Goal: Task Accomplishment & Management: Complete application form

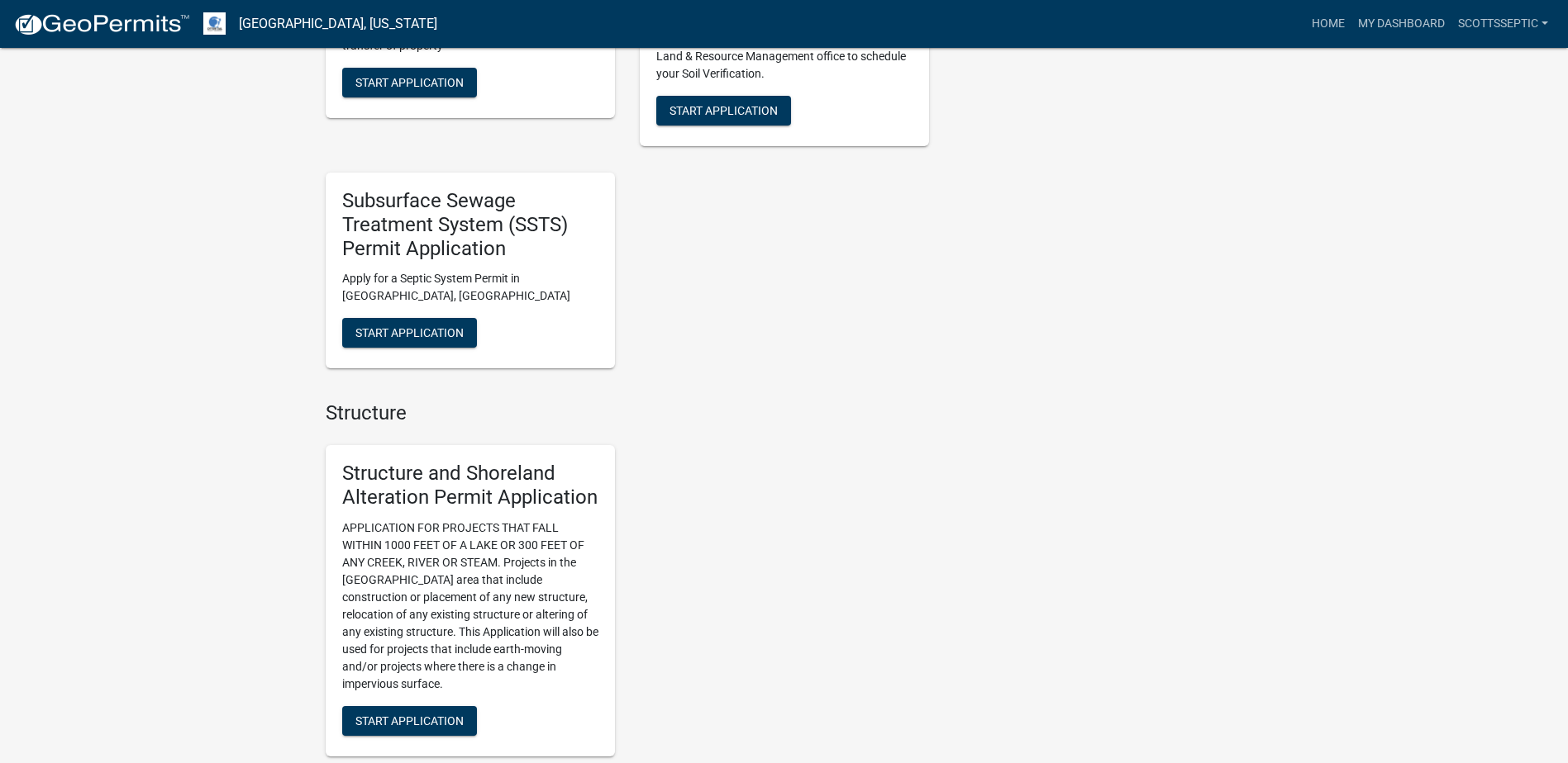
scroll to position [1074, 0]
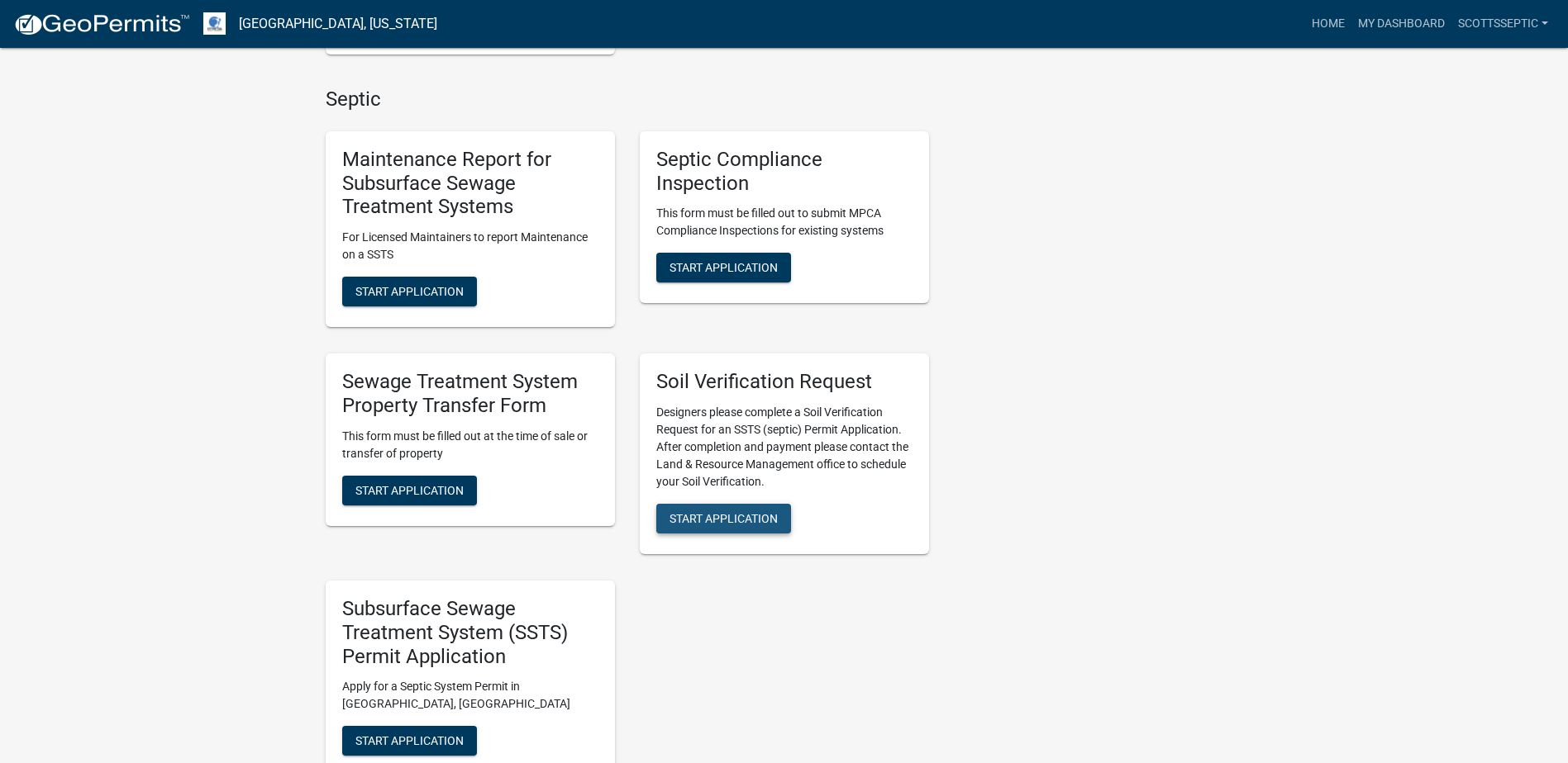
click at [722, 519] on span "Start Application" at bounding box center [724, 519] width 108 height 14
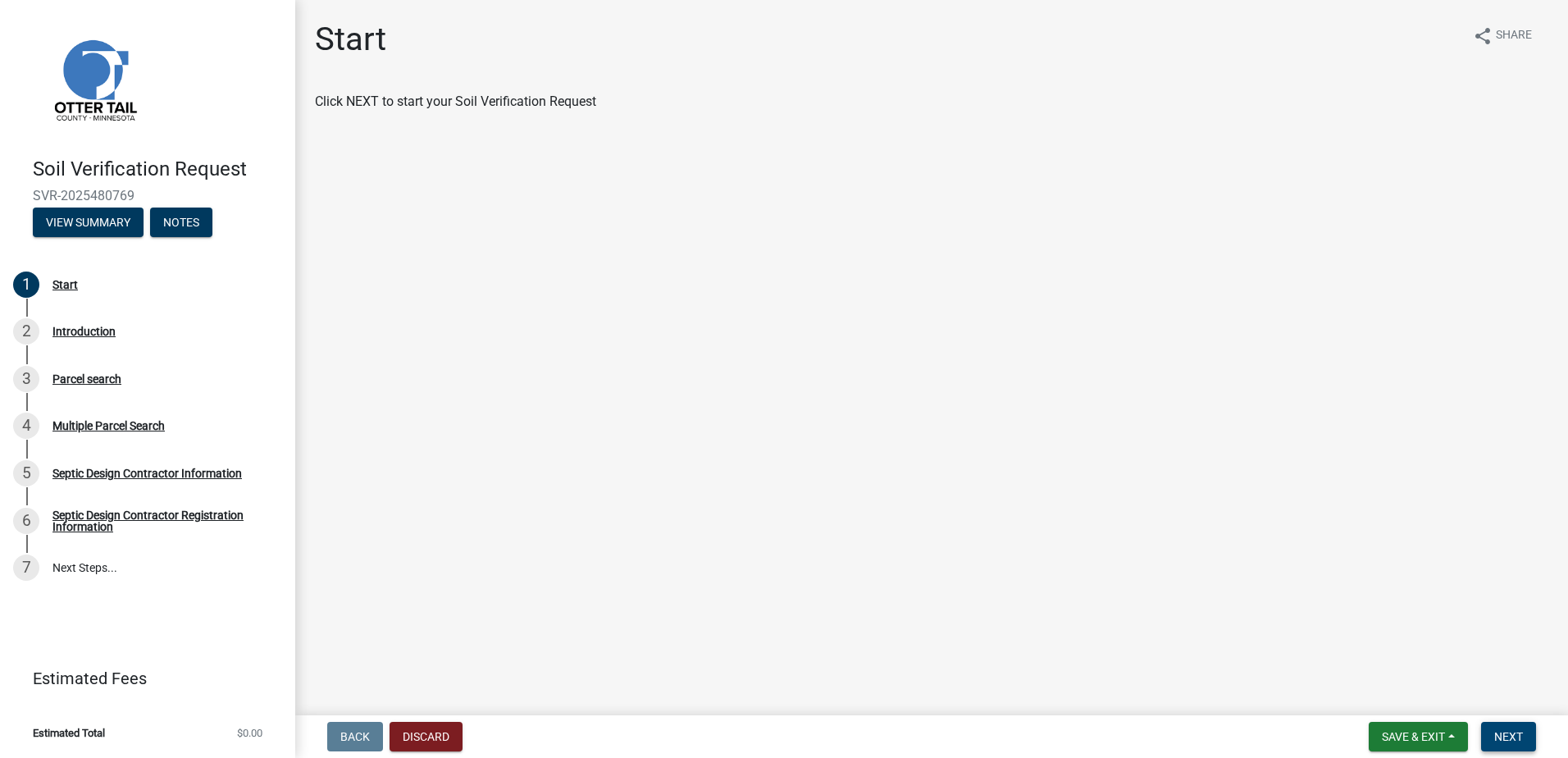
click at [1506, 735] on span "Next" at bounding box center [1509, 737] width 29 height 13
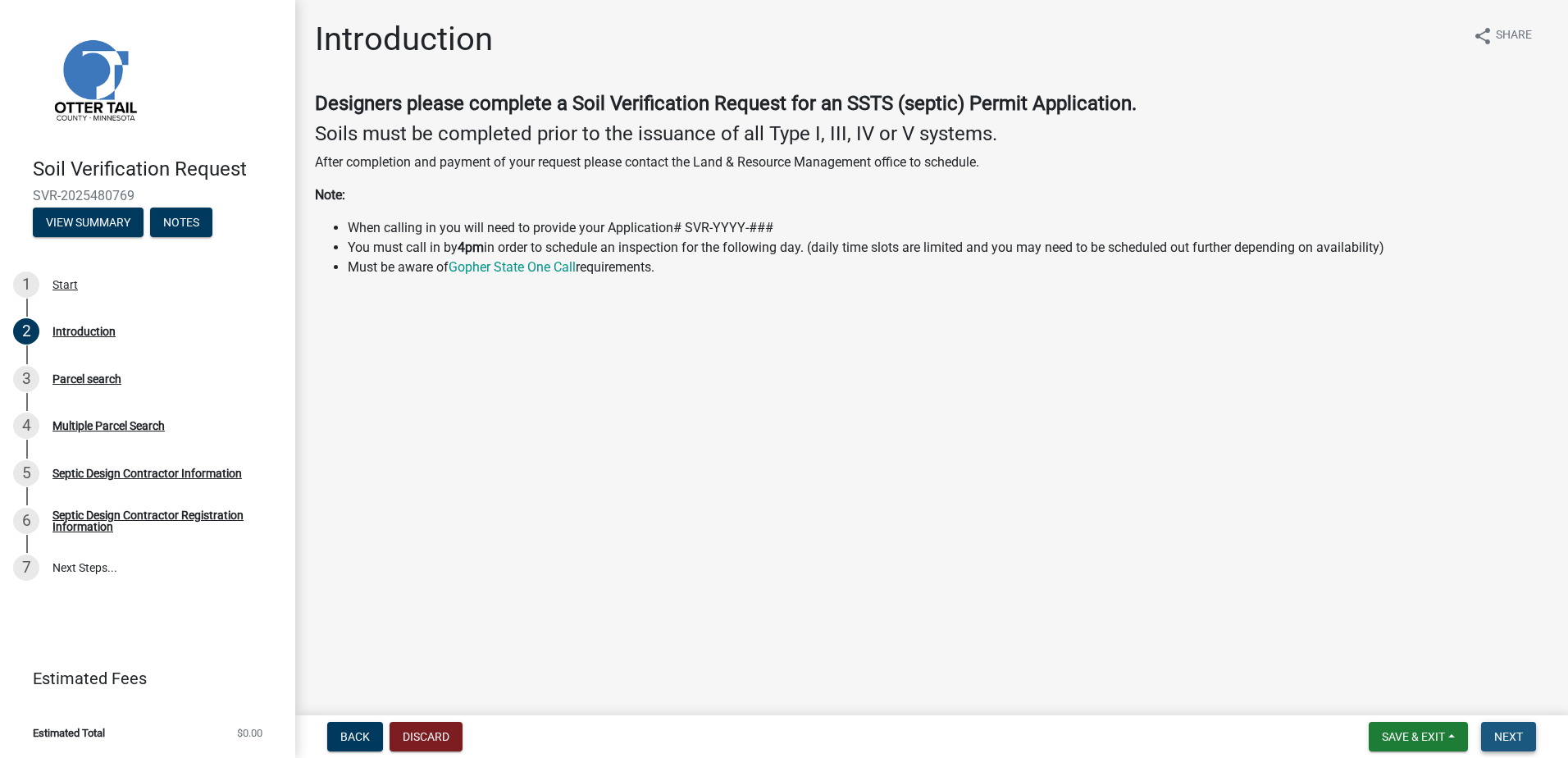
drag, startPoint x: 1515, startPoint y: 733, endPoint x: 1524, endPoint y: 739, distance: 10.8
click at [1518, 735] on span "Next" at bounding box center [1509, 737] width 29 height 13
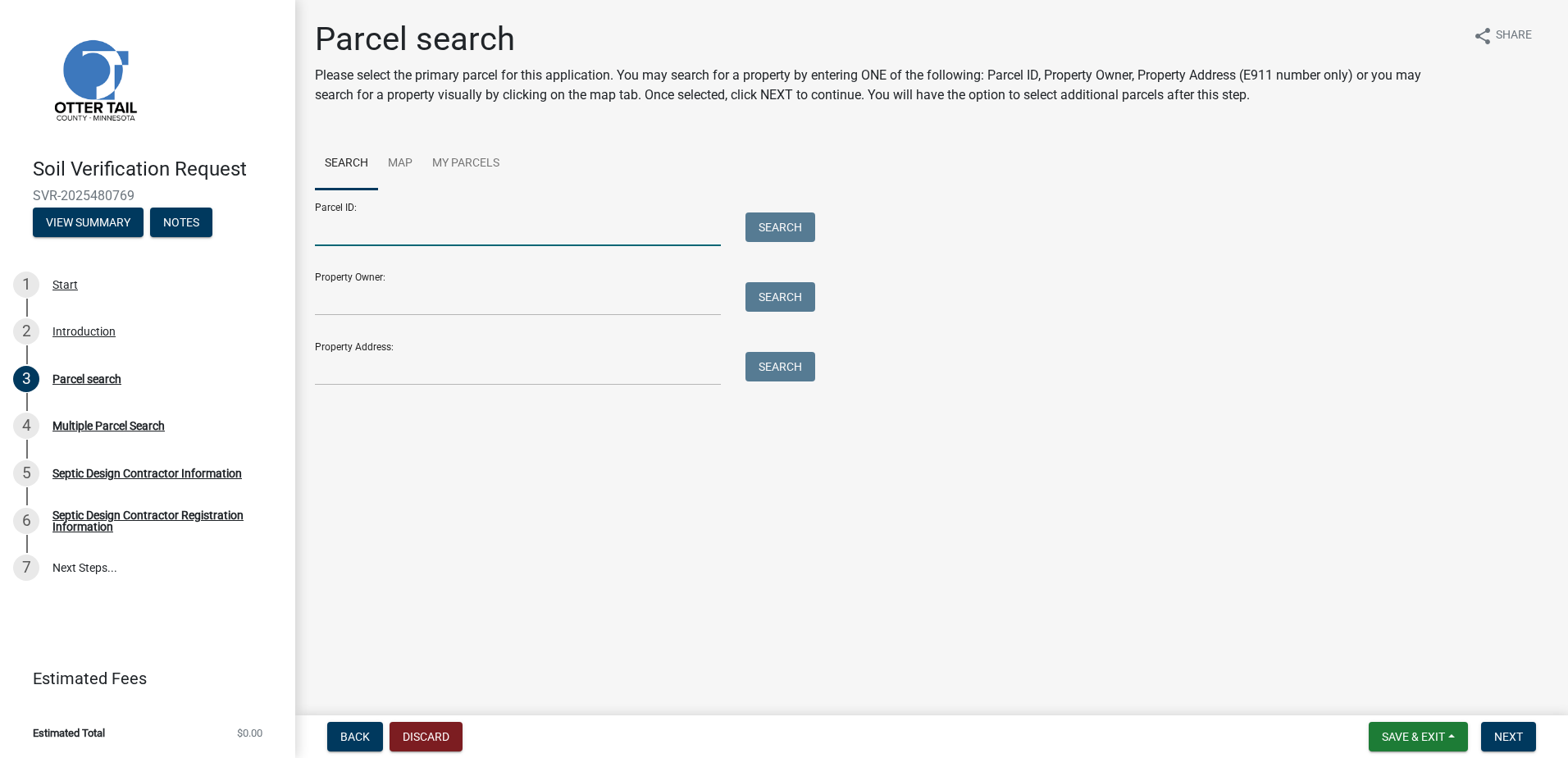
click at [374, 243] on input "Parcel ID:" at bounding box center [517, 229] width 406 height 34
type input "74000990338000"
click at [768, 223] on button "Search" at bounding box center [781, 227] width 70 height 30
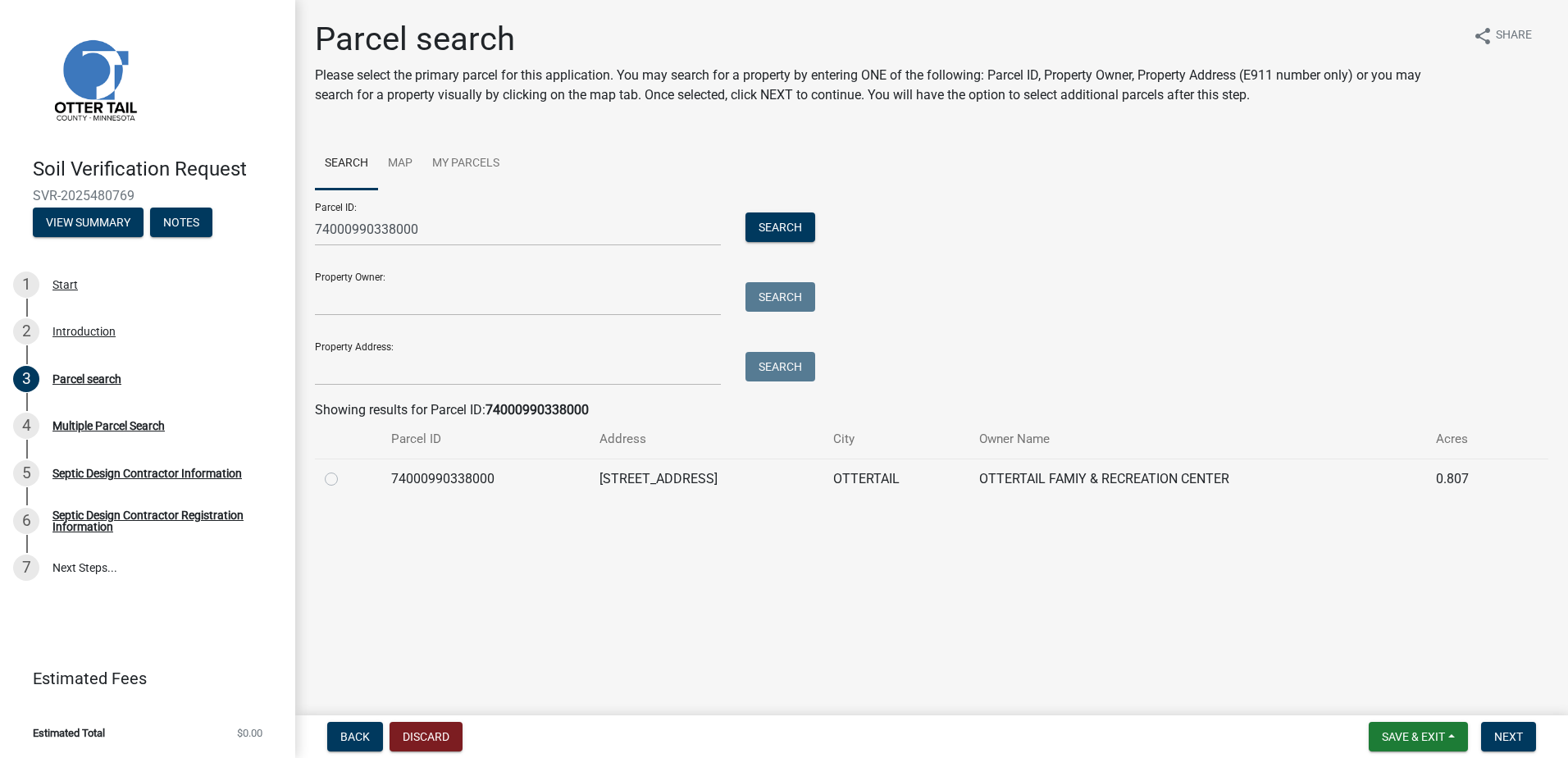
click at [344, 469] on label at bounding box center [344, 469] width 0 height 0
click at [344, 480] on input "radio" at bounding box center [349, 474] width 11 height 11
radio input "true"
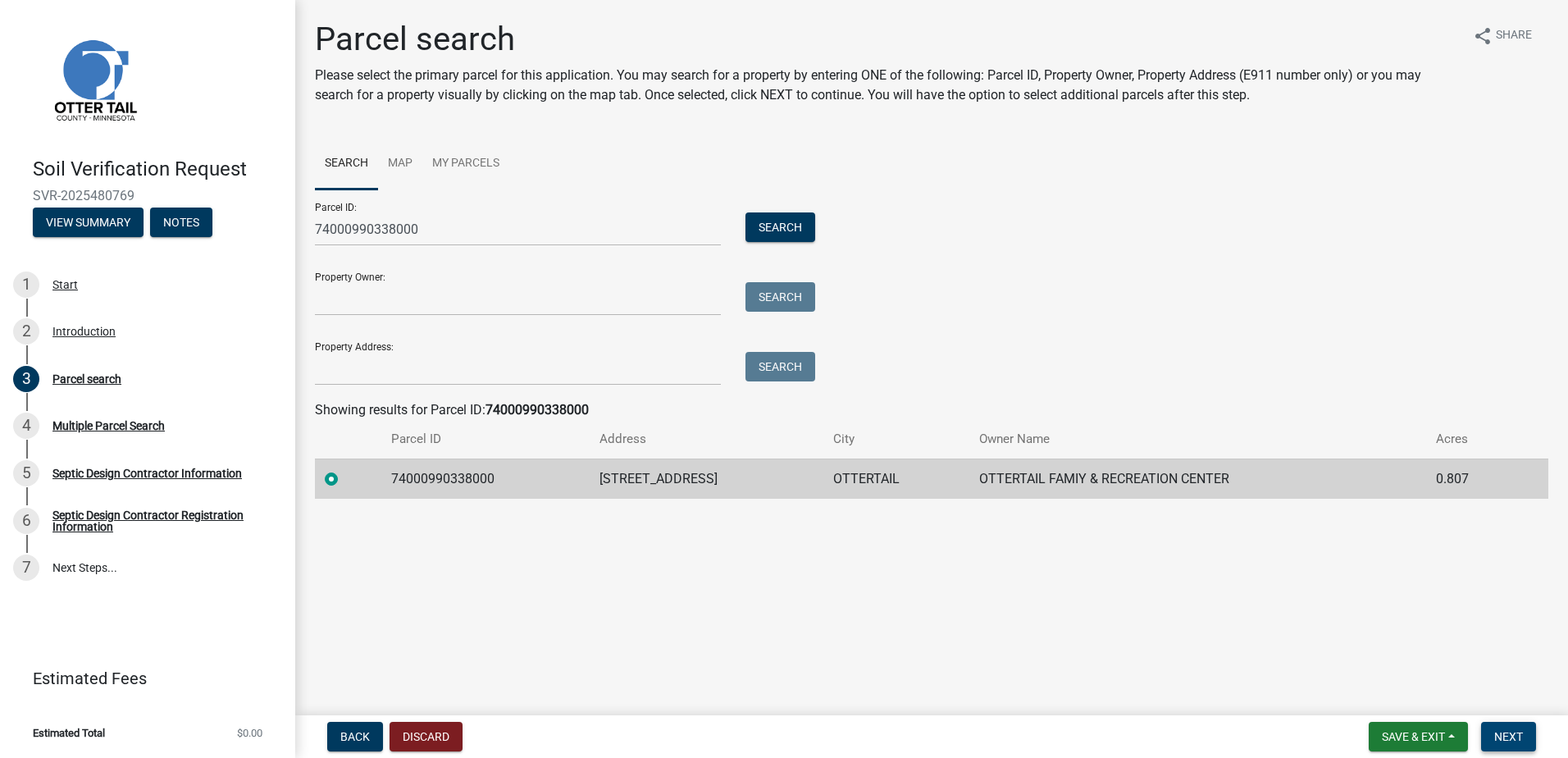
click at [1515, 741] on span "Next" at bounding box center [1509, 737] width 29 height 13
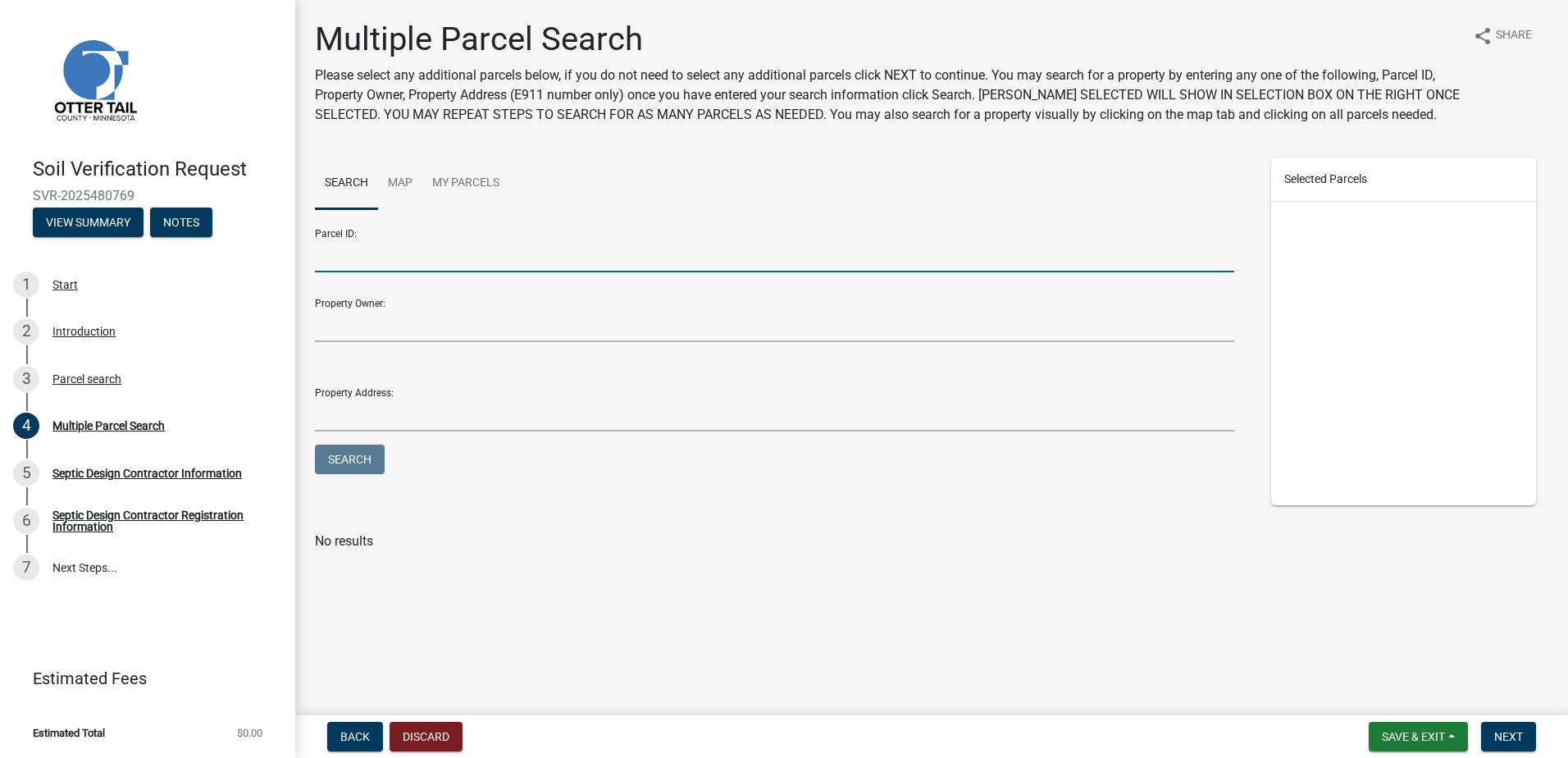
click at [355, 254] on input "Parcel ID:" at bounding box center [774, 255] width 920 height 34
type input "74000990340000"
click at [355, 464] on button "Search" at bounding box center [349, 460] width 70 height 30
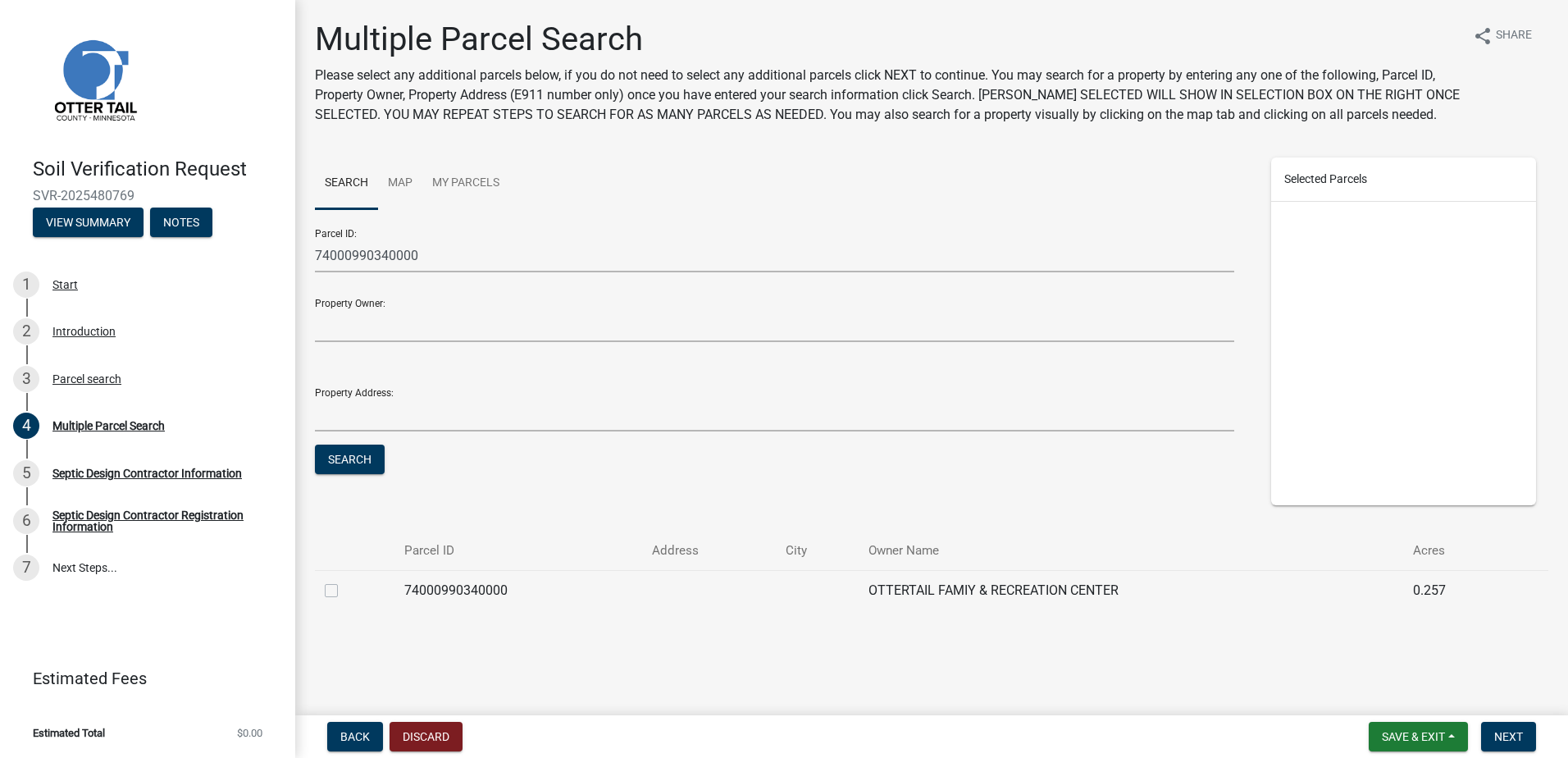
click at [344, 581] on label at bounding box center [344, 581] width 0 height 0
click at [344, 591] on input "checkbox" at bounding box center [349, 586] width 11 height 11
checkbox input "true"
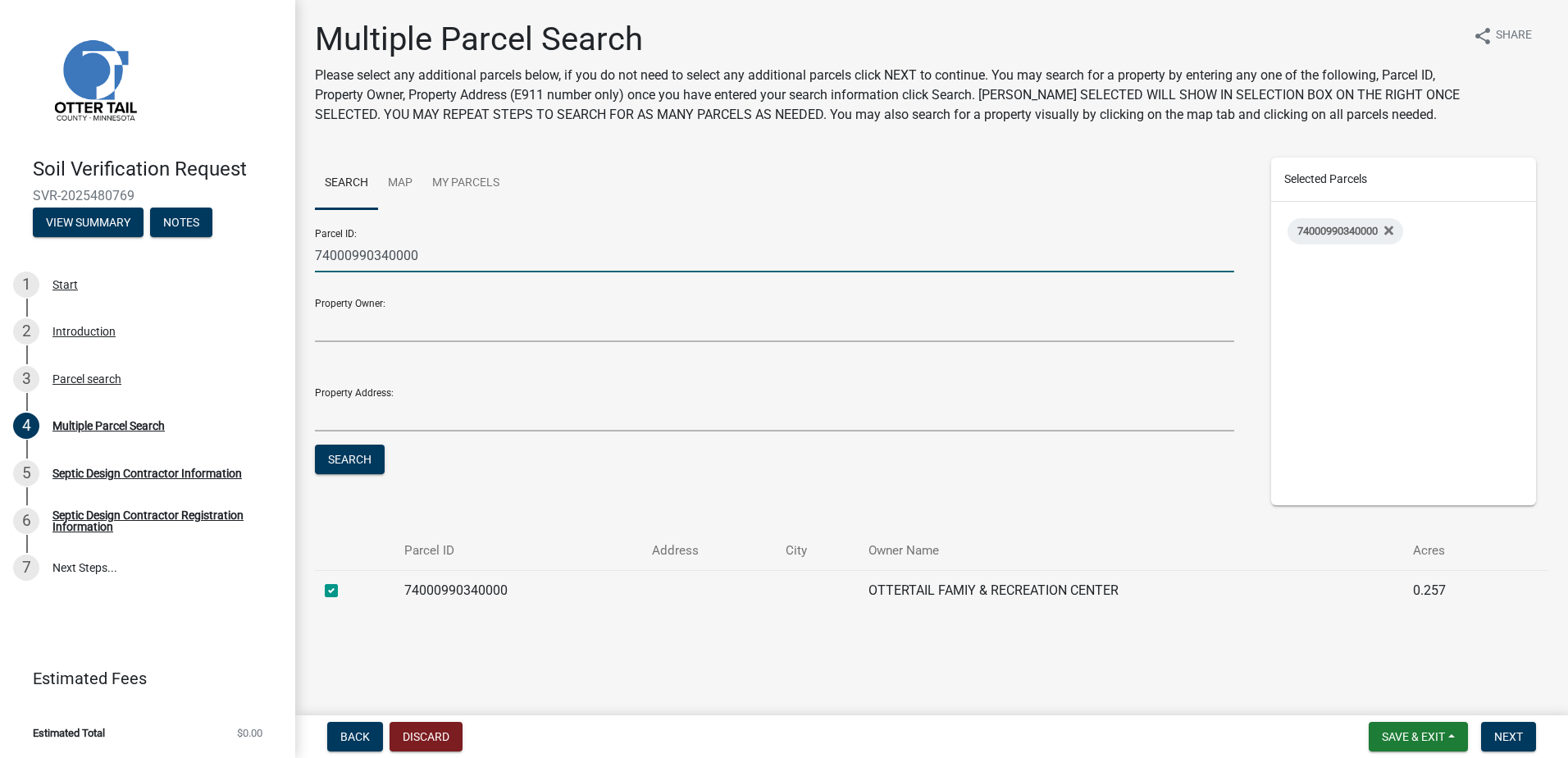
click at [418, 262] on input "74000990340000" at bounding box center [774, 255] width 920 height 34
type input "74000990339000"
click at [353, 463] on button "Search" at bounding box center [349, 460] width 70 height 30
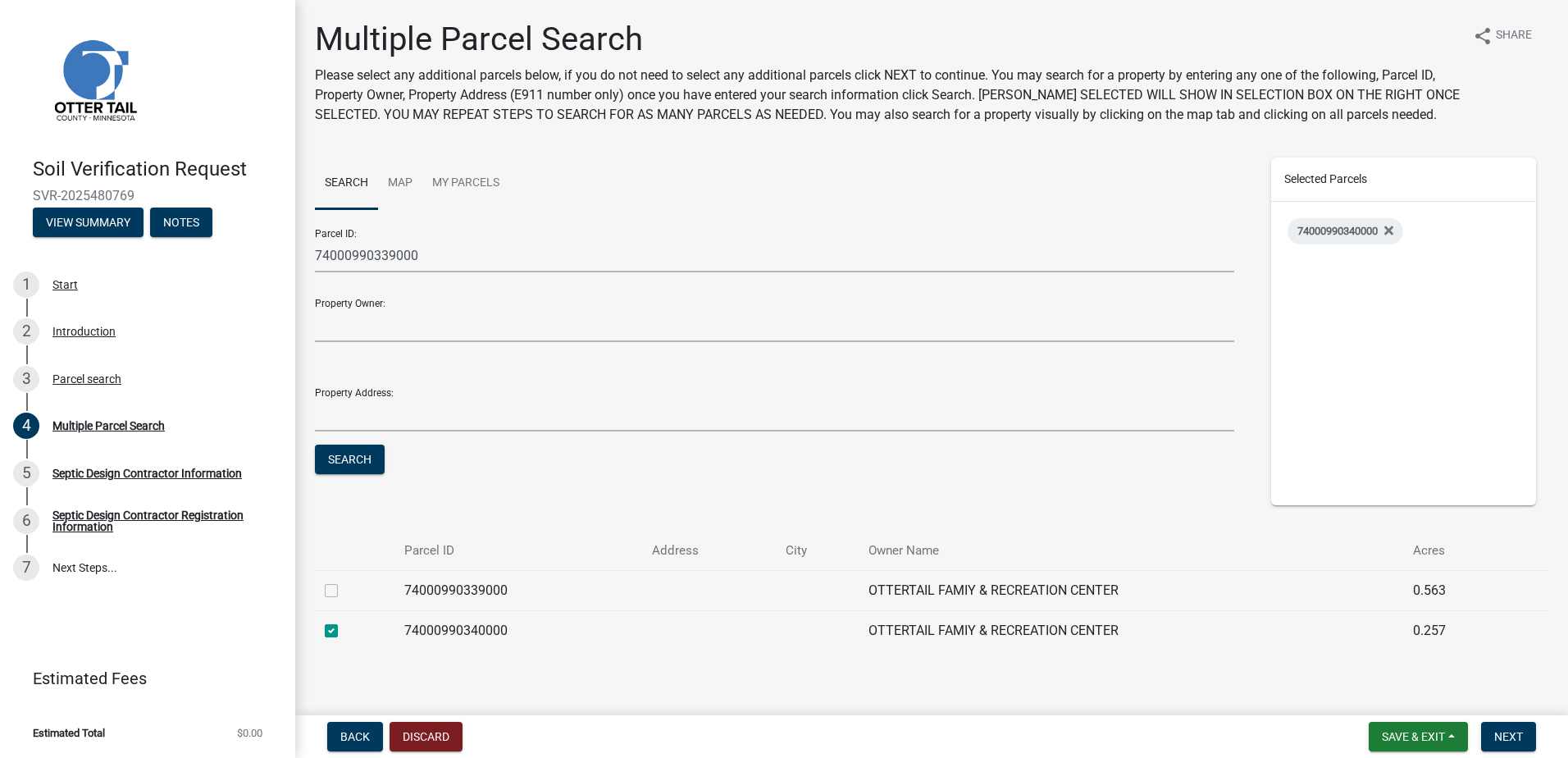
click at [344, 581] on label at bounding box center [344, 581] width 0 height 0
click at [344, 592] on input "checkbox" at bounding box center [349, 586] width 11 height 11
checkbox input "true"
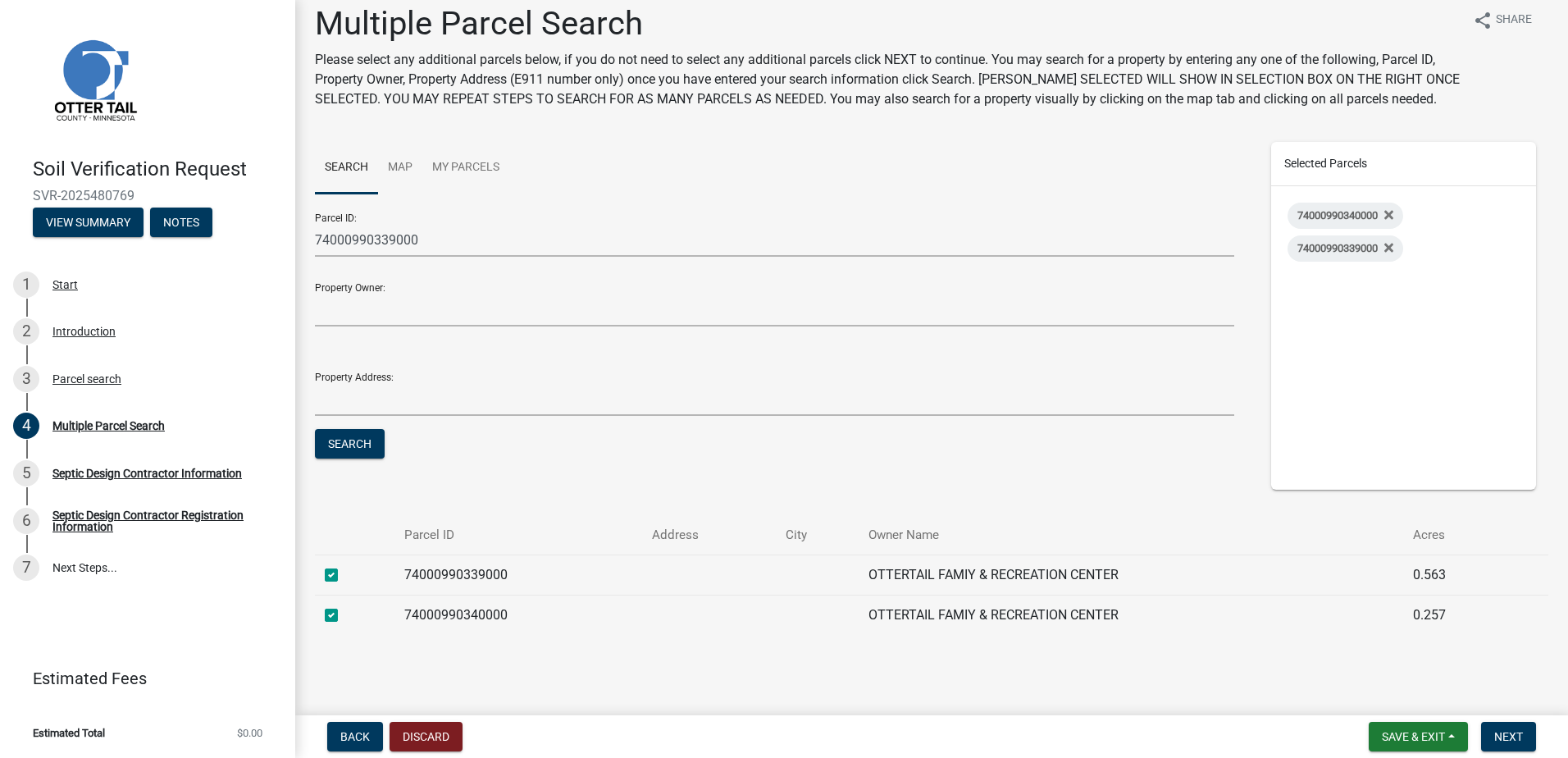
scroll to position [19, 0]
click at [1504, 726] on button "Next" at bounding box center [1509, 737] width 55 height 30
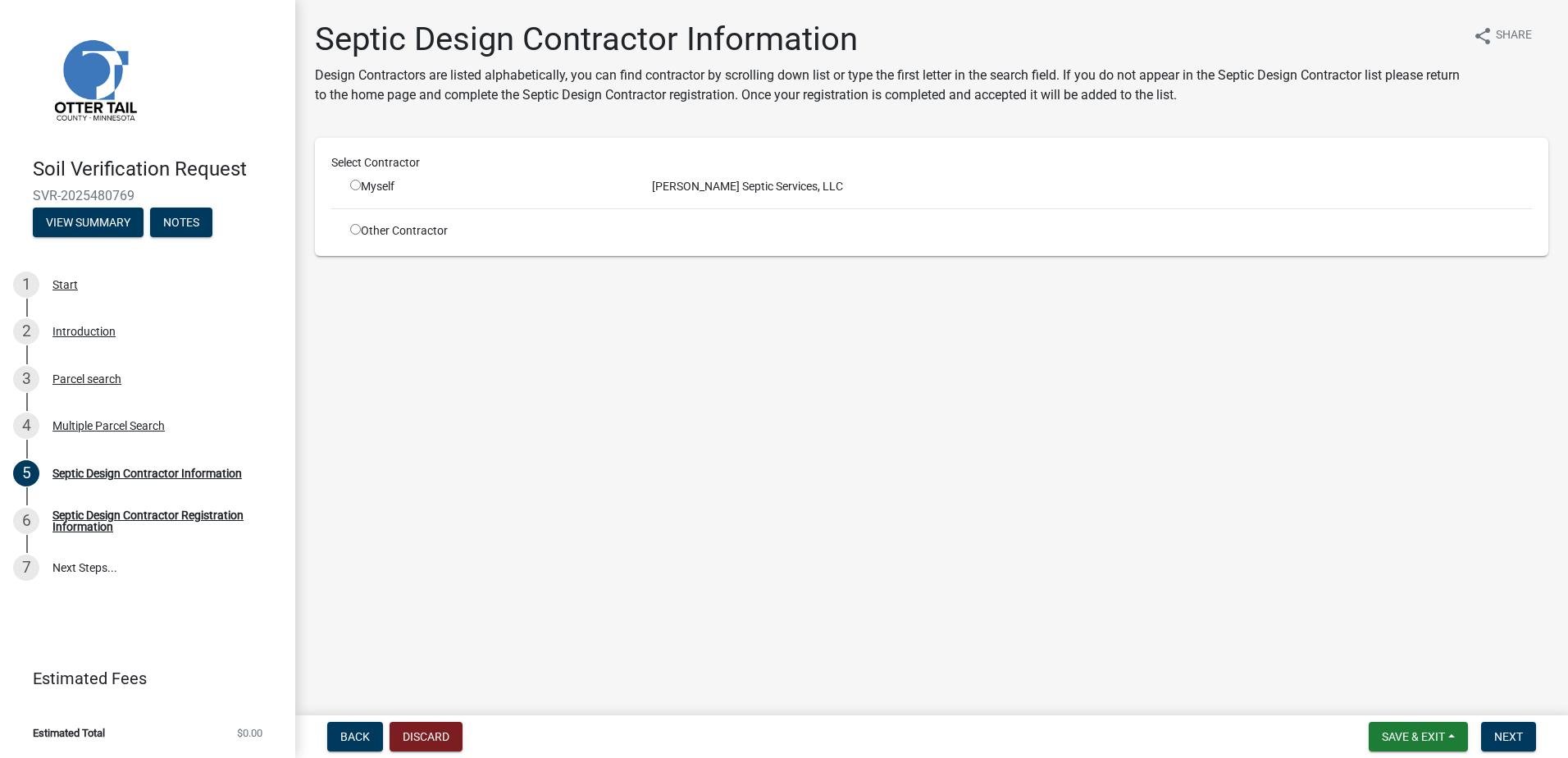
click at [358, 185] on input "radio" at bounding box center [355, 184] width 11 height 11
radio input "true"
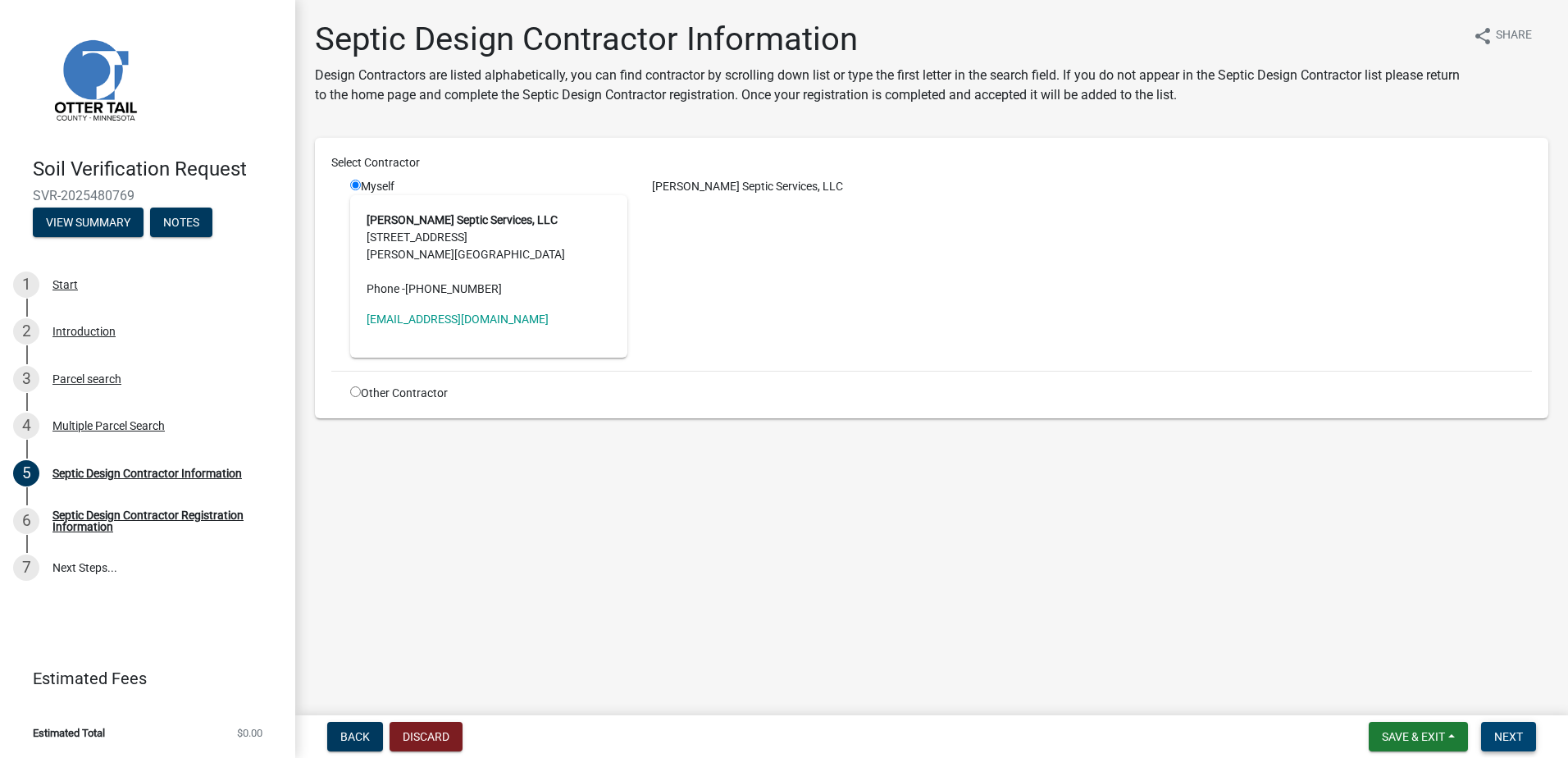
click at [1506, 744] on span "Next" at bounding box center [1509, 737] width 29 height 13
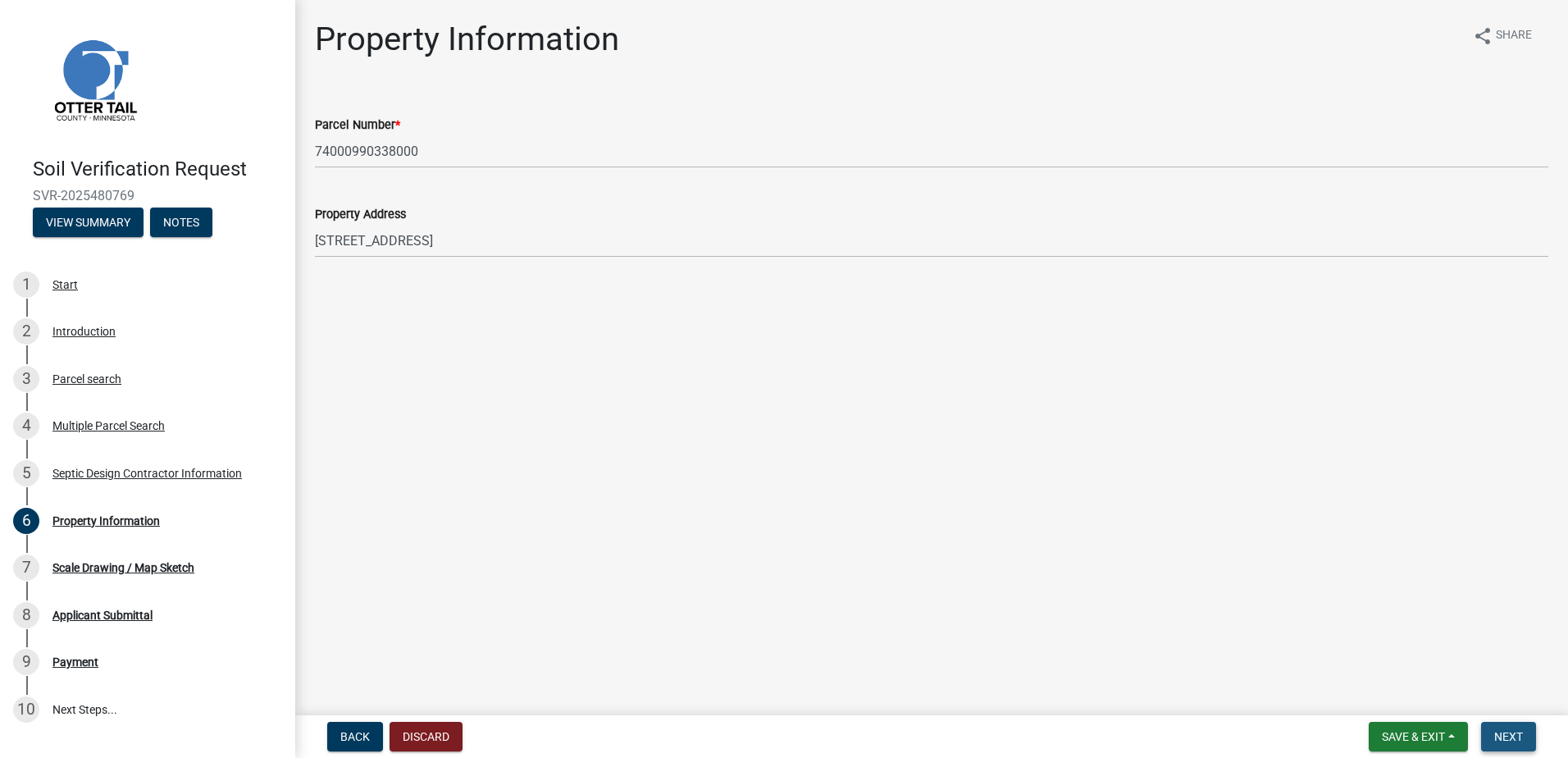
click at [1518, 732] on span "Next" at bounding box center [1509, 737] width 29 height 13
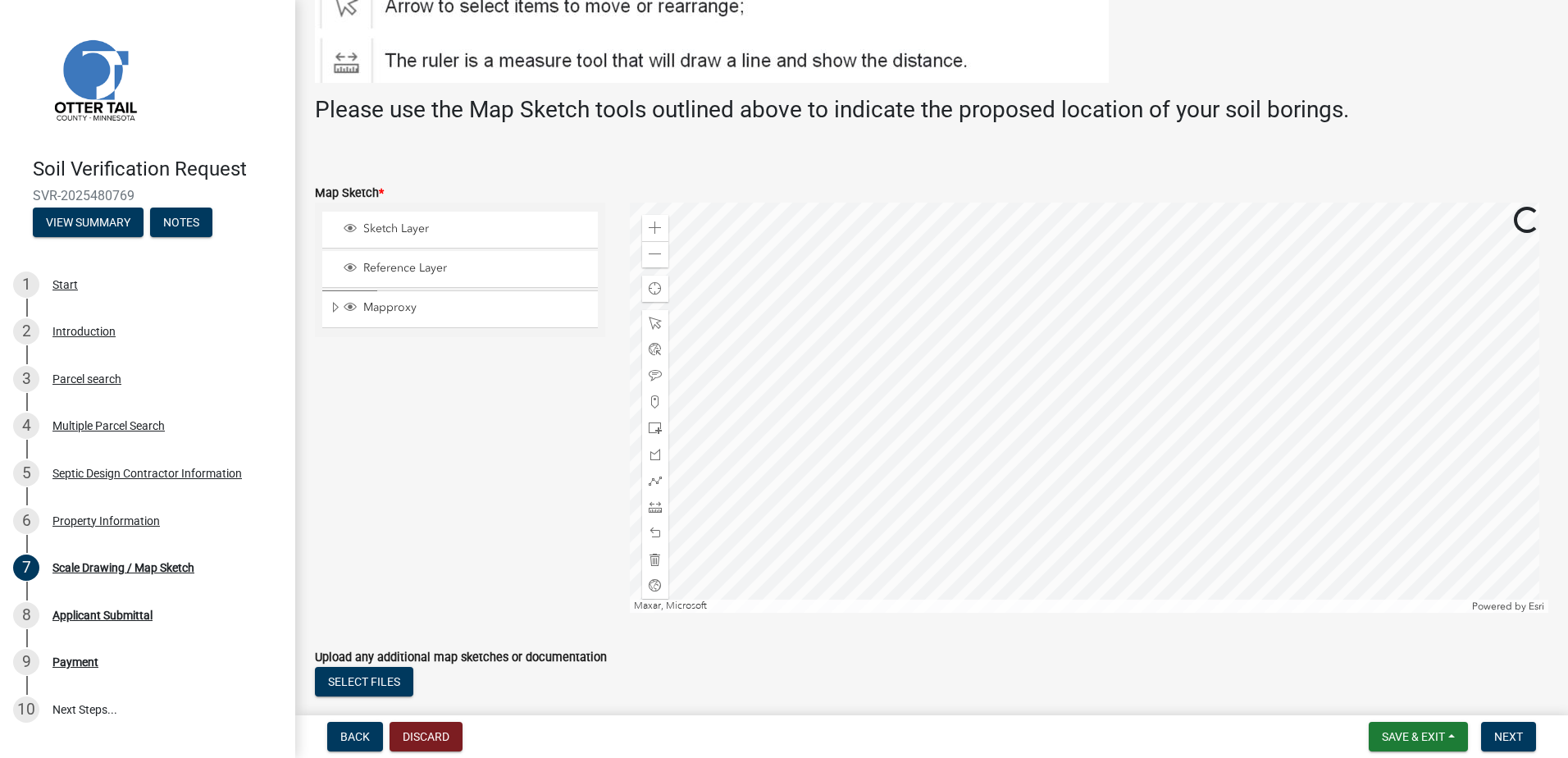
scroll to position [328, 0]
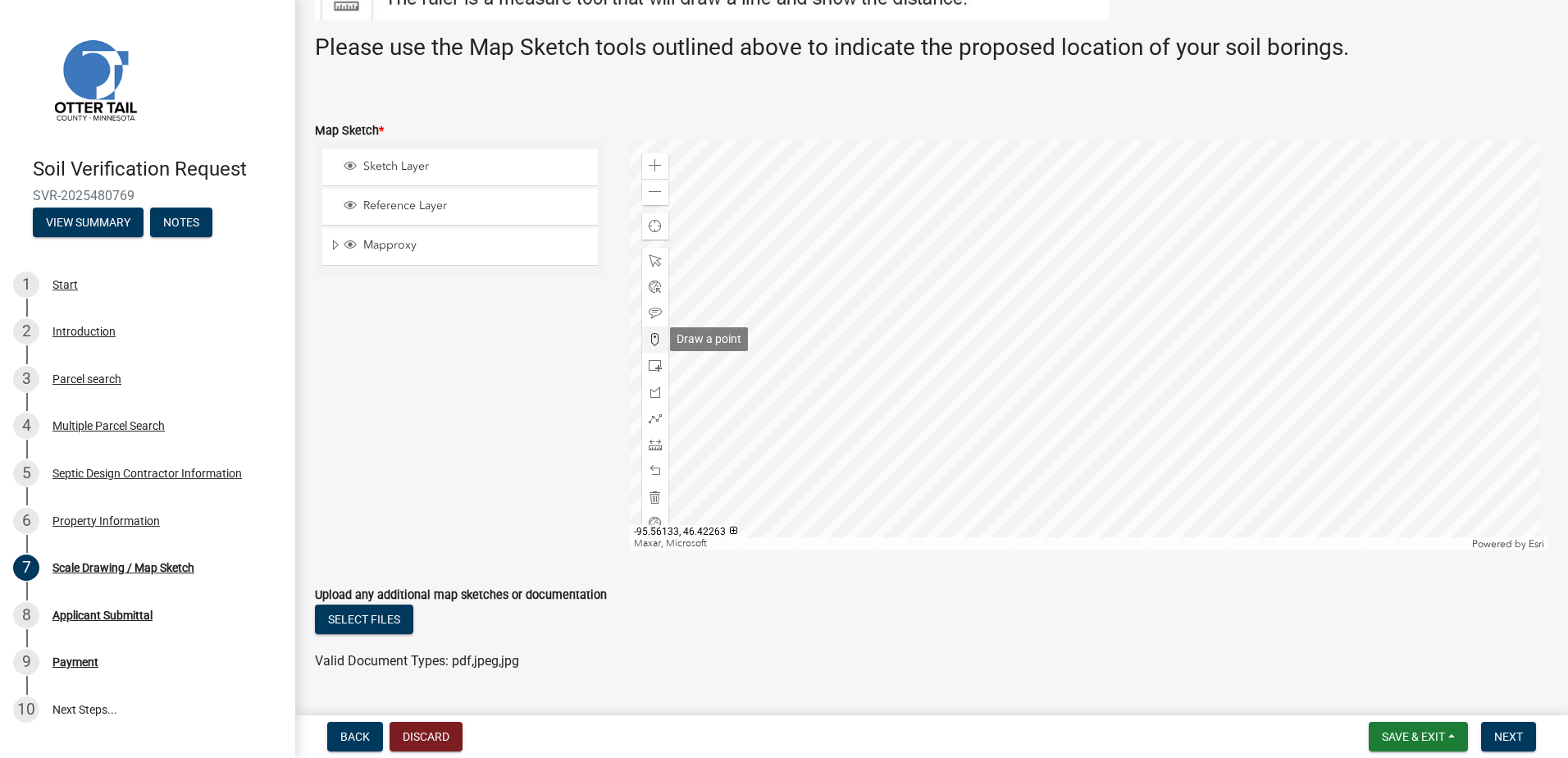
click at [649, 338] on span at bounding box center [656, 340] width 13 height 13
click at [1115, 344] on div at bounding box center [1089, 345] width 920 height 411
click at [1507, 733] on span "Next" at bounding box center [1509, 737] width 29 height 13
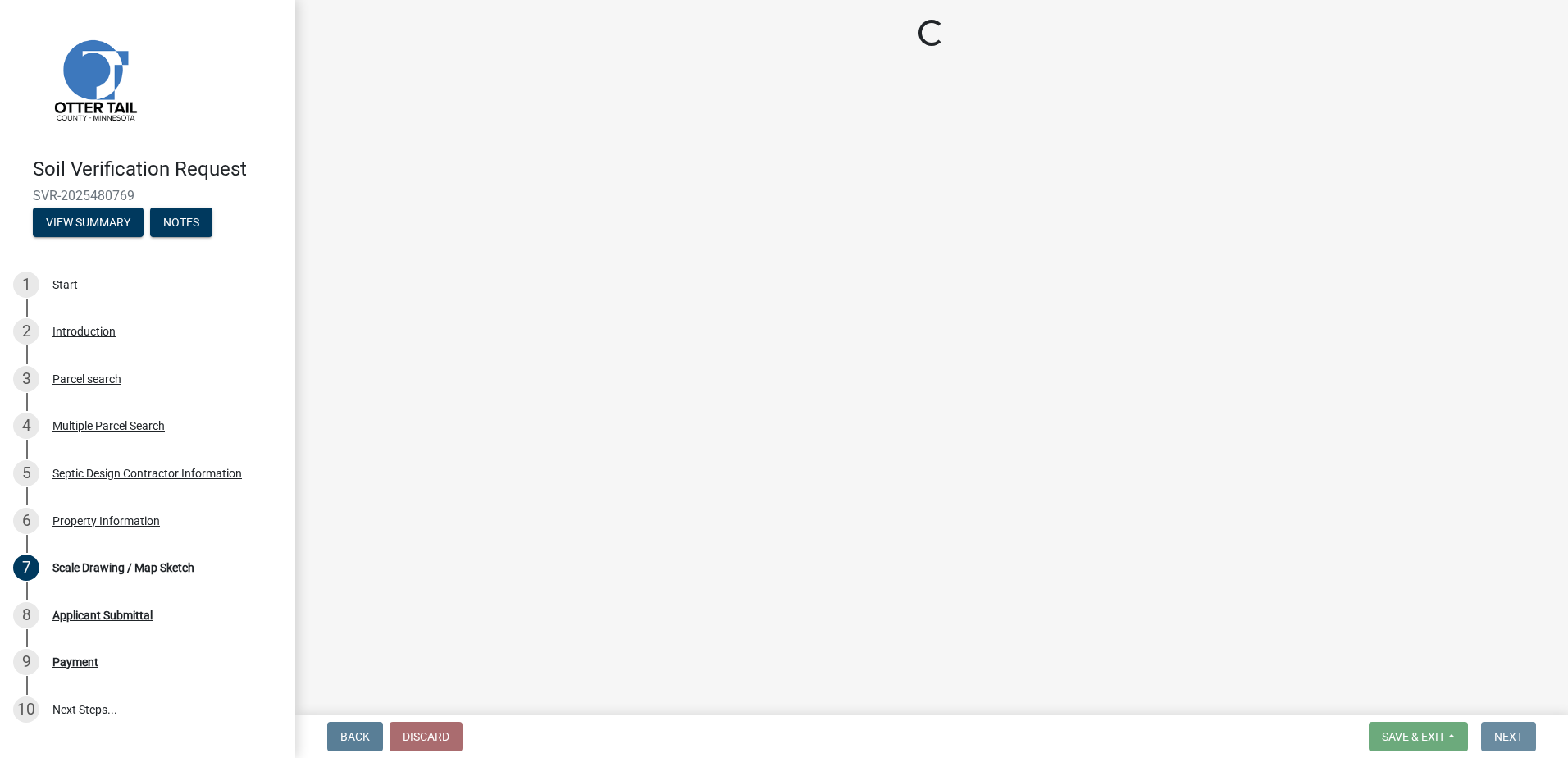
scroll to position [0, 0]
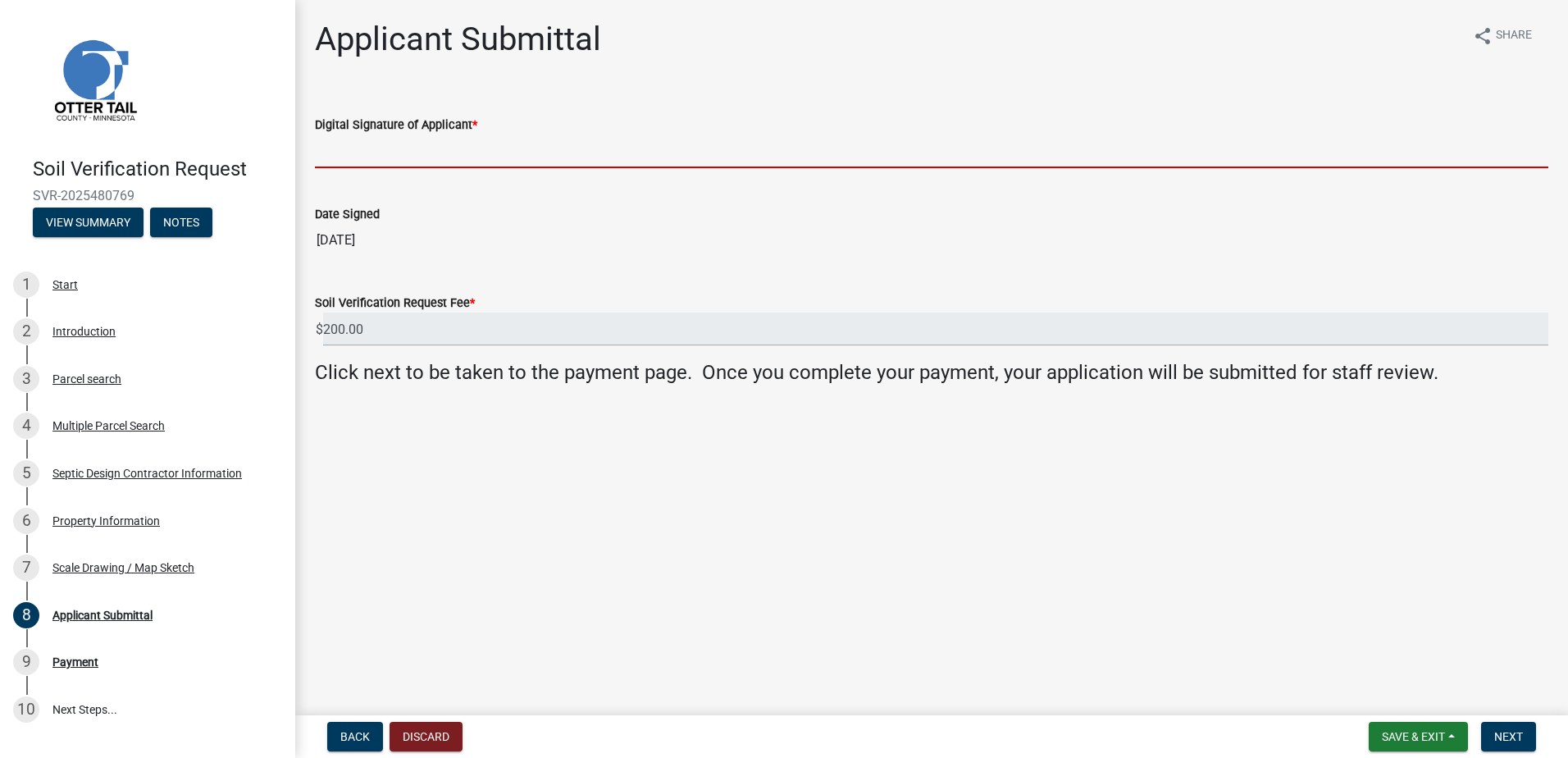
click at [344, 151] on input "Digital Signature of Applicant *" at bounding box center [931, 151] width 1233 height 34
type input "[PERSON_NAME]"
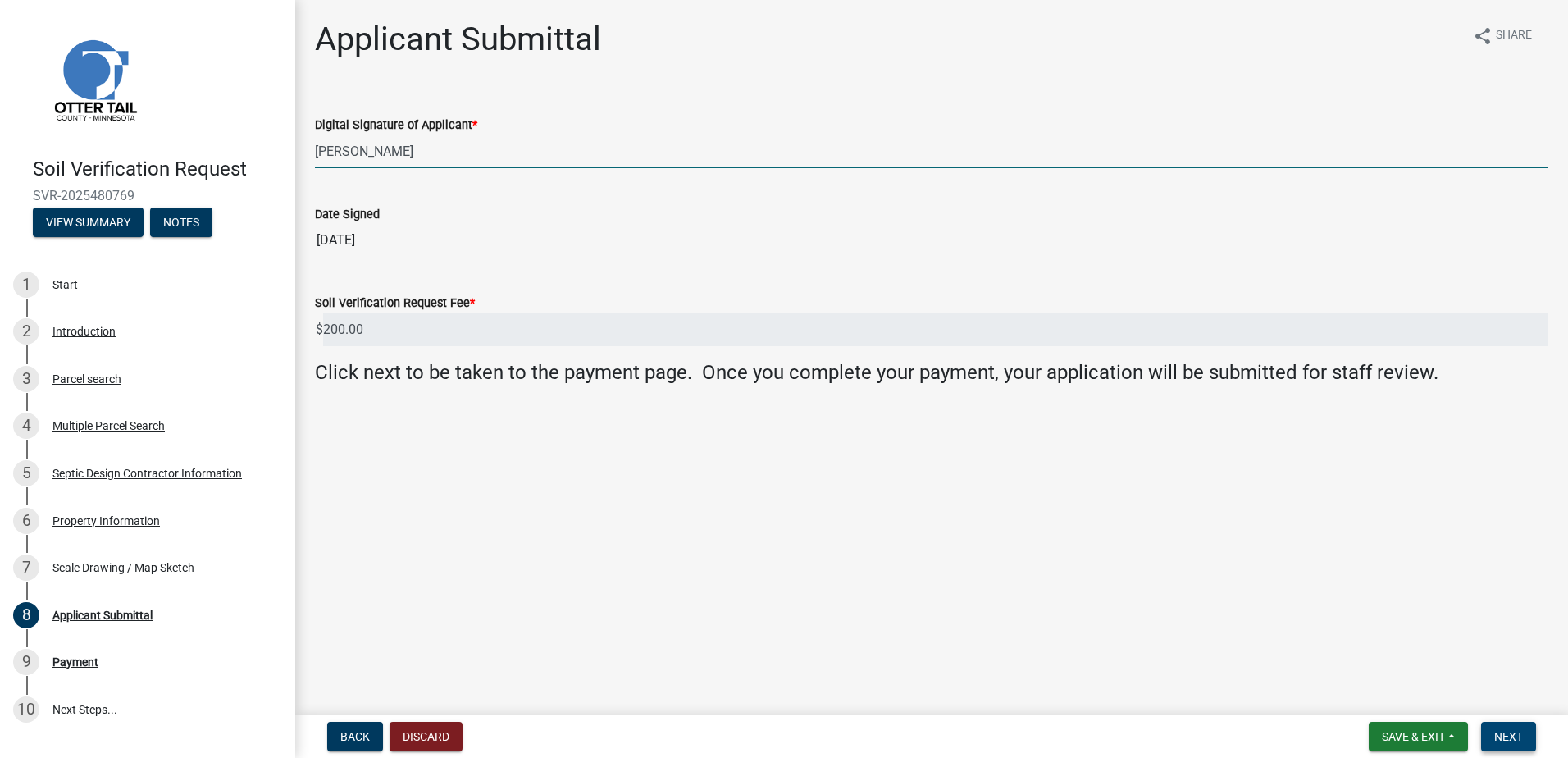
click at [1509, 738] on span "Next" at bounding box center [1509, 737] width 29 height 13
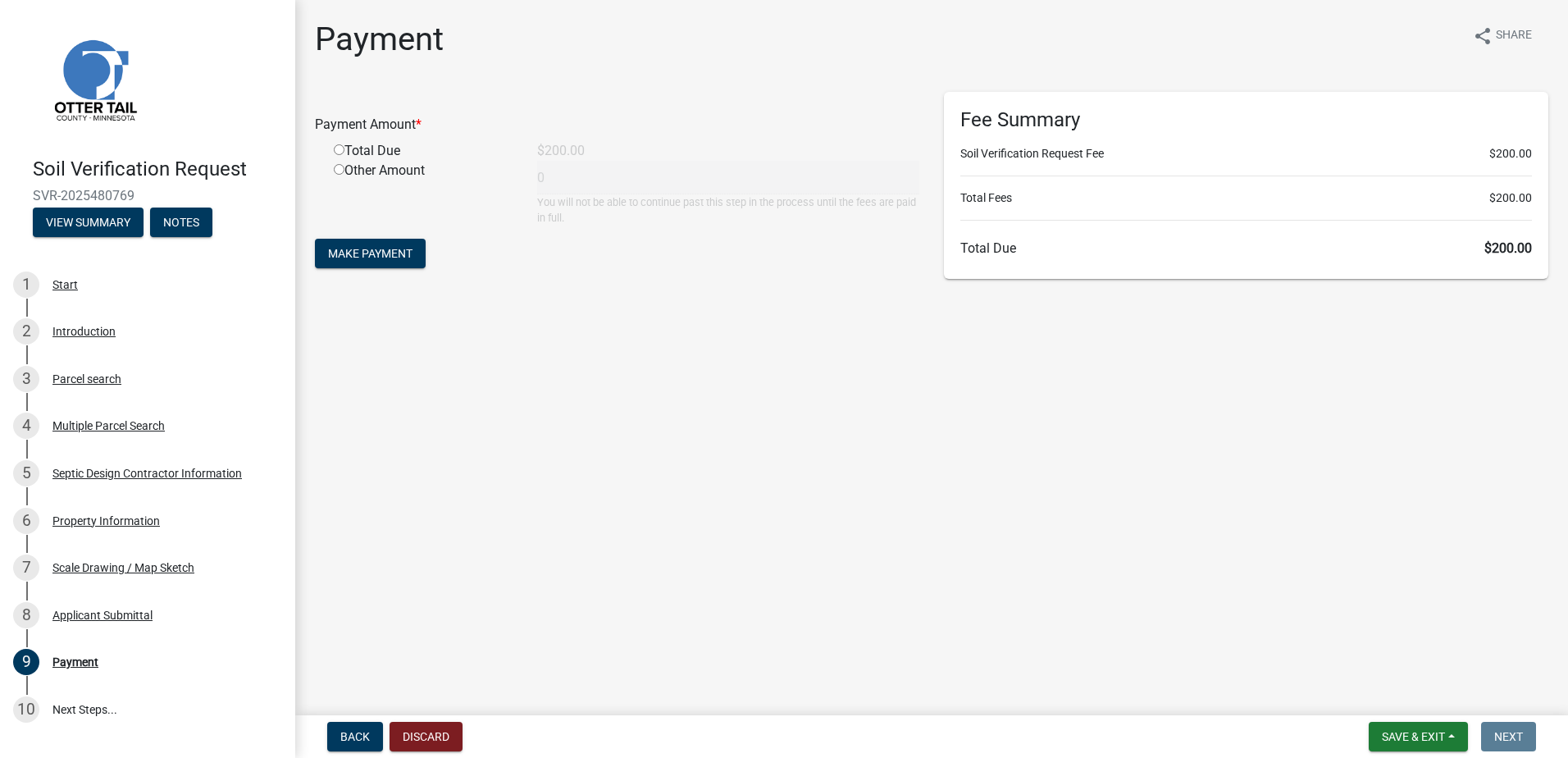
click at [341, 151] on input "radio" at bounding box center [339, 150] width 11 height 11
radio input "true"
type input "200"
click at [357, 252] on span "Make Payment" at bounding box center [370, 253] width 84 height 13
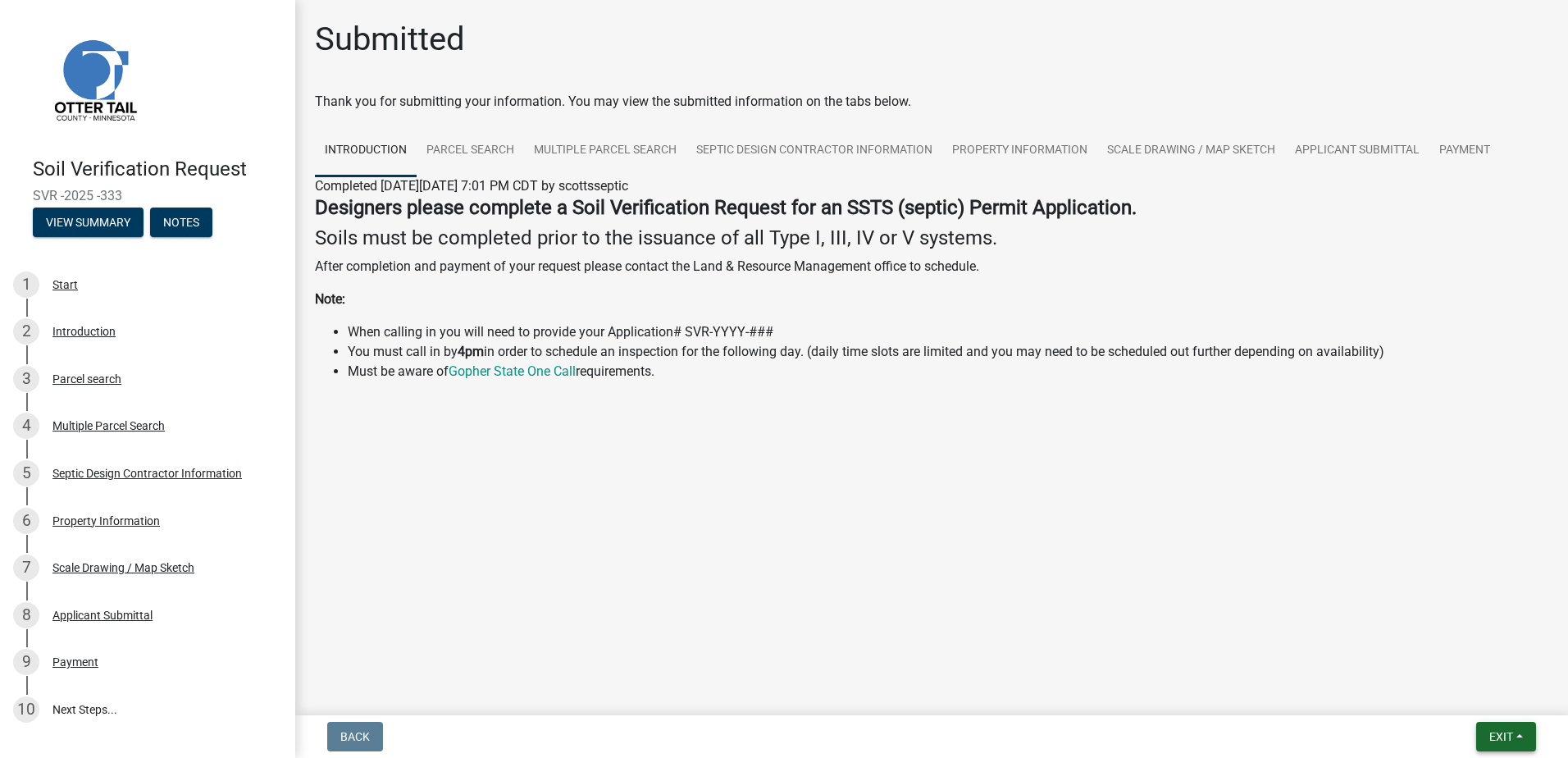
click at [1522, 738] on button "Exit" at bounding box center [1507, 737] width 59 height 30
click at [1450, 691] on button "Save & Exit" at bounding box center [1470, 694] width 131 height 39
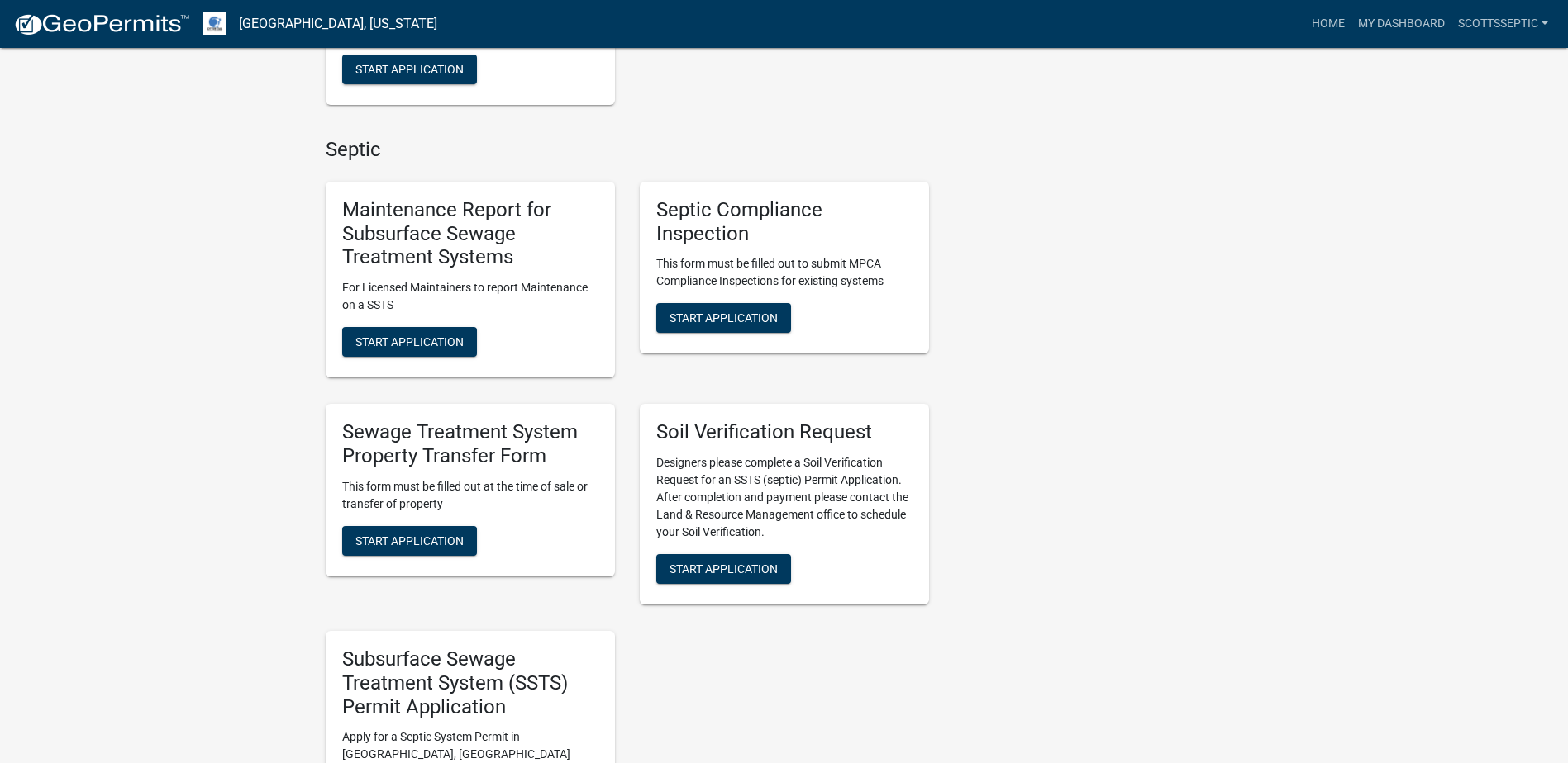
scroll to position [1157, 0]
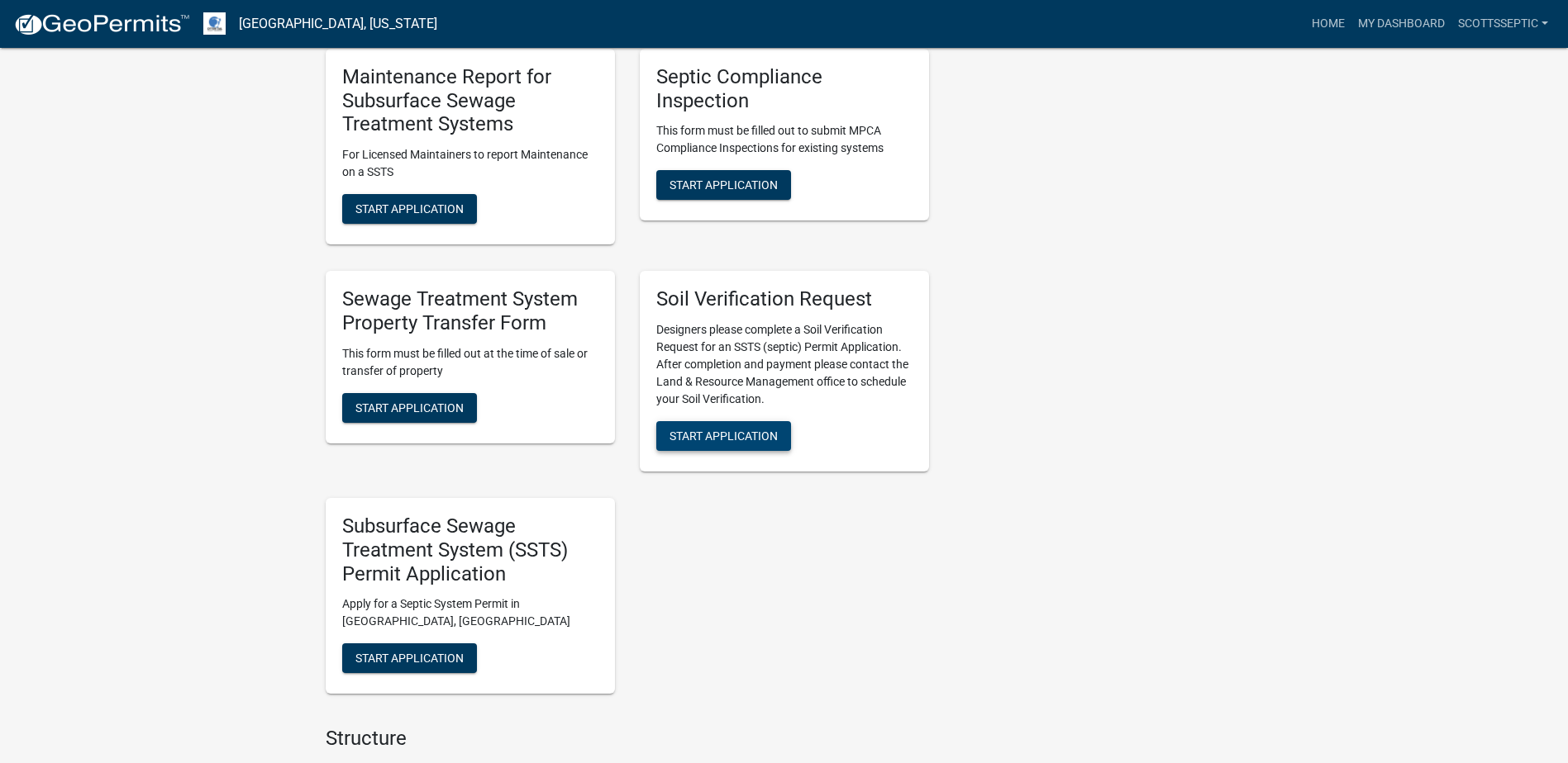
click at [703, 441] on span "Start Application" at bounding box center [724, 437] width 108 height 14
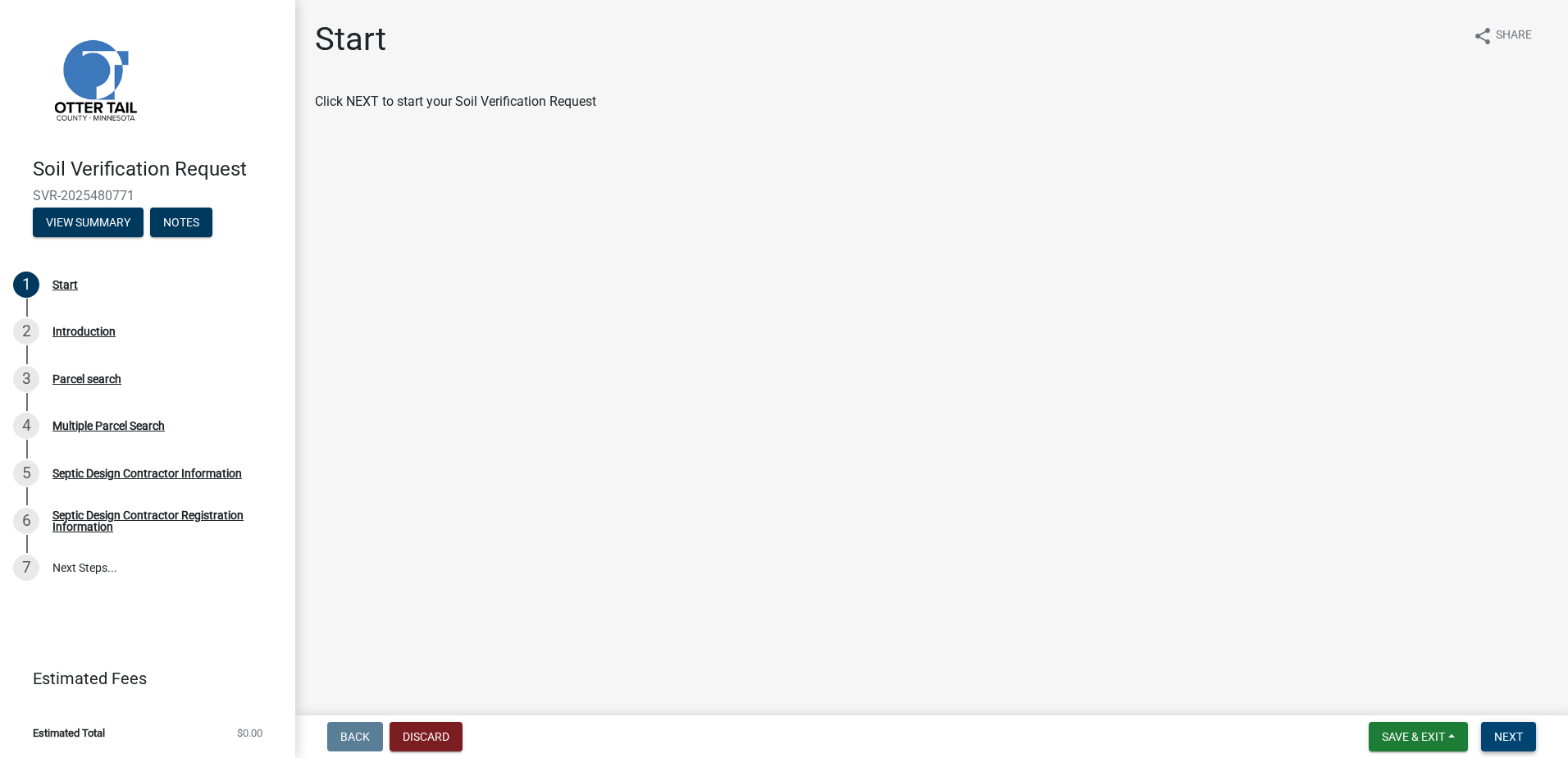
click at [1508, 731] on span "Next" at bounding box center [1509, 737] width 29 height 13
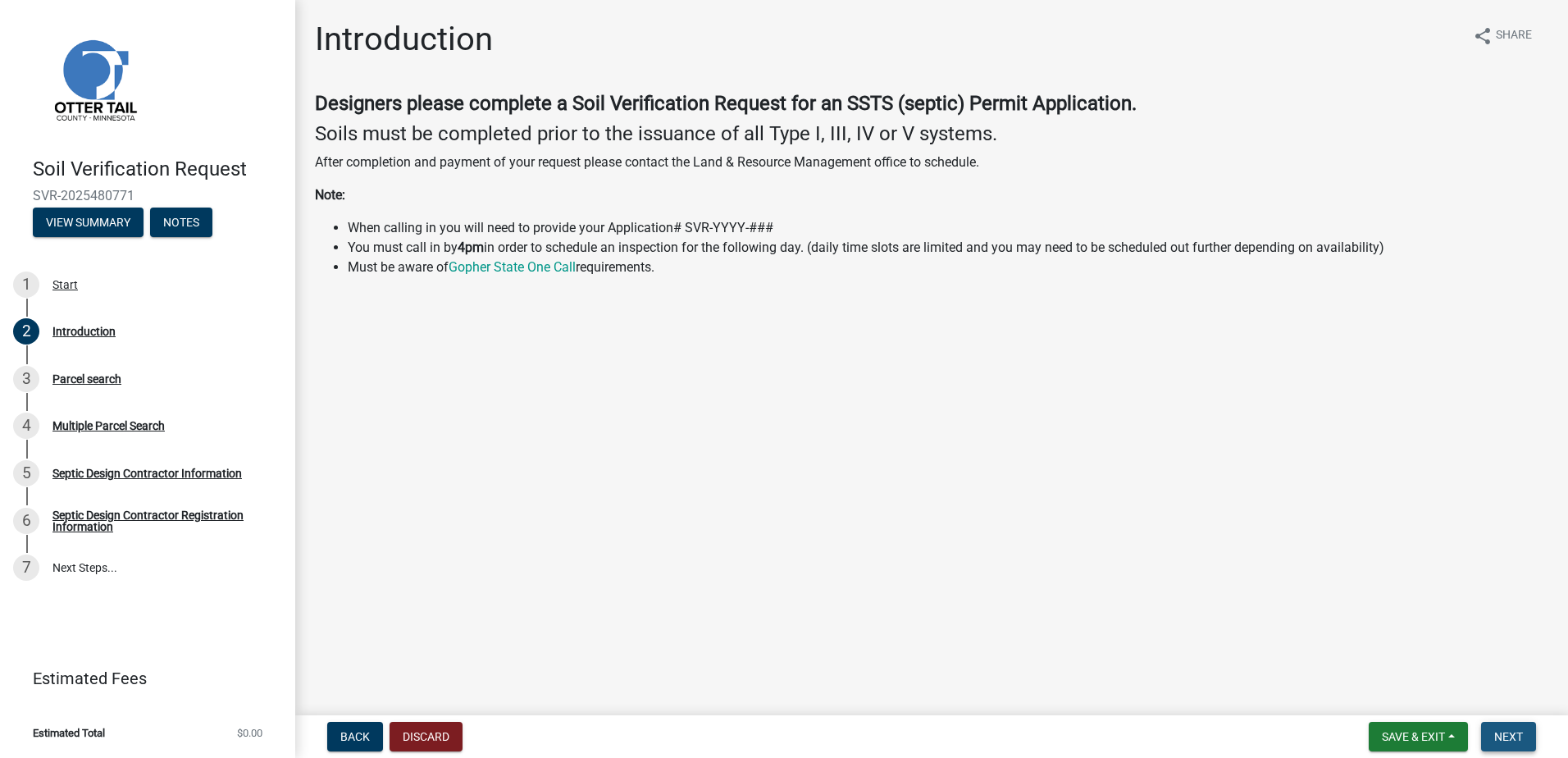
click at [1500, 734] on span "Next" at bounding box center [1509, 737] width 29 height 13
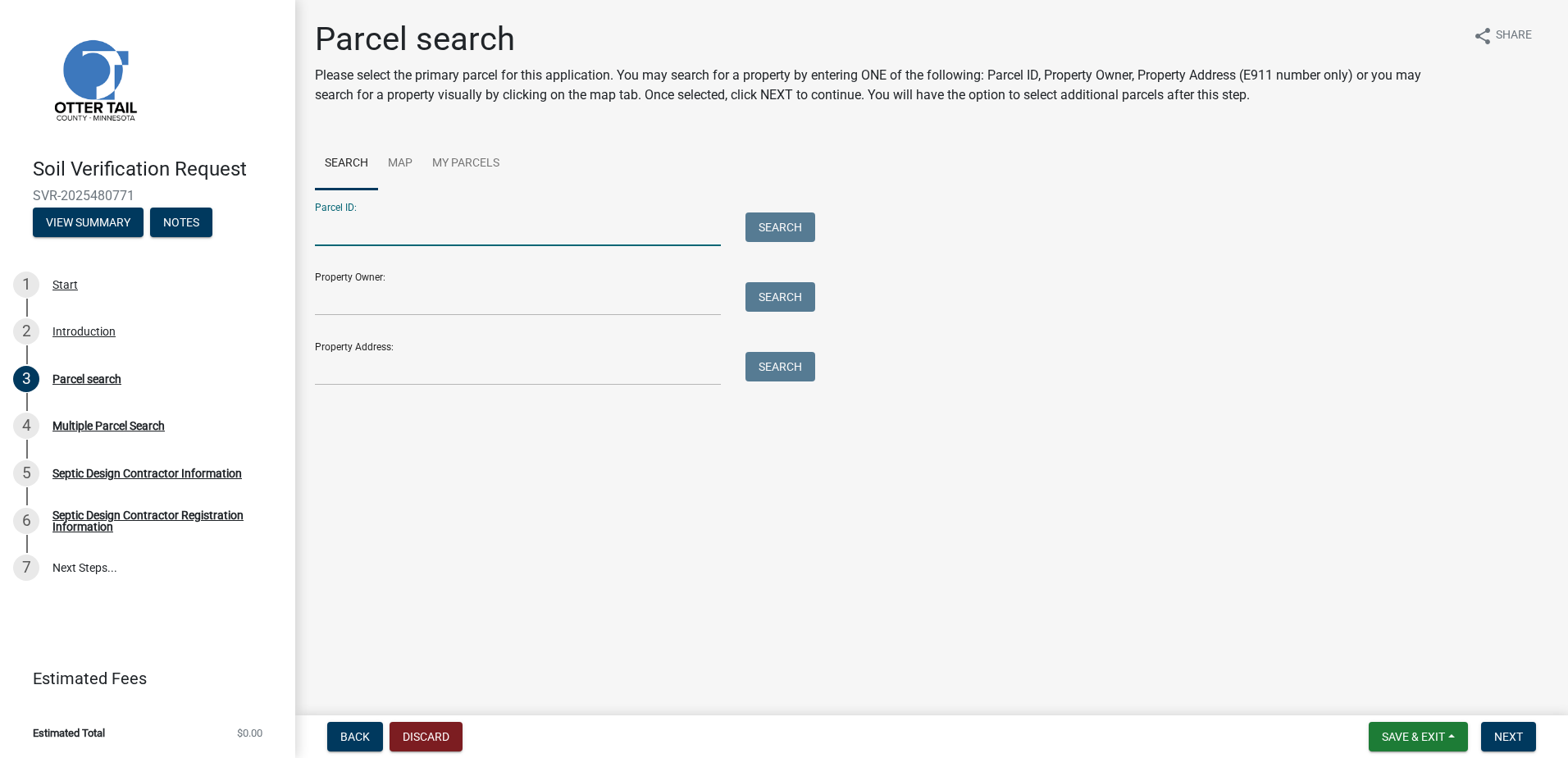
drag, startPoint x: 359, startPoint y: 234, endPoint x: 453, endPoint y: 203, distance: 99.0
click at [363, 230] on input "Parcel ID:" at bounding box center [517, 229] width 406 height 34
type input "27000190130002"
click at [794, 224] on button "Search" at bounding box center [781, 227] width 70 height 30
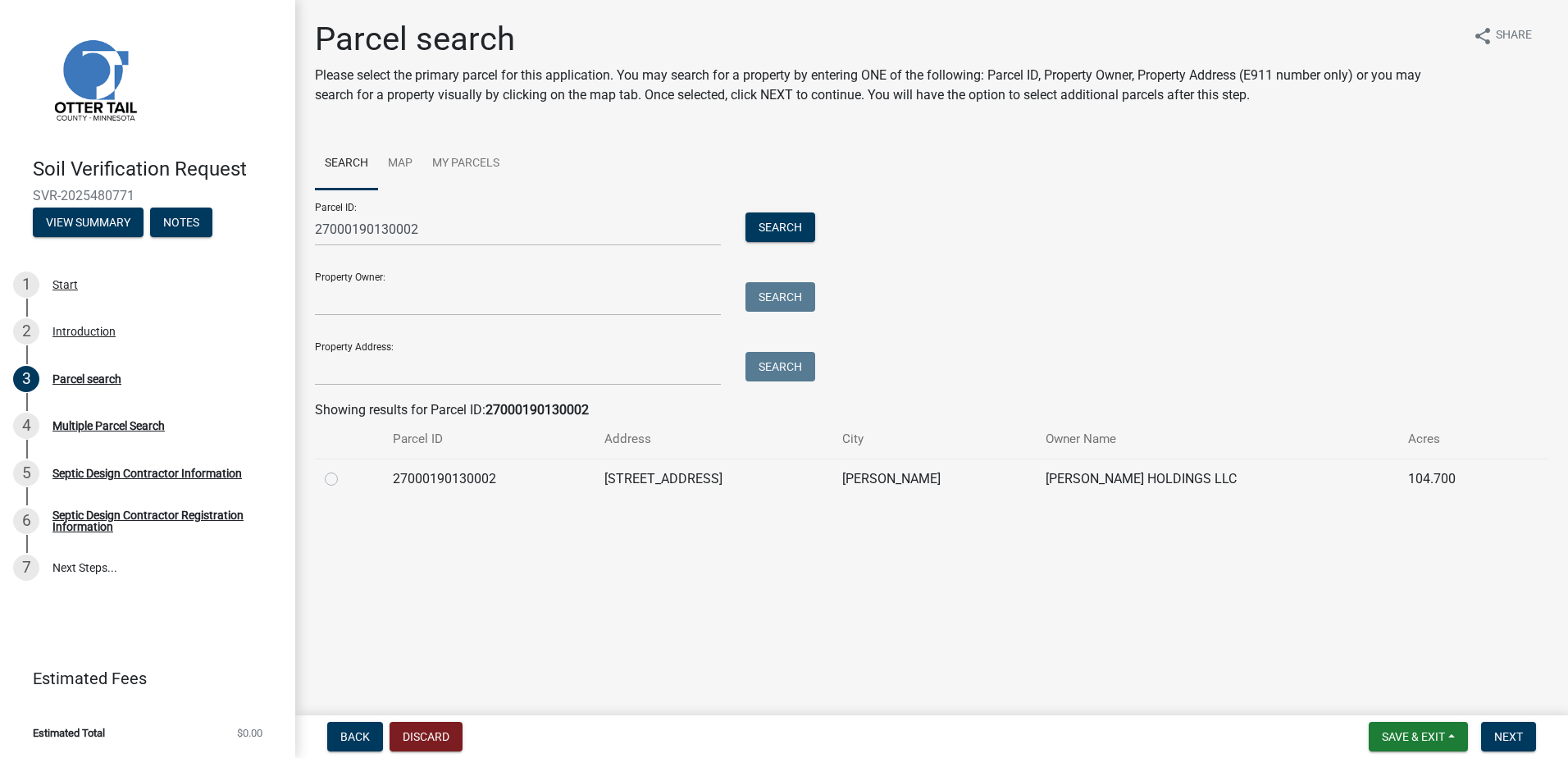
click at [344, 469] on label at bounding box center [344, 469] width 0 height 0
click at [344, 479] on input "radio" at bounding box center [349, 474] width 11 height 11
radio input "true"
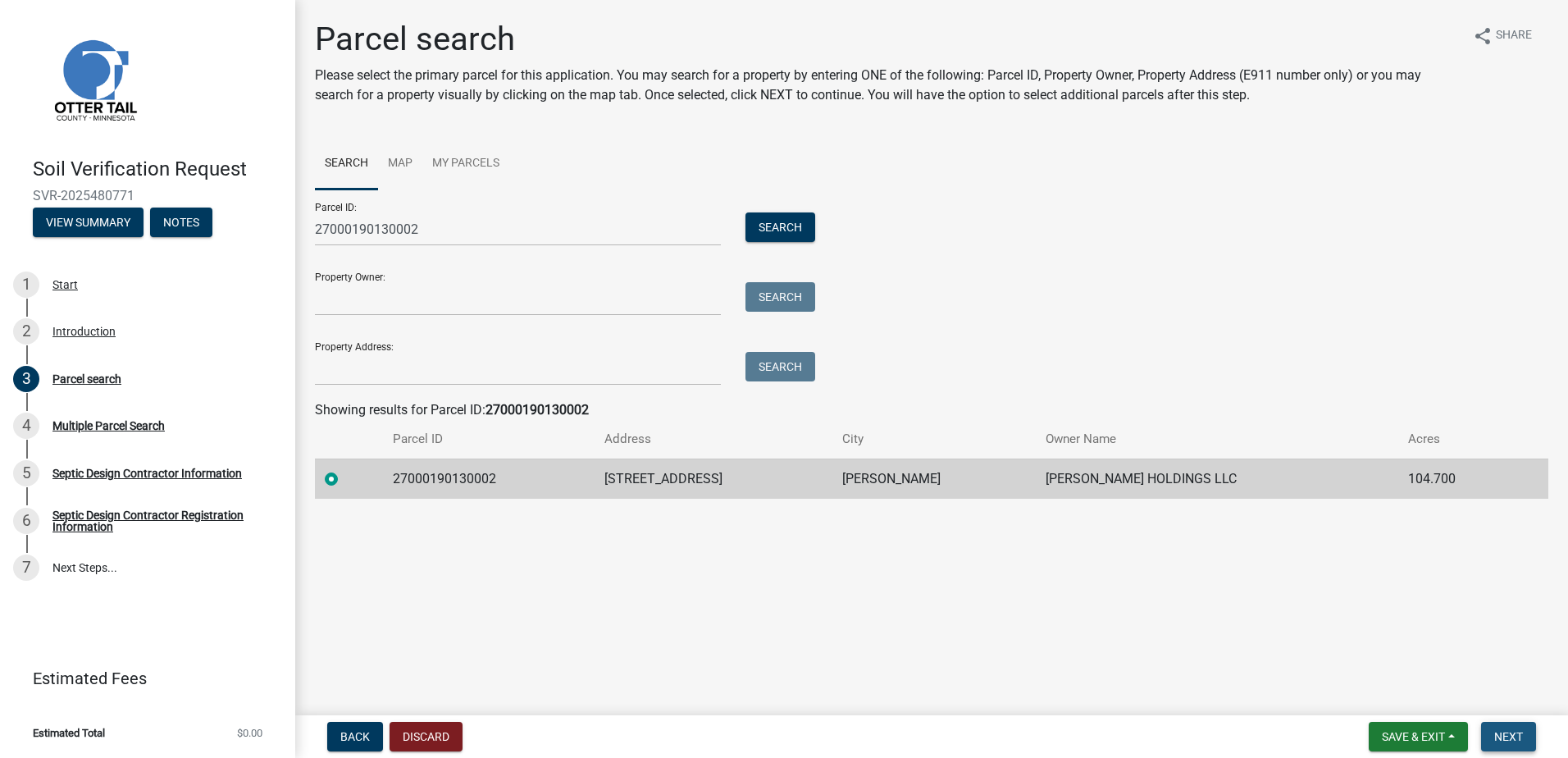
click at [1511, 734] on span "Next" at bounding box center [1509, 737] width 29 height 13
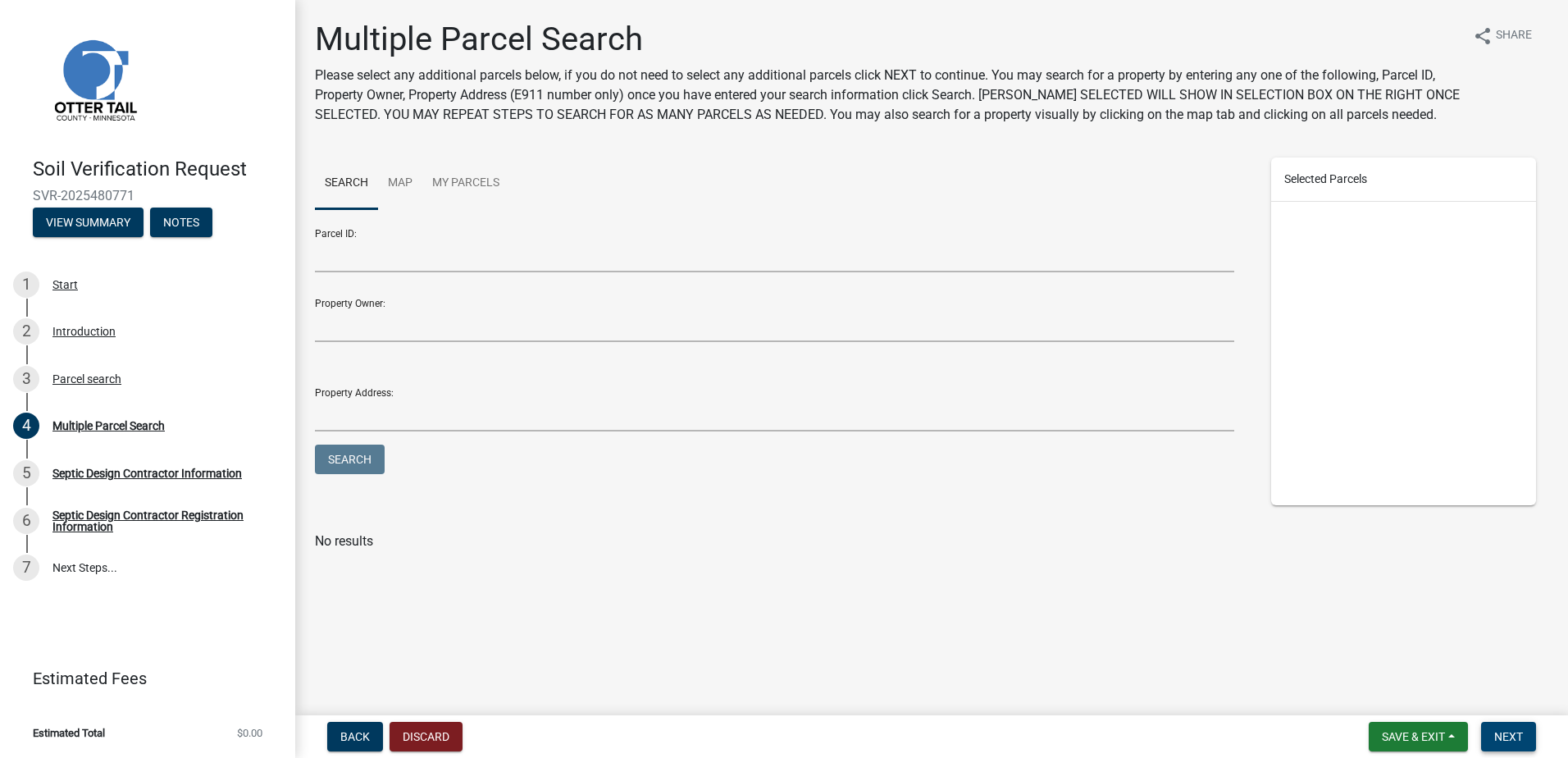
click at [1509, 732] on span "Next" at bounding box center [1509, 737] width 29 height 13
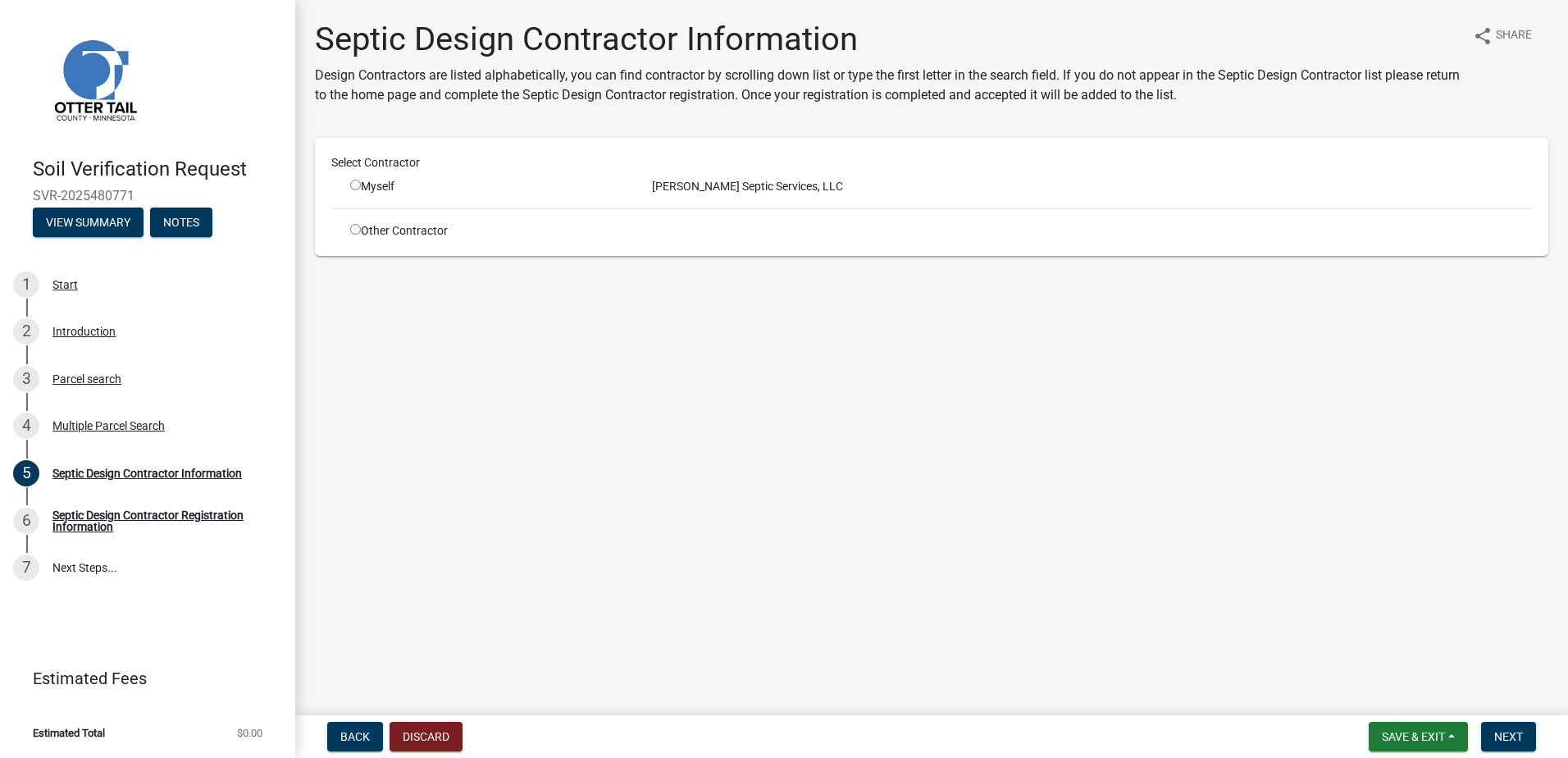
click at [358, 184] on input "radio" at bounding box center [355, 184] width 11 height 11
radio input "true"
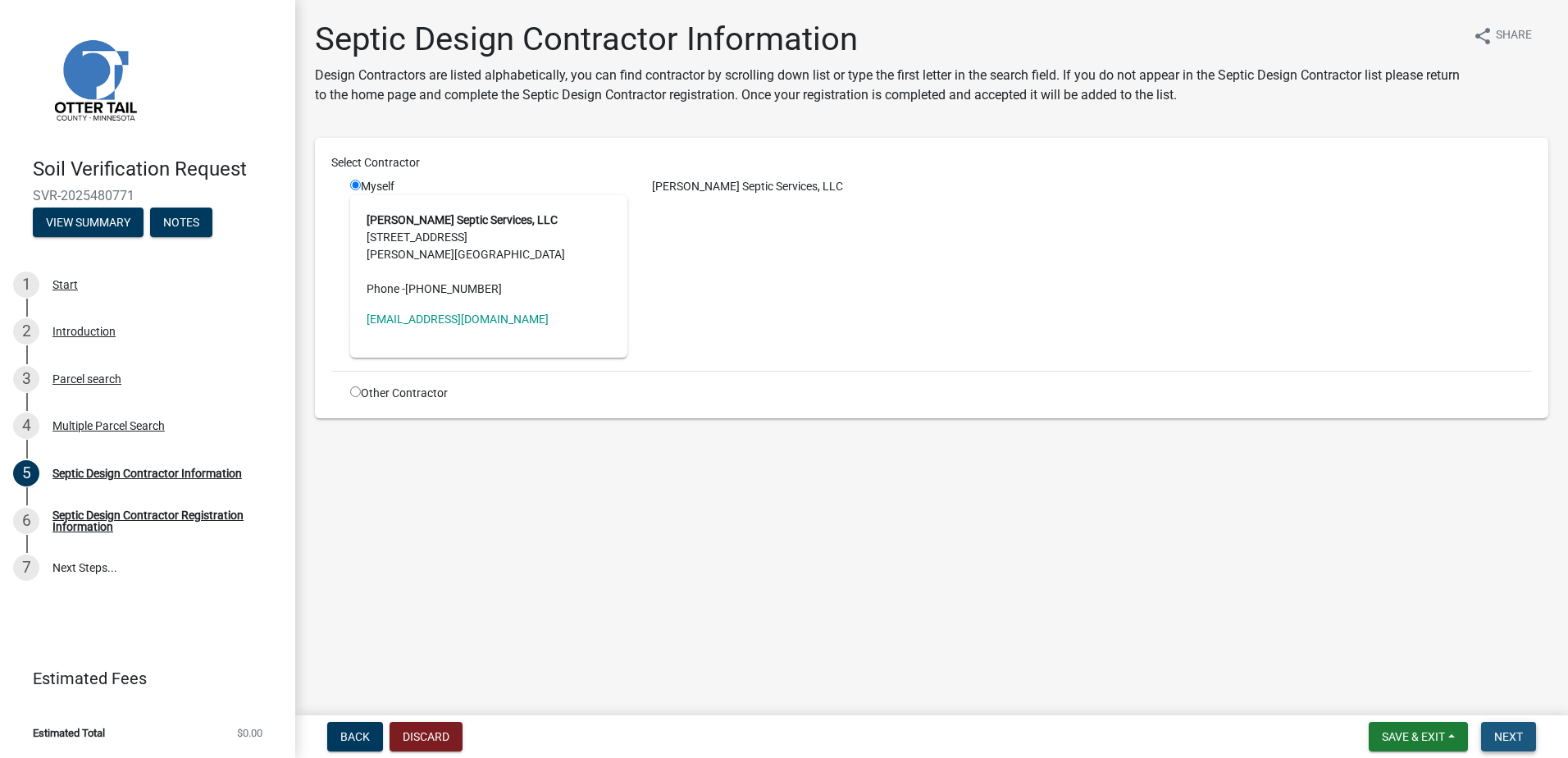
click at [1506, 734] on span "Next" at bounding box center [1509, 737] width 29 height 13
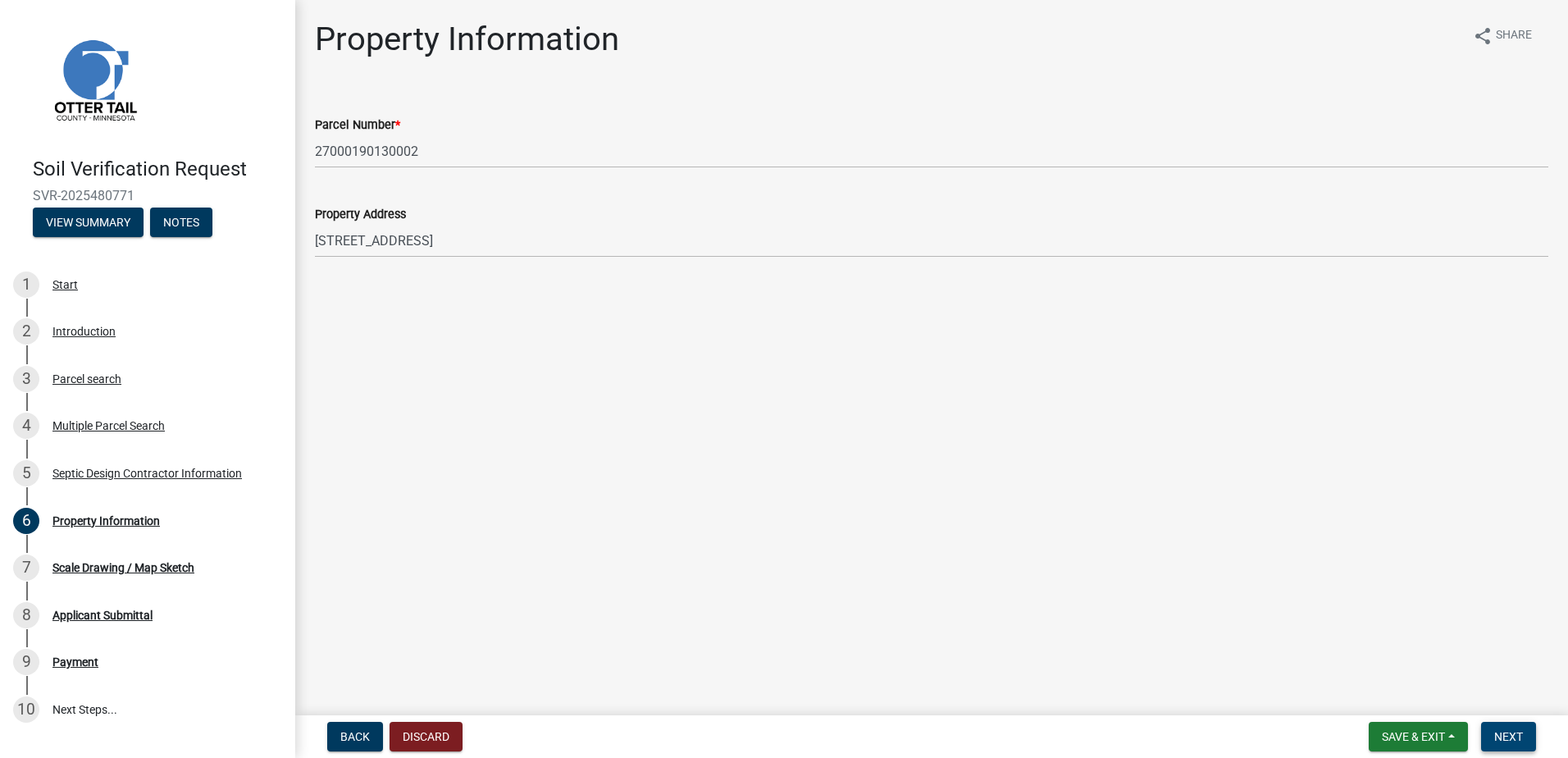
click at [1500, 729] on button "Next" at bounding box center [1509, 737] width 55 height 30
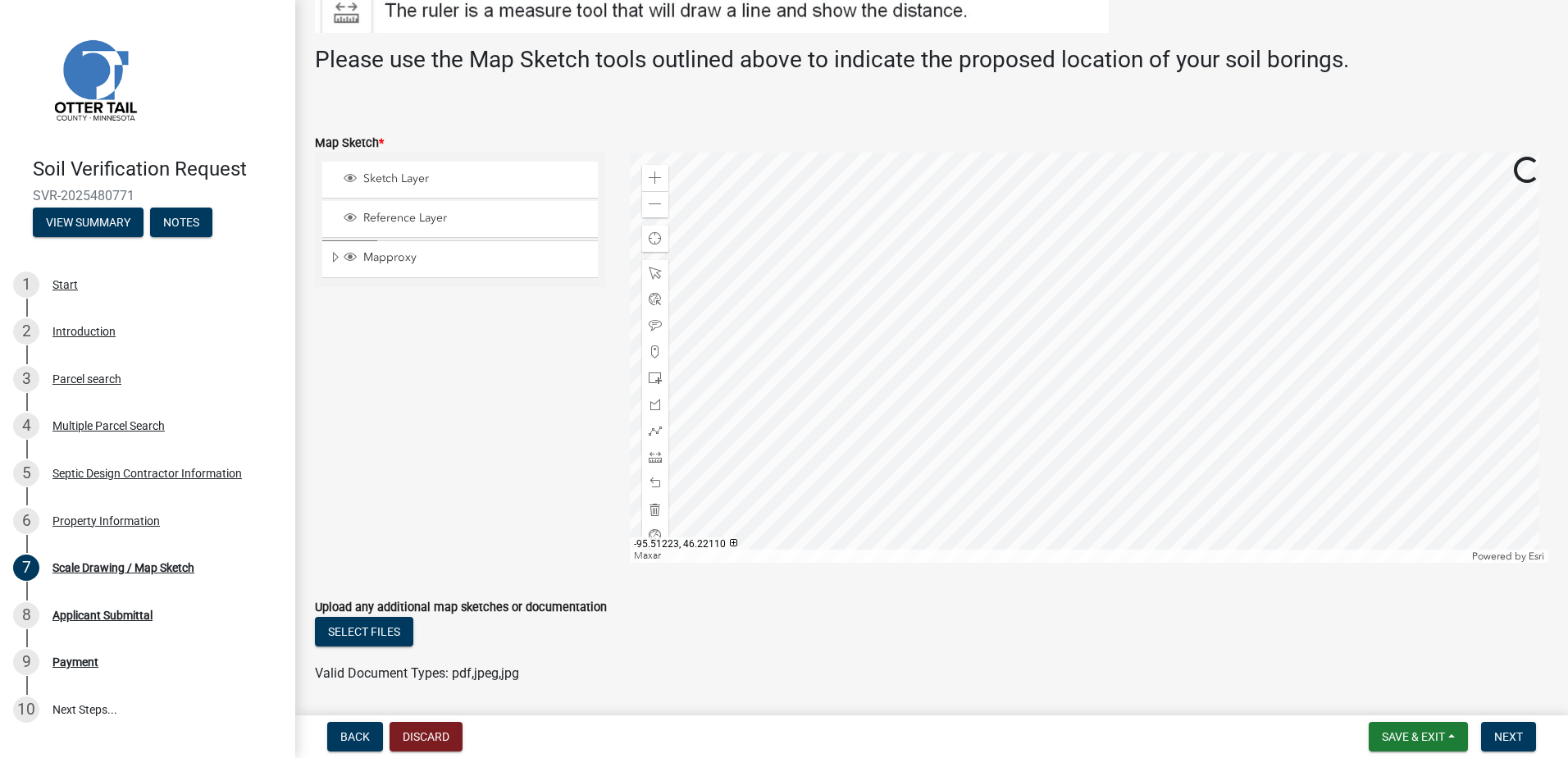
scroll to position [287, 0]
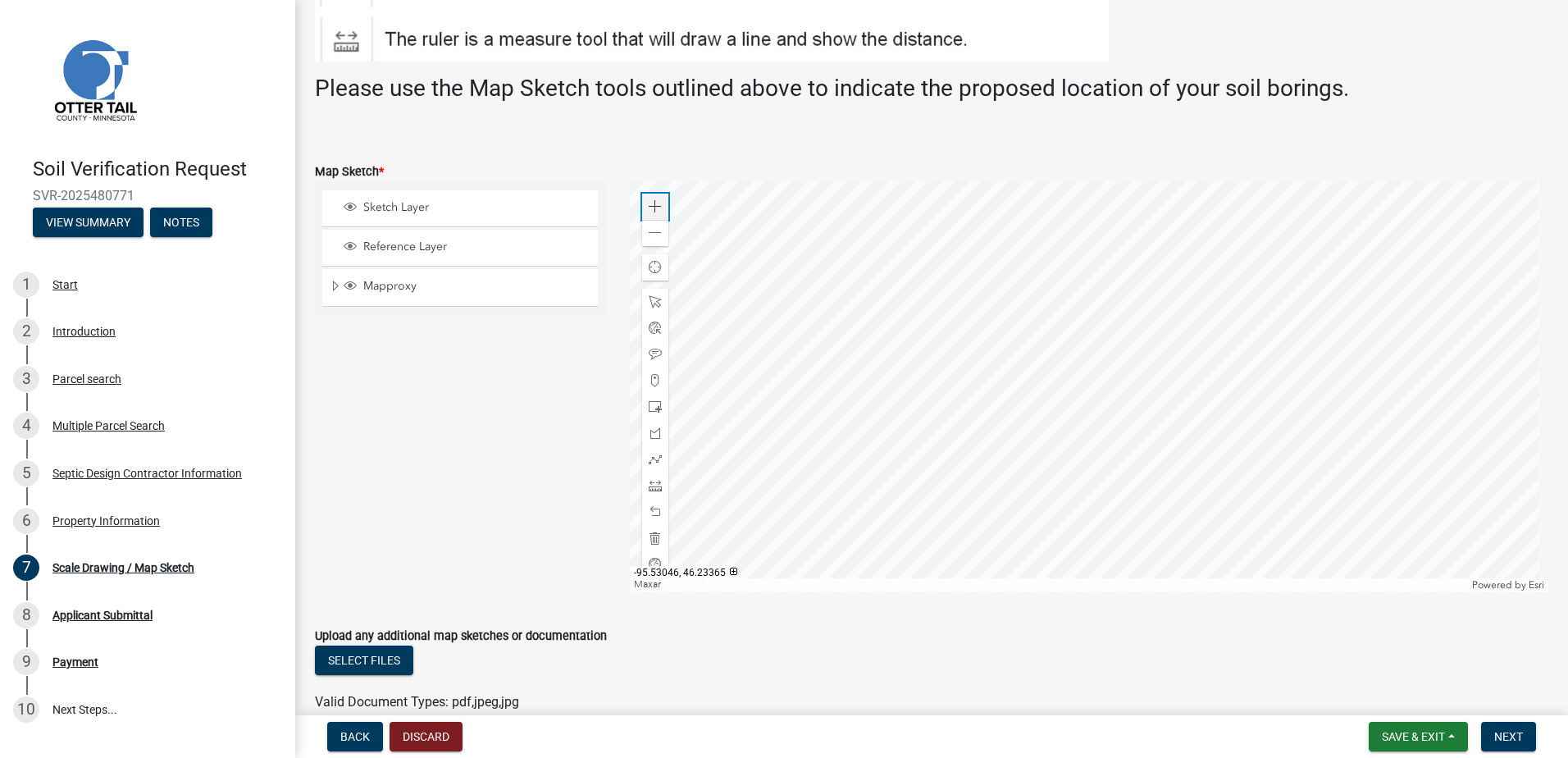
click at [655, 201] on span at bounding box center [656, 207] width 13 height 13
click at [923, 552] on div at bounding box center [1089, 387] width 920 height 411
click at [651, 380] on span at bounding box center [656, 381] width 13 height 13
click at [958, 426] on div at bounding box center [1089, 387] width 920 height 411
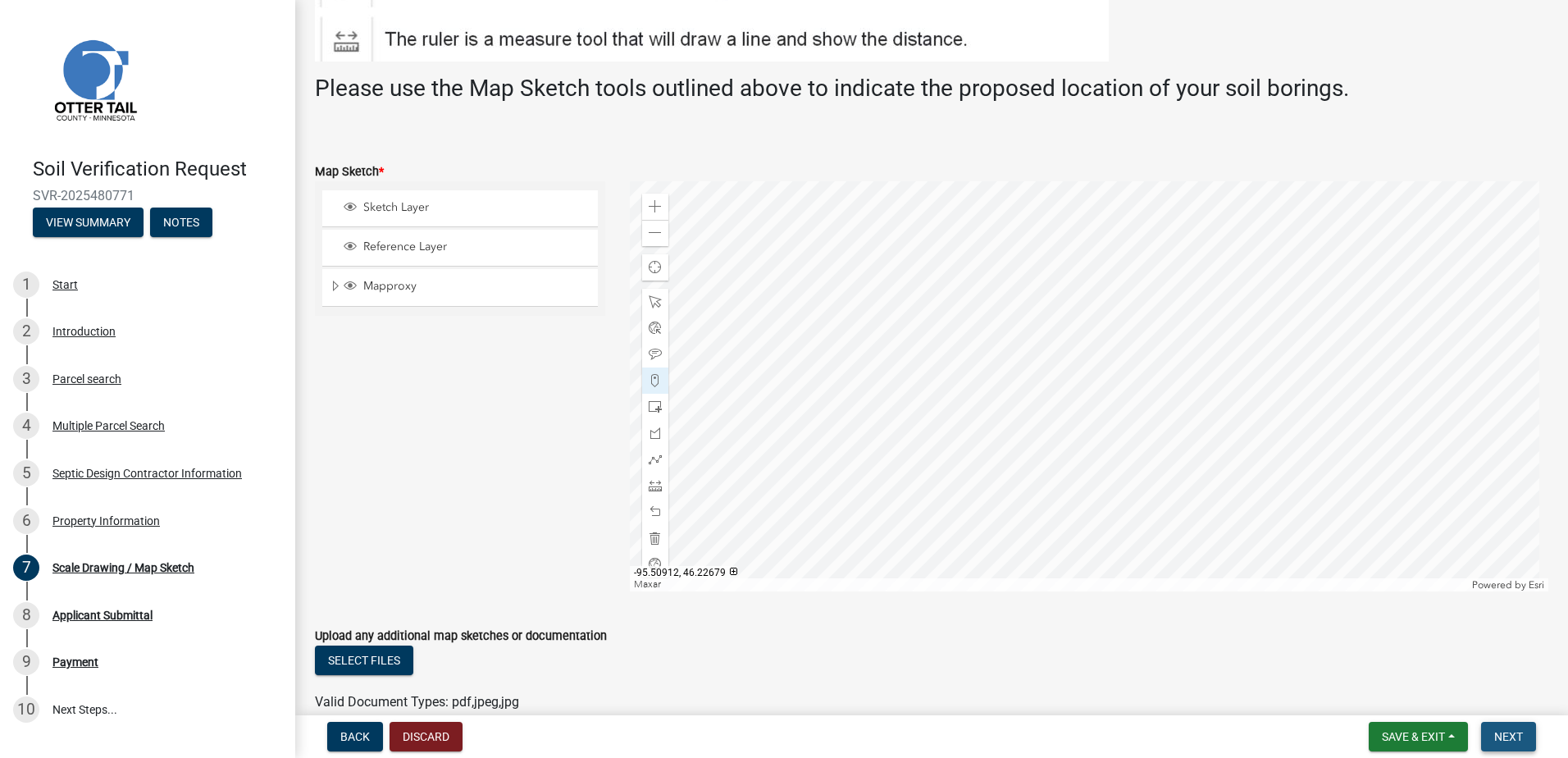
click at [1502, 731] on span "Next" at bounding box center [1509, 737] width 29 height 13
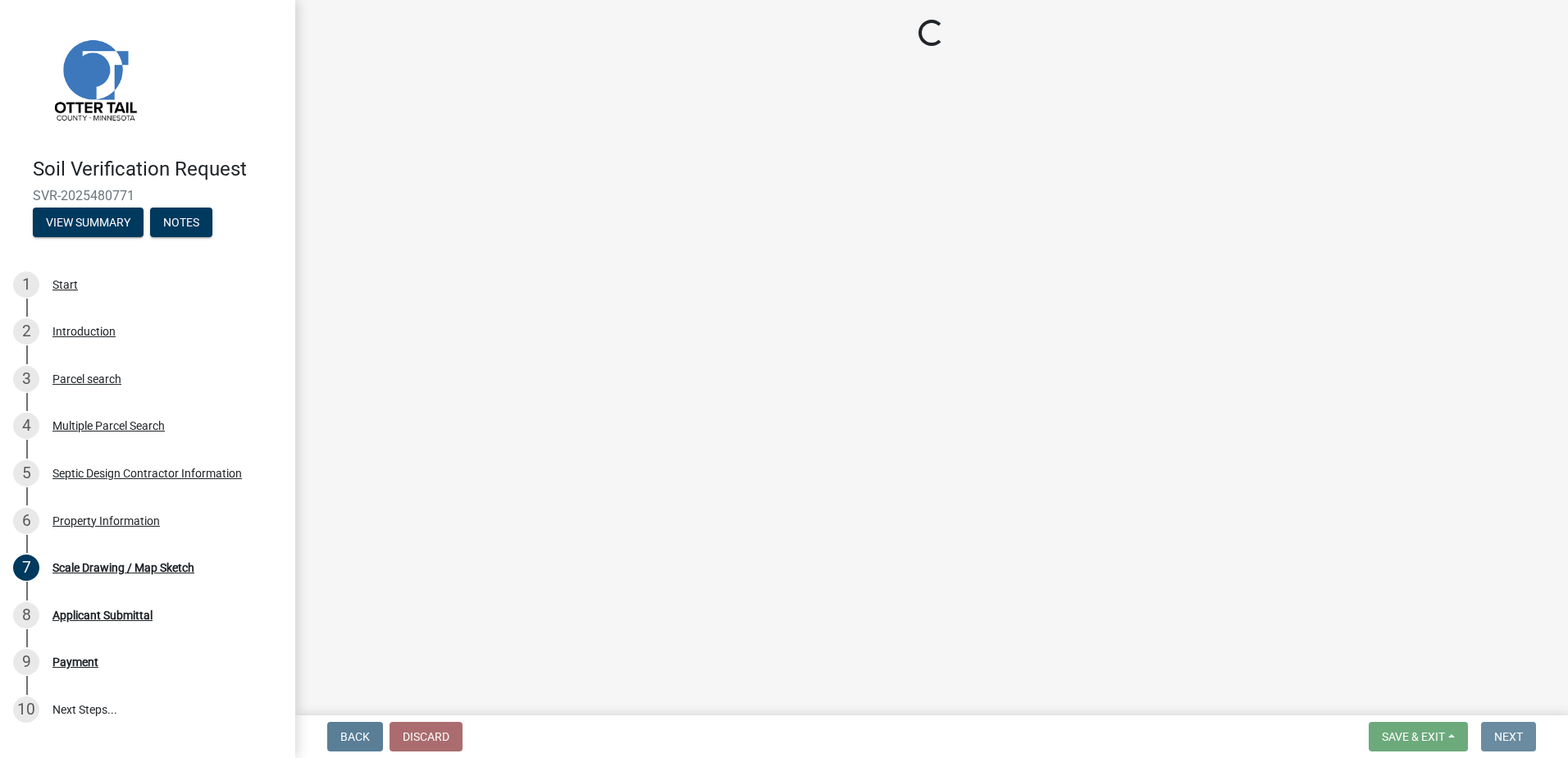
scroll to position [0, 0]
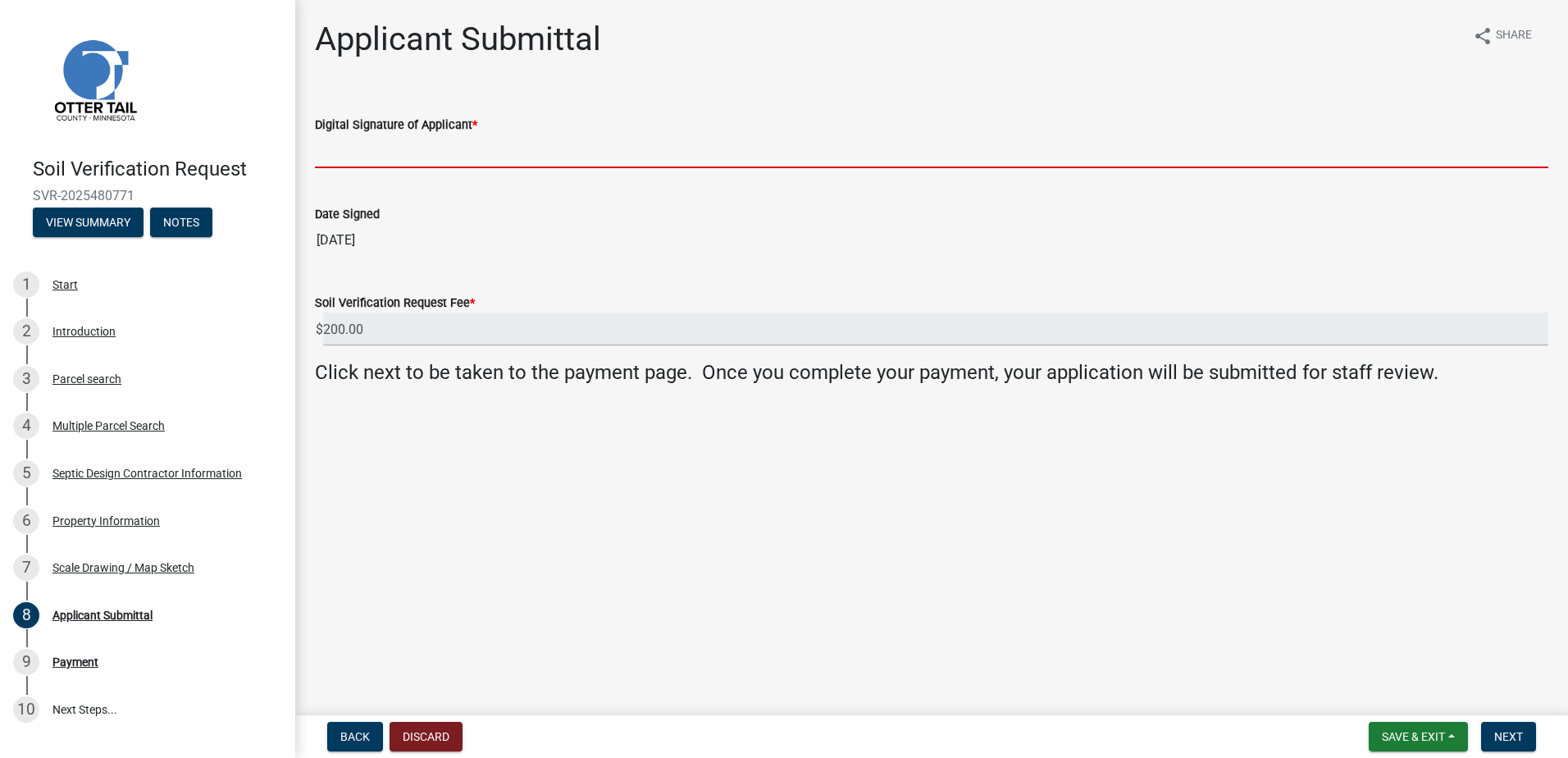
click at [361, 161] on input "Digital Signature of Applicant *" at bounding box center [931, 151] width 1233 height 34
type input "Scott Ellingson"
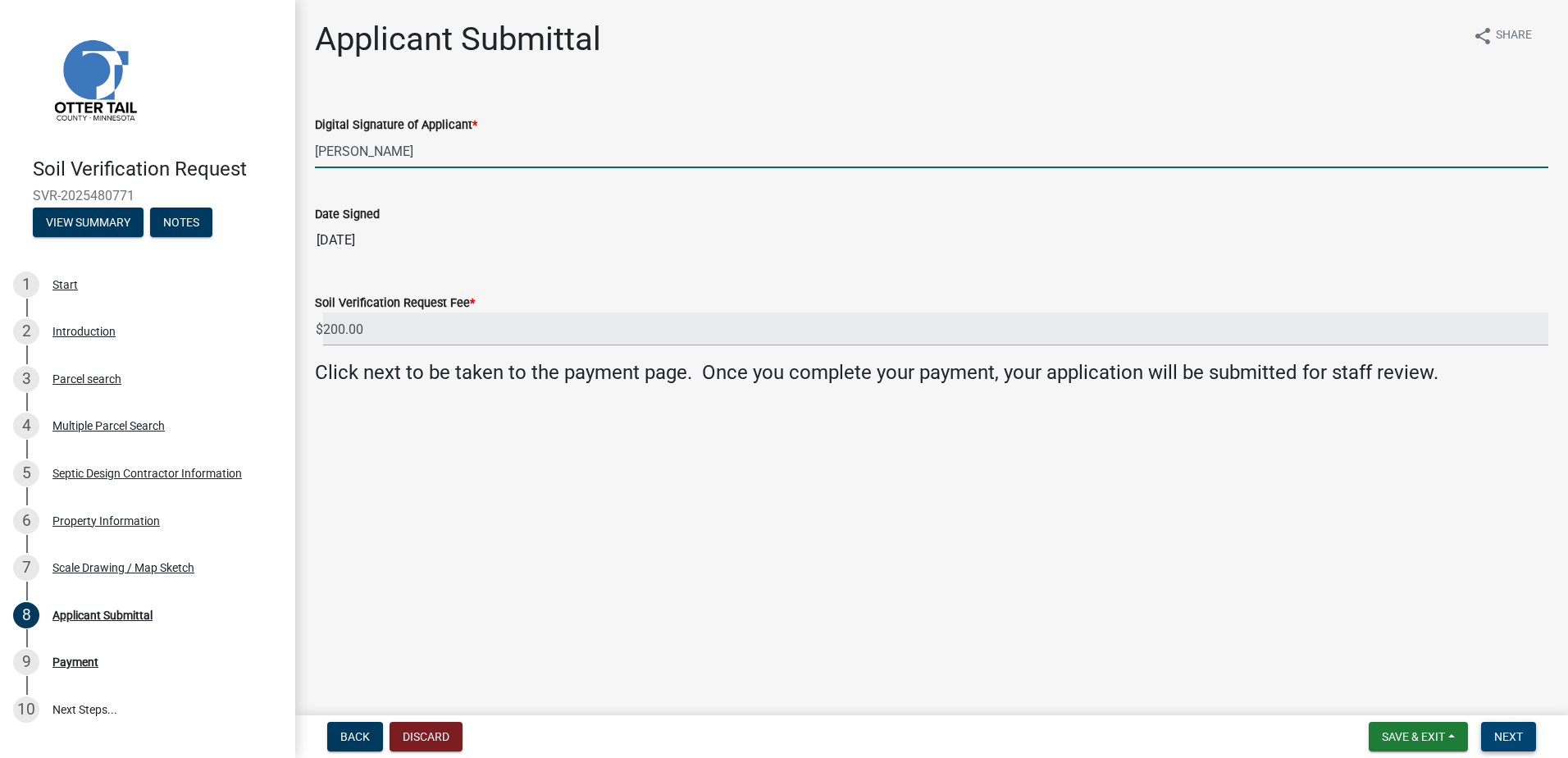
click at [1492, 739] on button "Next" at bounding box center [1509, 737] width 55 height 30
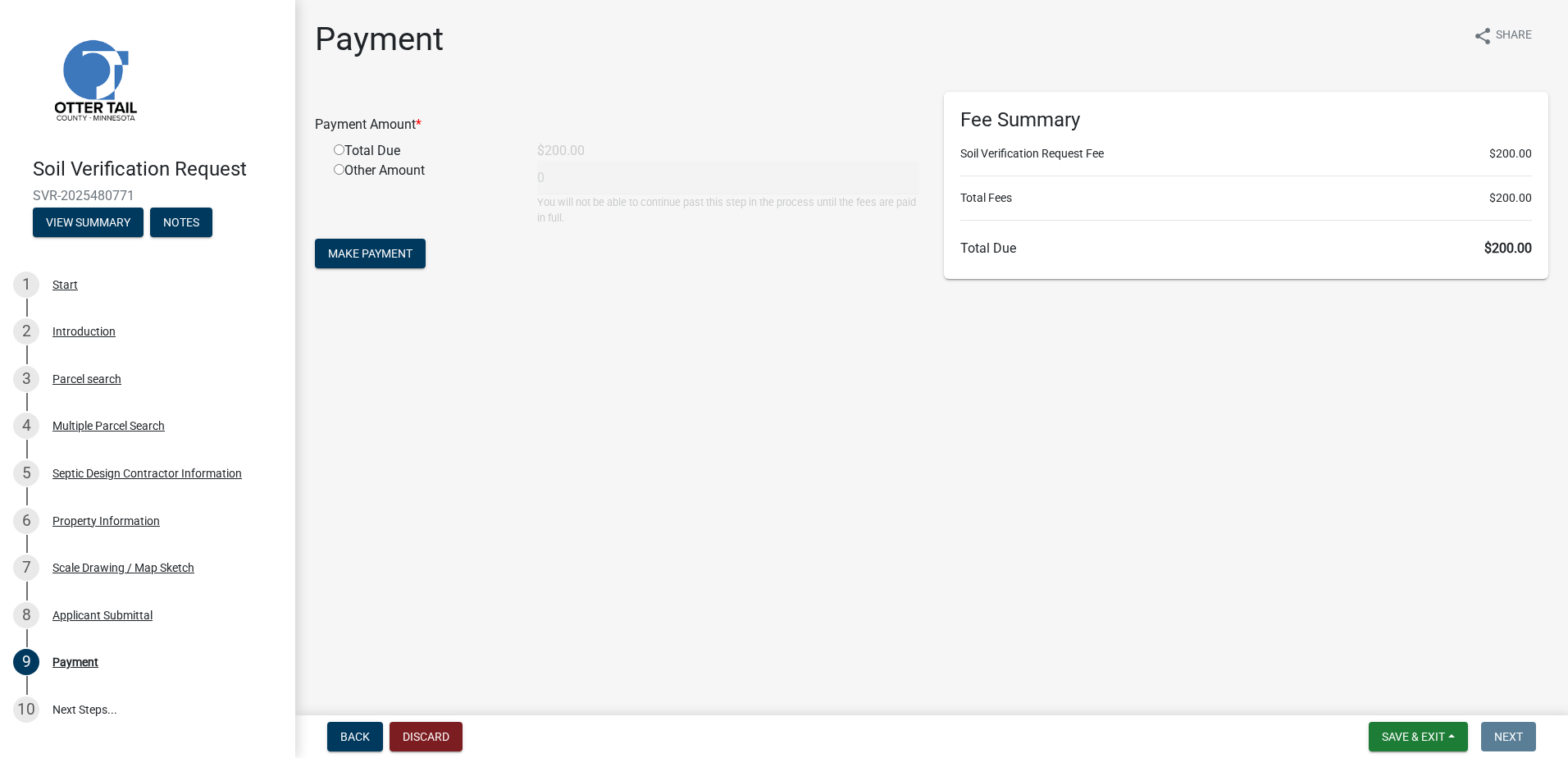
drag, startPoint x: 339, startPoint y: 151, endPoint x: 339, endPoint y: 163, distance: 12.0
click at [339, 151] on input "radio" at bounding box center [339, 150] width 11 height 11
radio input "true"
type input "200"
click at [356, 247] on span "Make Payment" at bounding box center [370, 253] width 84 height 13
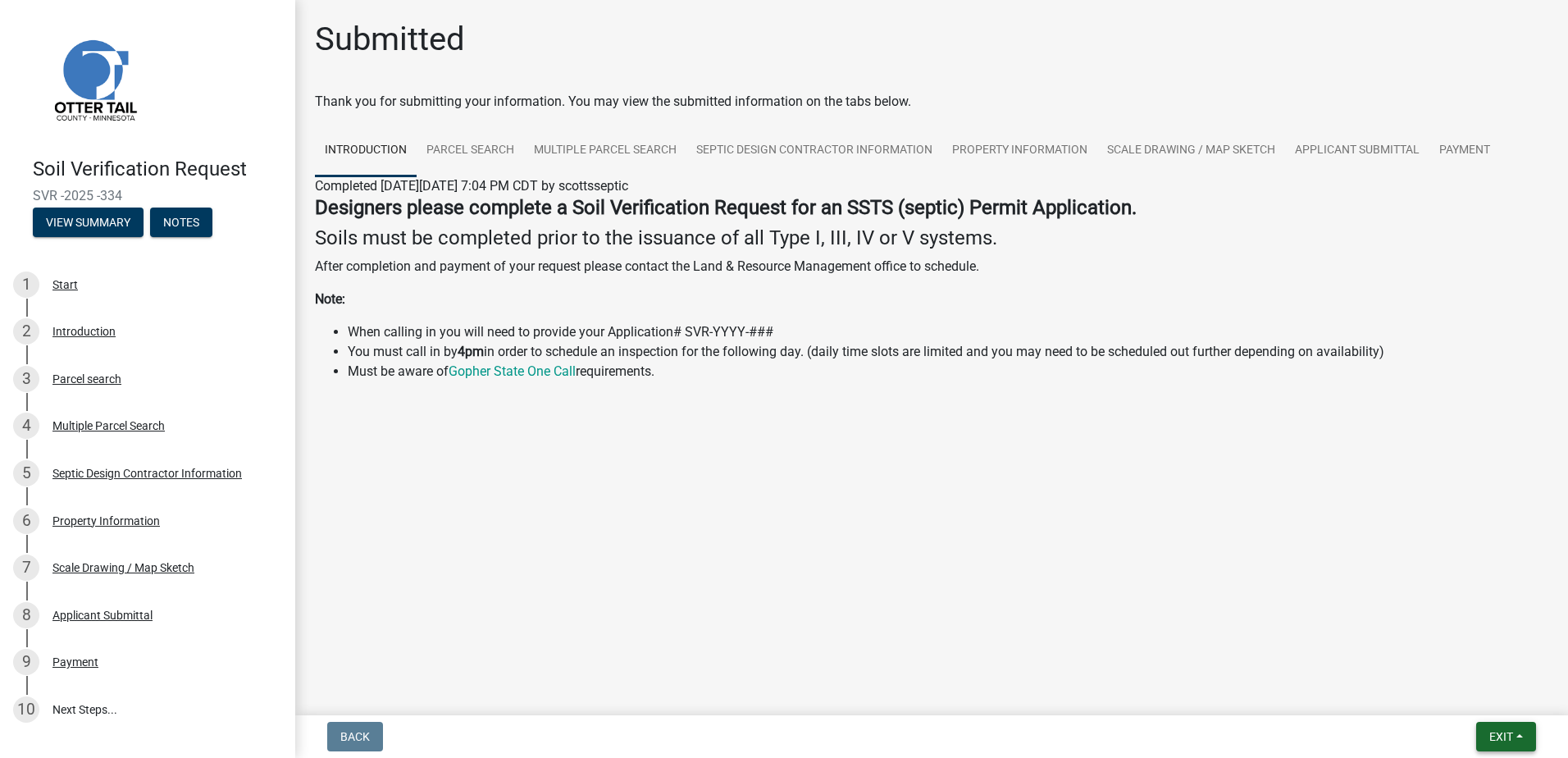
click at [1523, 735] on button "Exit" at bounding box center [1507, 737] width 59 height 30
click at [1488, 695] on button "Save & Exit" at bounding box center [1470, 694] width 131 height 39
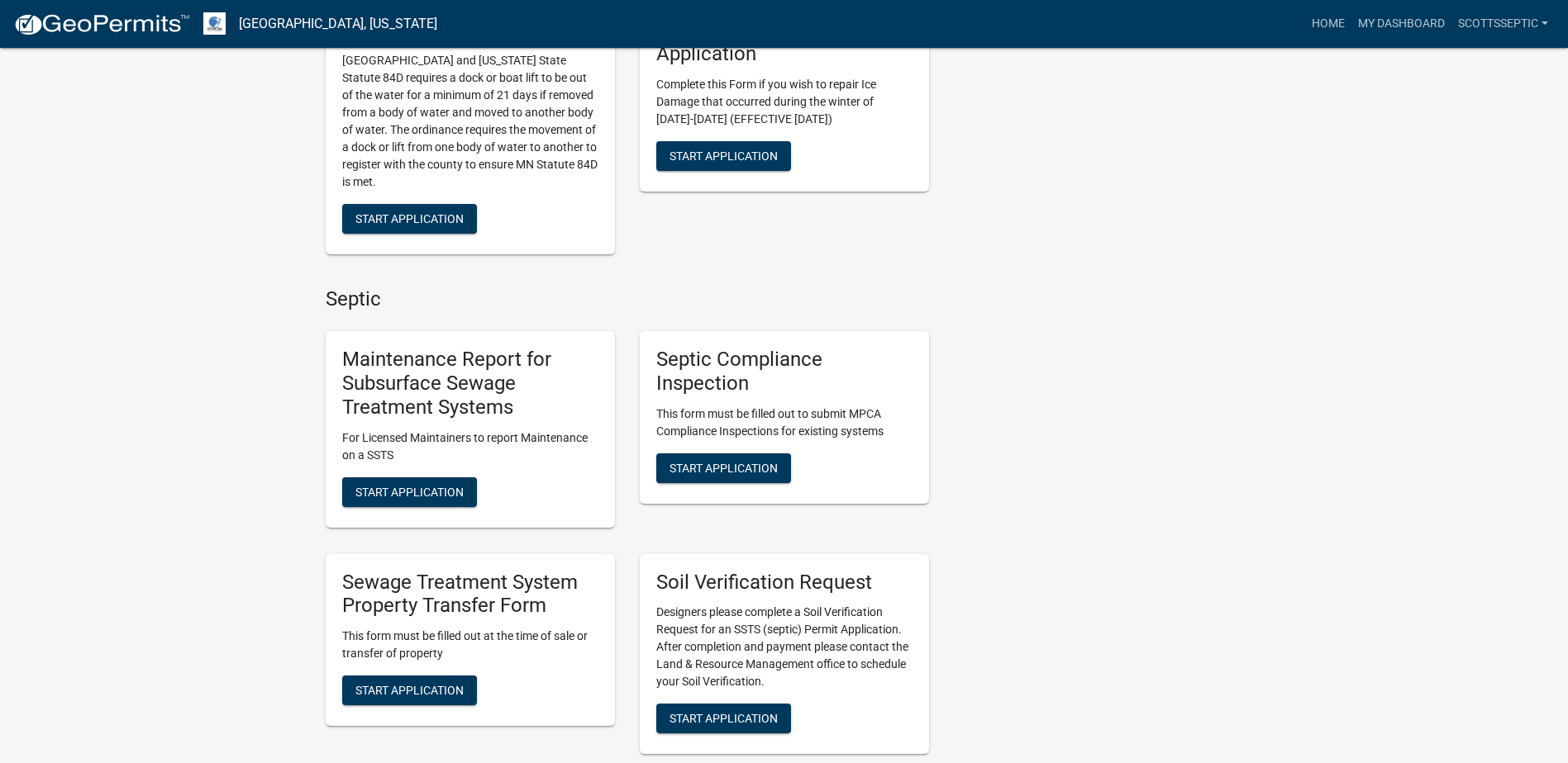
scroll to position [1074, 0]
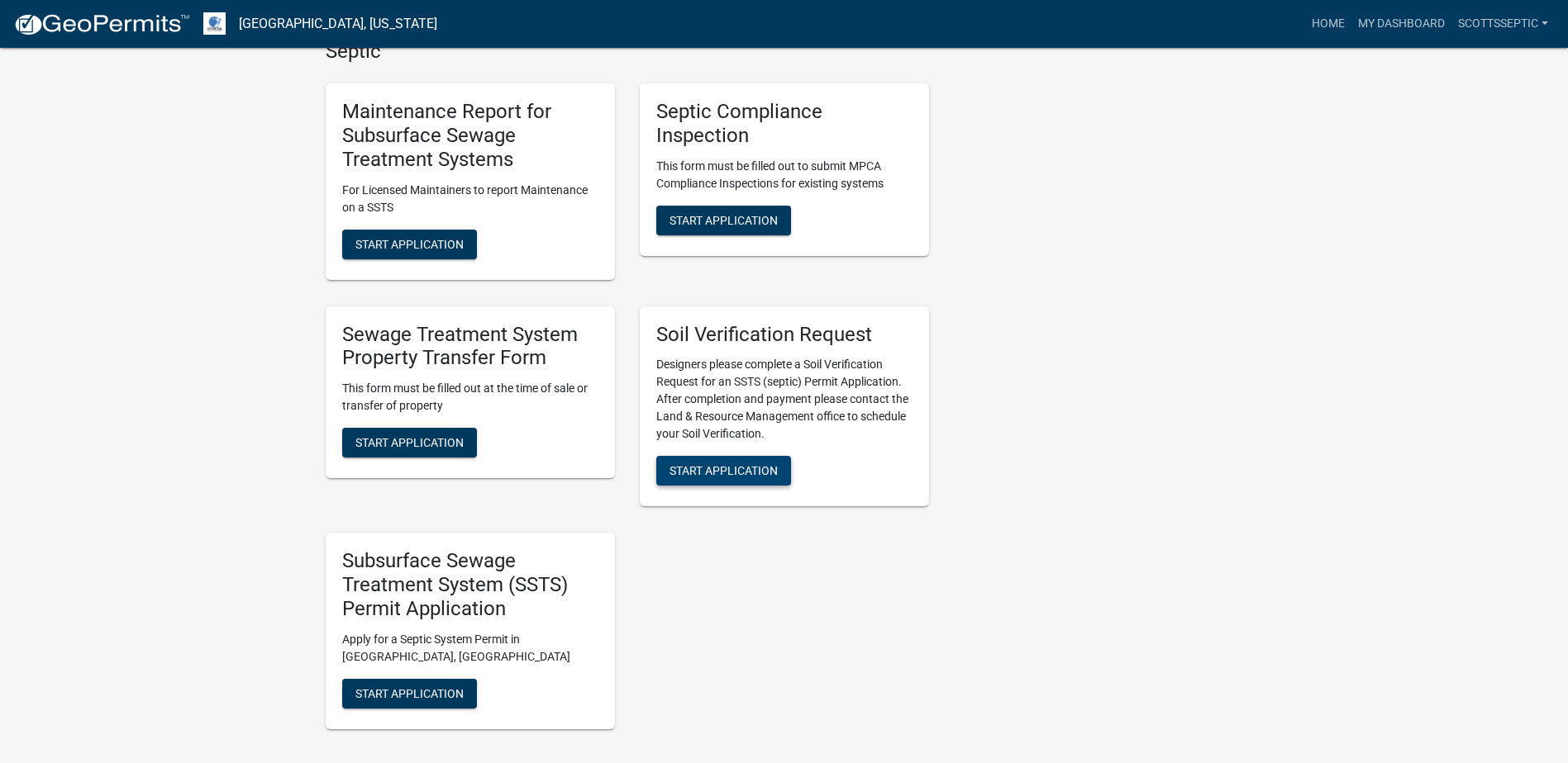
click at [712, 474] on span "Start Application" at bounding box center [724, 471] width 108 height 14
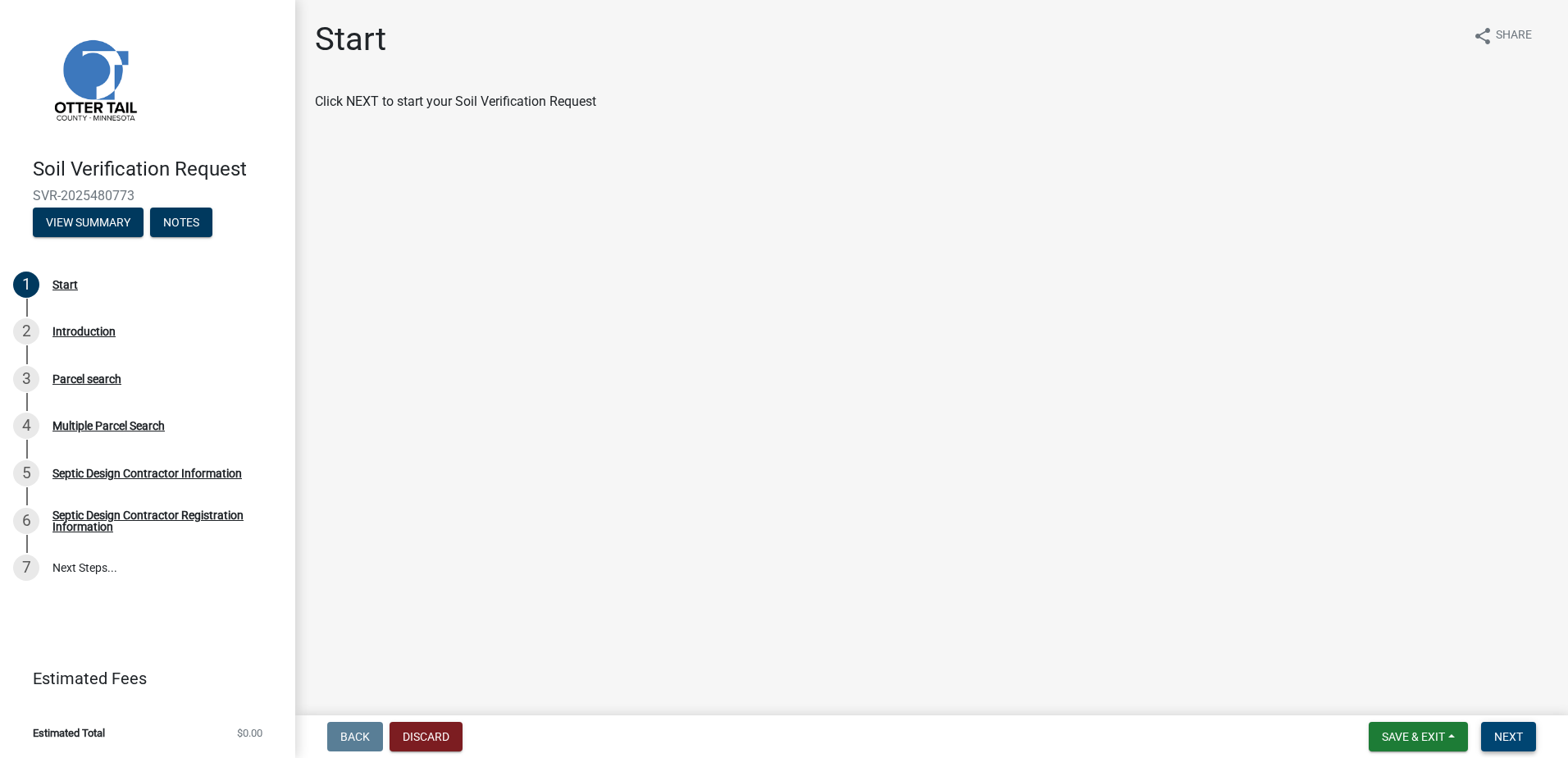
click at [1511, 725] on button "Next" at bounding box center [1509, 737] width 55 height 30
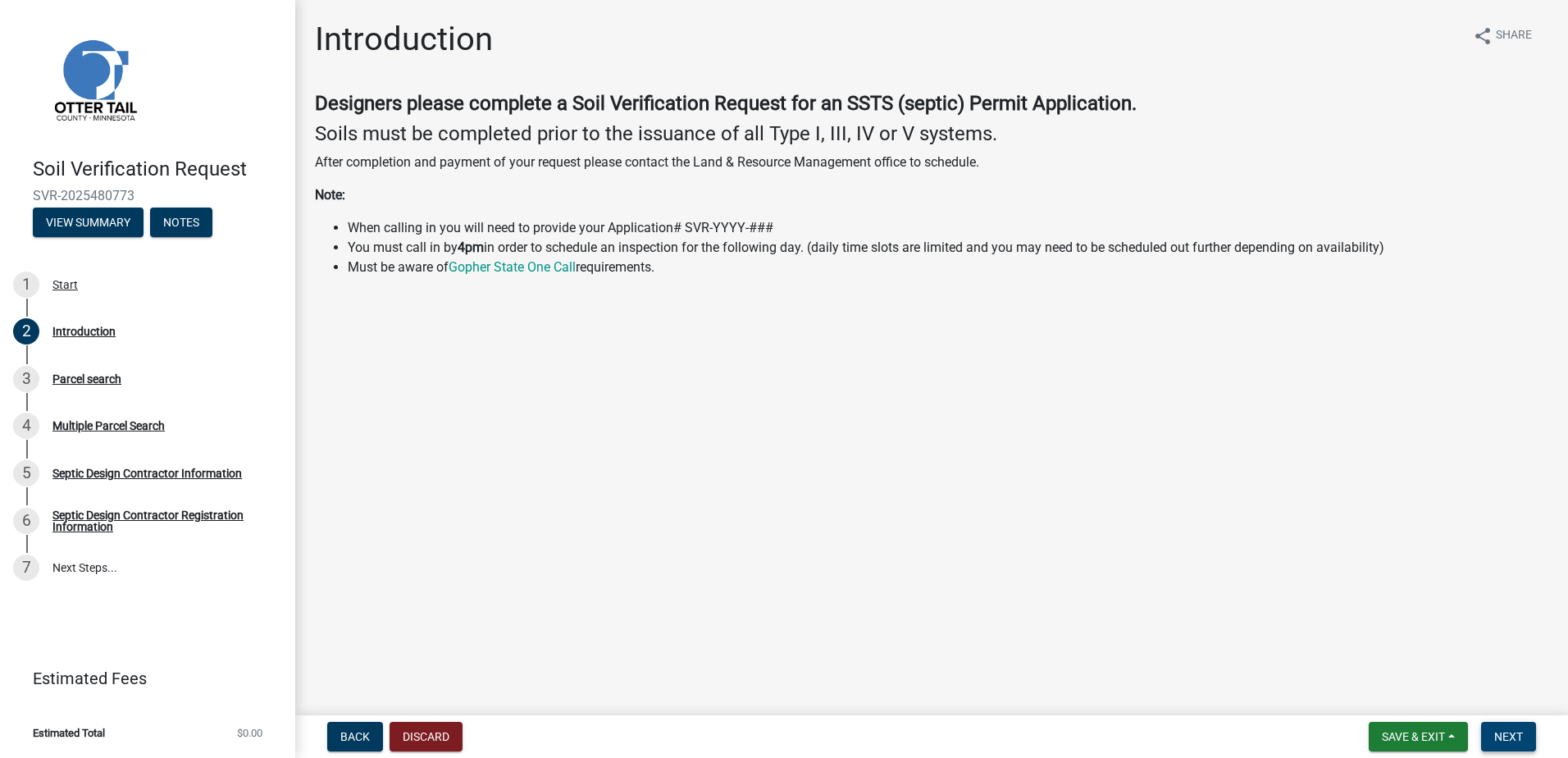
click at [1514, 732] on span "Next" at bounding box center [1509, 737] width 29 height 13
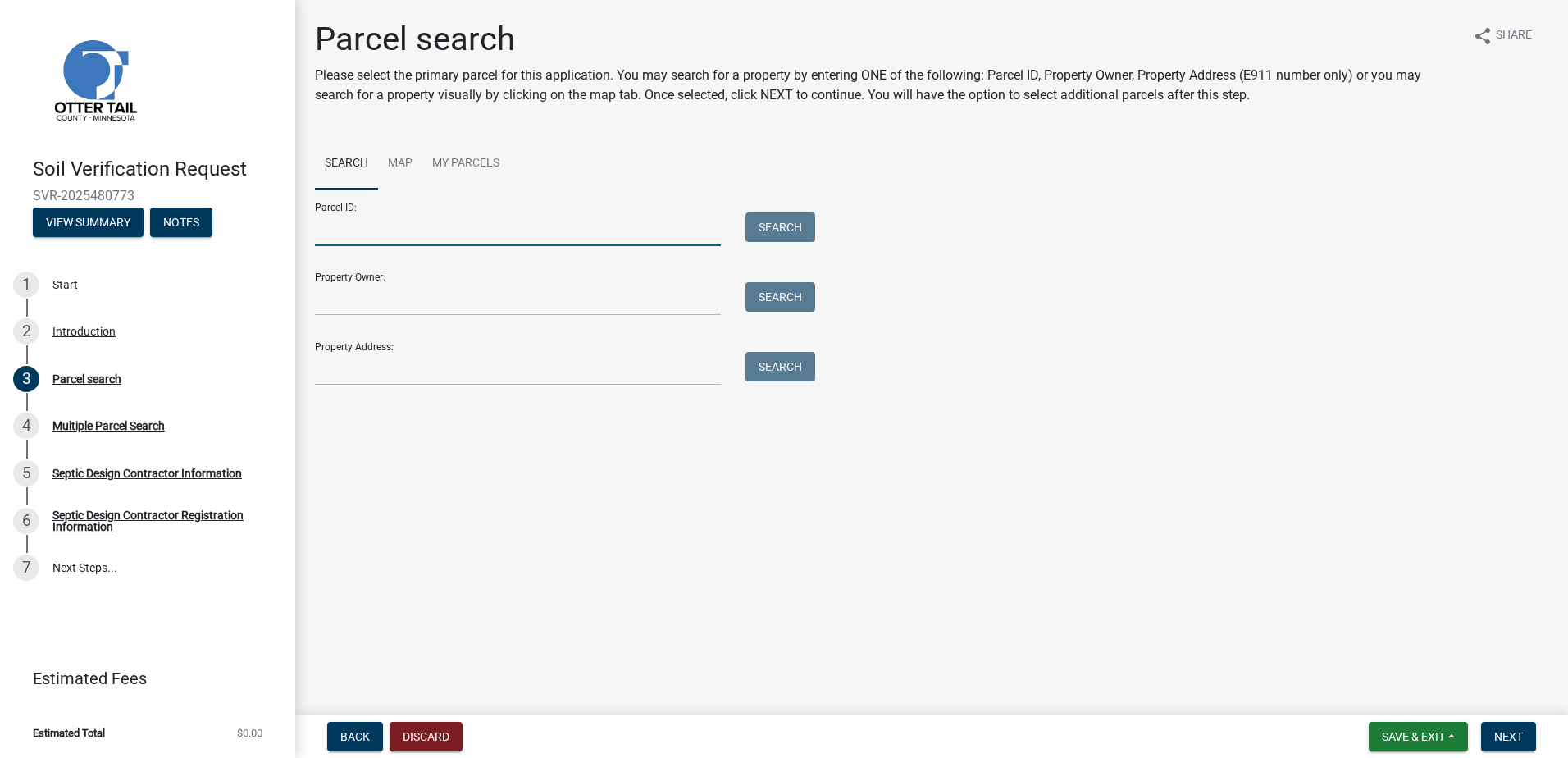
drag, startPoint x: 326, startPoint y: 230, endPoint x: 356, endPoint y: 220, distance: 31.6
click at [335, 225] on input "Parcel ID:" at bounding box center [517, 229] width 406 height 34
type input "17000991633000"
click at [761, 218] on button "Search" at bounding box center [781, 227] width 70 height 30
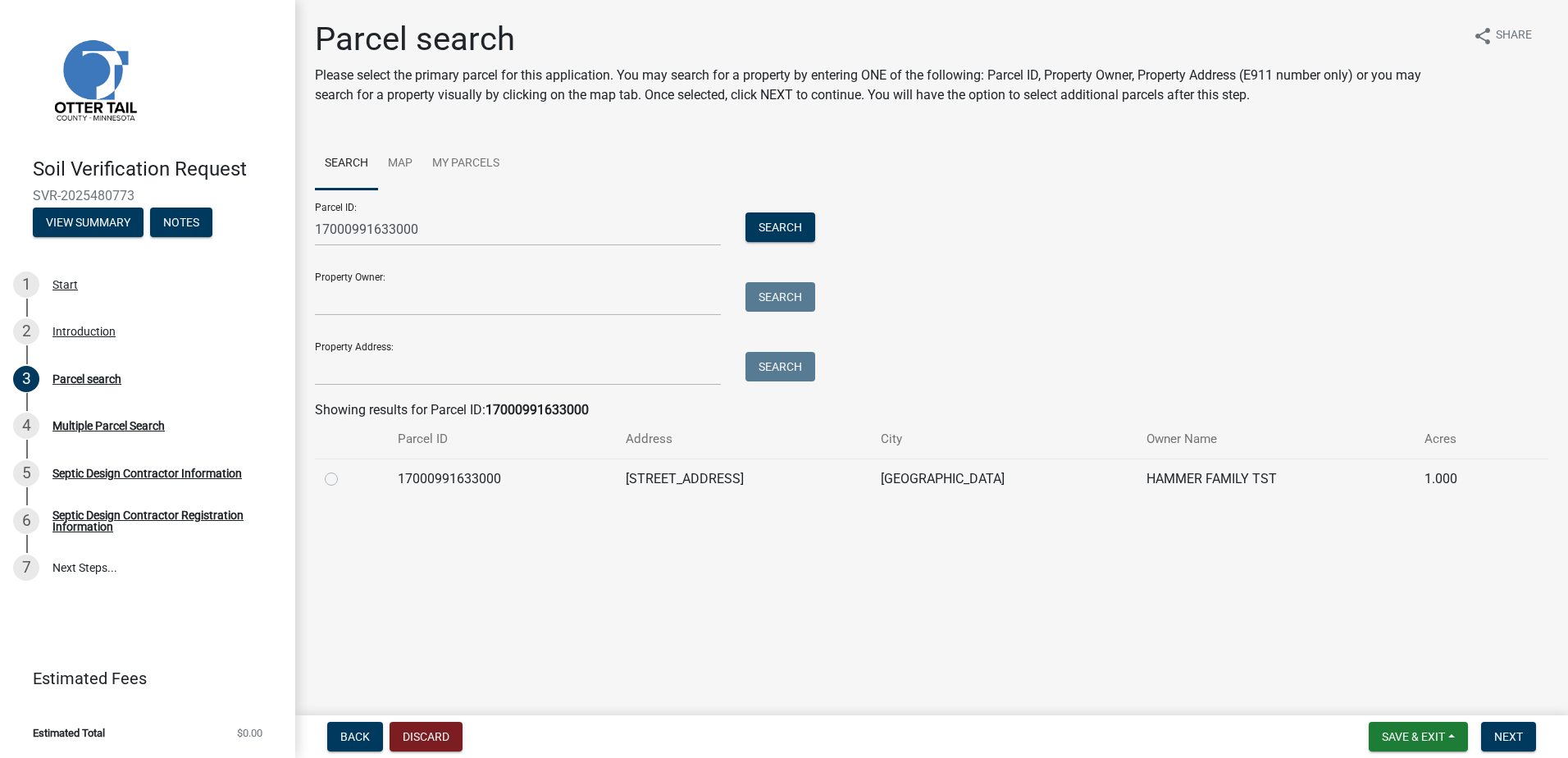
click at [344, 469] on label at bounding box center [344, 469] width 0 height 0
click at [344, 480] on input "radio" at bounding box center [349, 474] width 11 height 11
radio input "true"
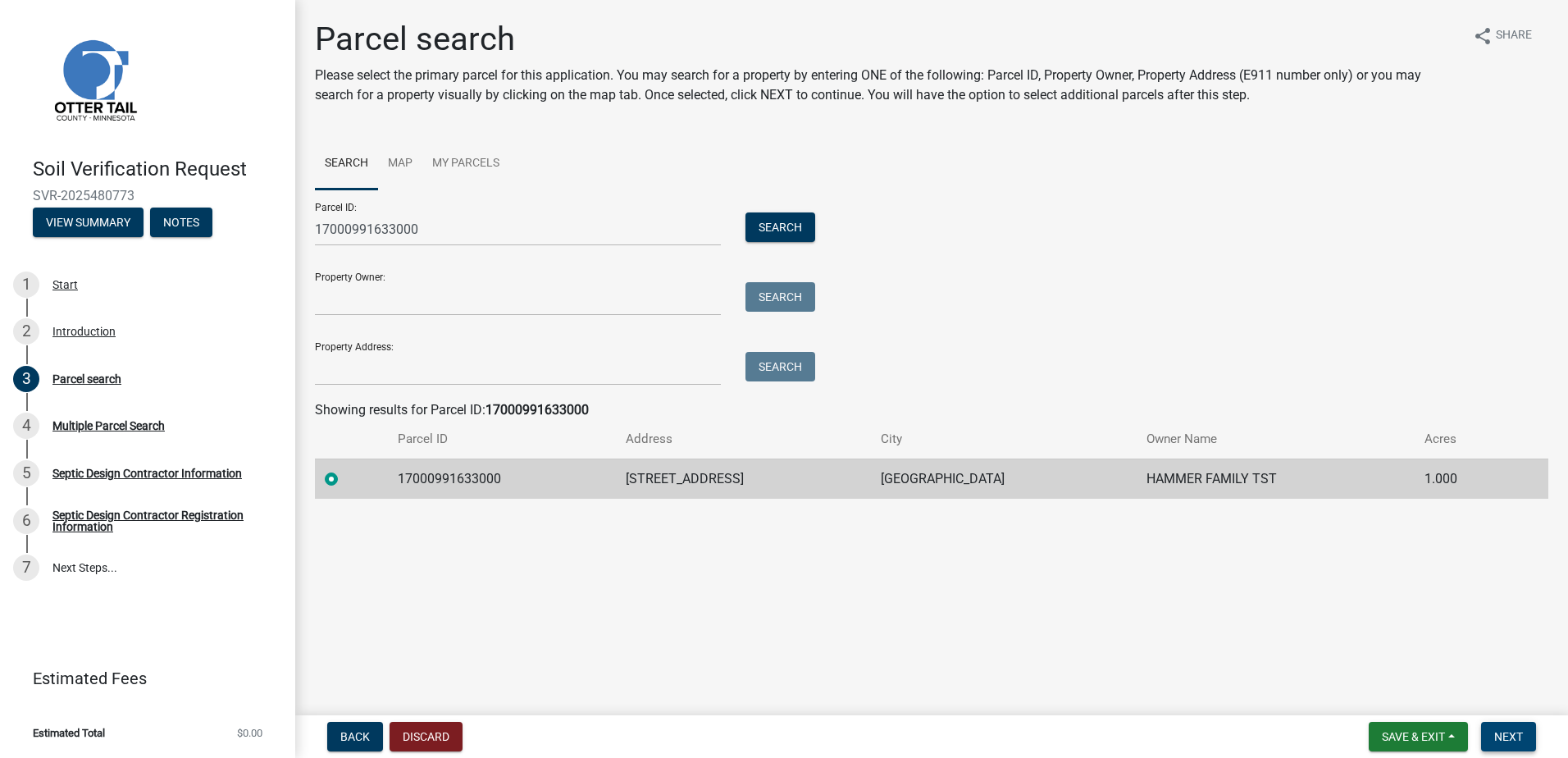
click at [1517, 730] on button "Next" at bounding box center [1509, 737] width 55 height 30
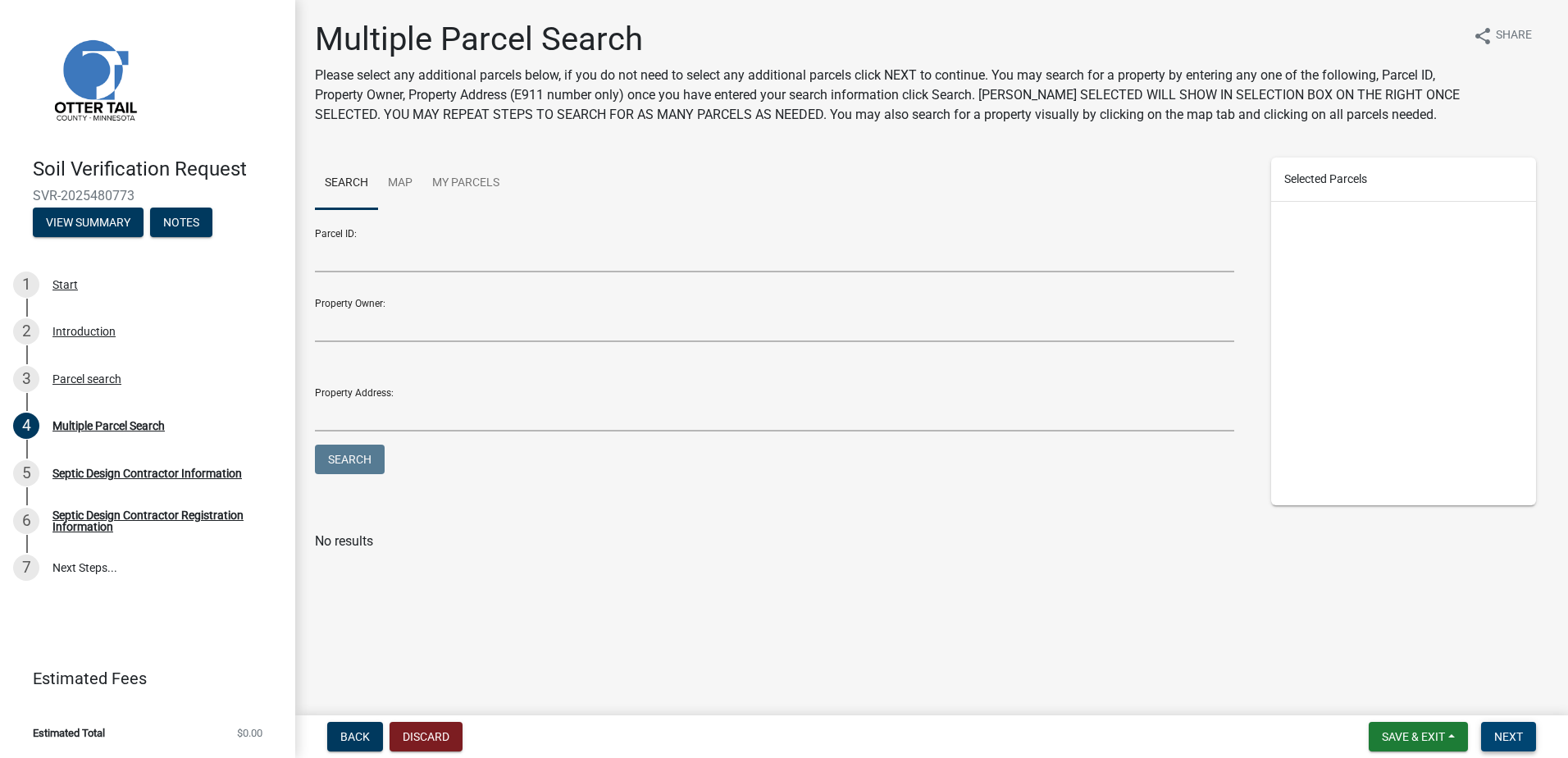
click at [1506, 731] on span "Next" at bounding box center [1509, 737] width 29 height 13
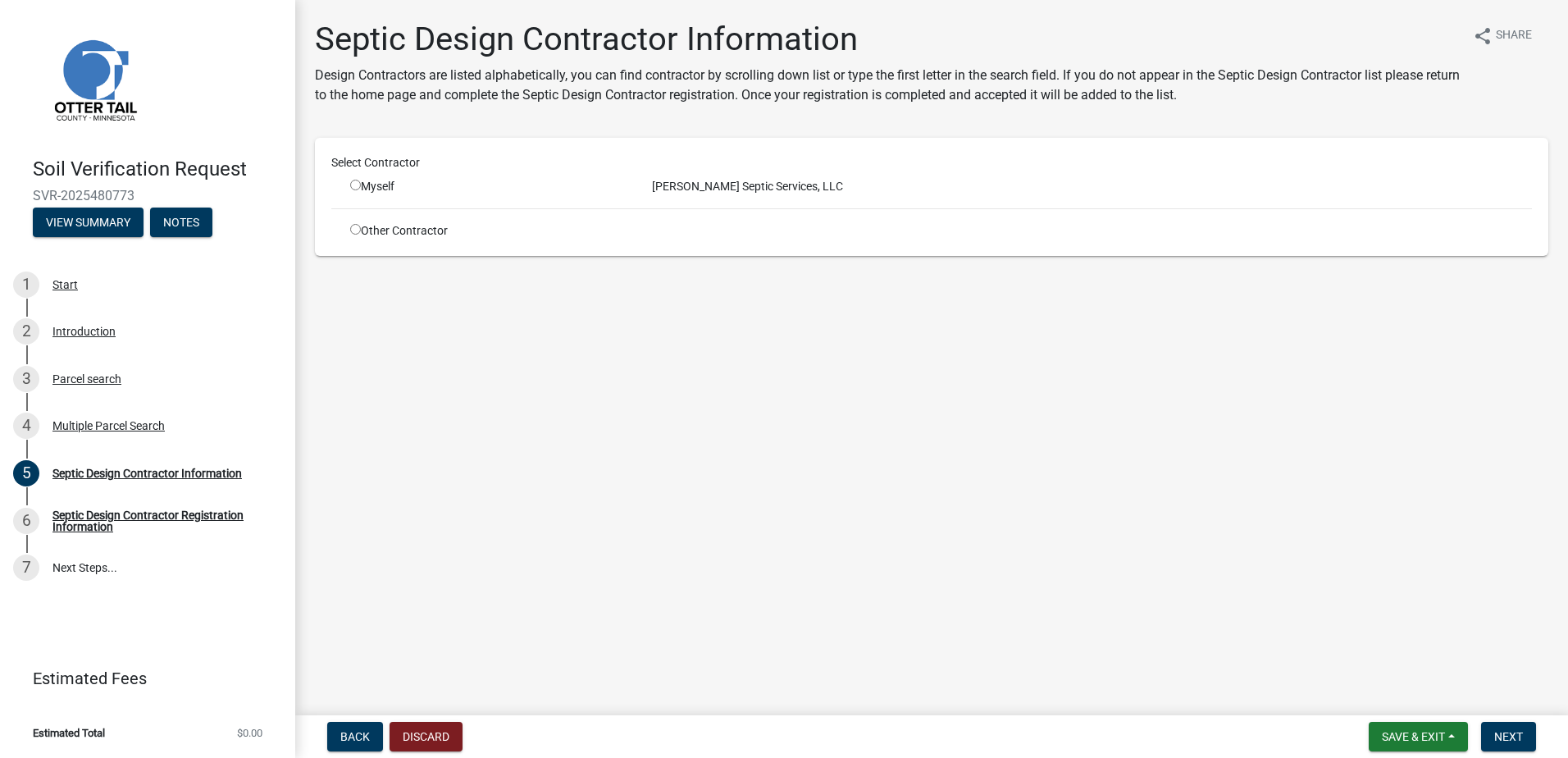
click at [355, 184] on input "radio" at bounding box center [355, 184] width 11 height 11
radio input "true"
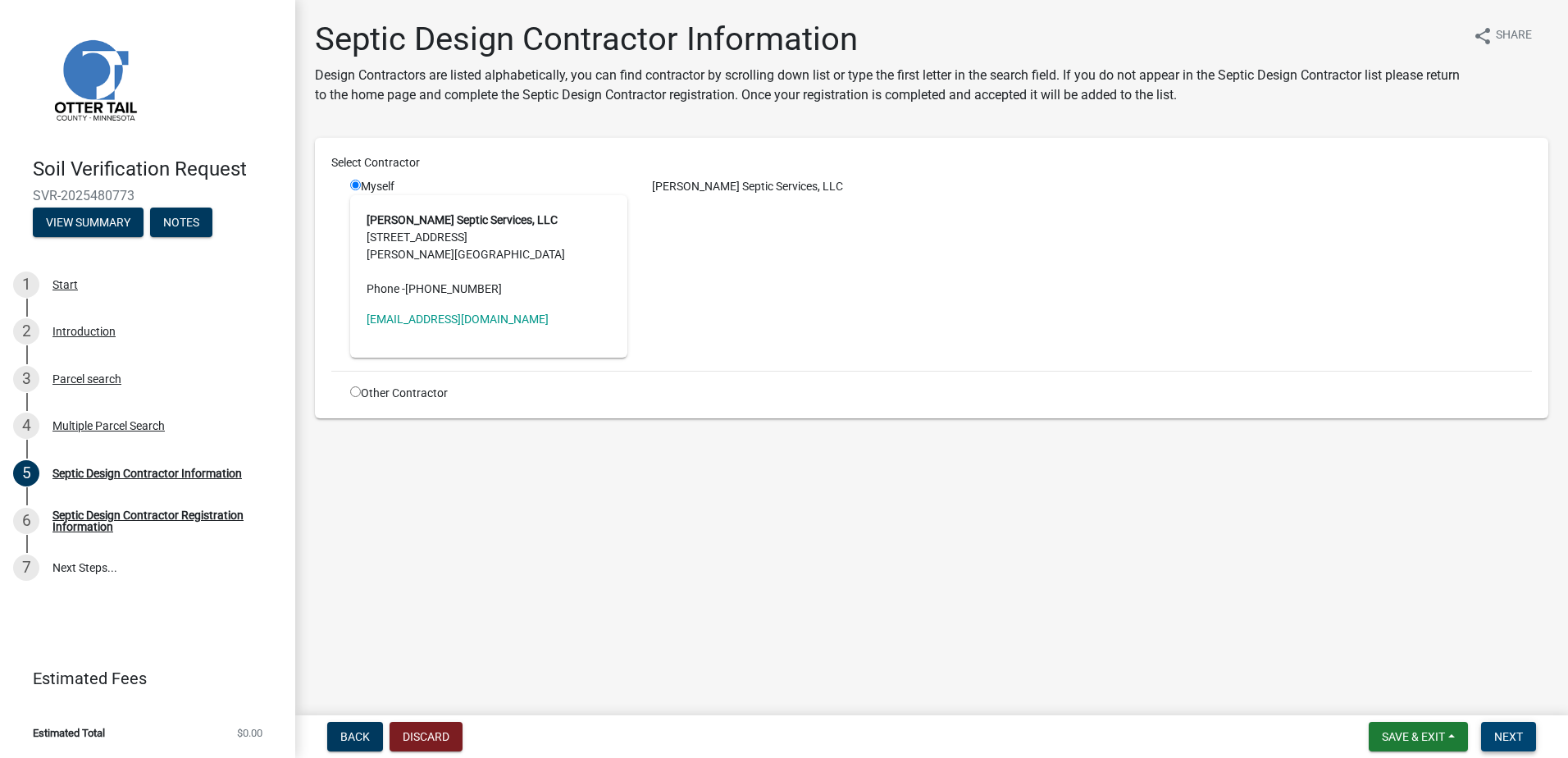
click at [1504, 737] on span "Next" at bounding box center [1509, 737] width 29 height 13
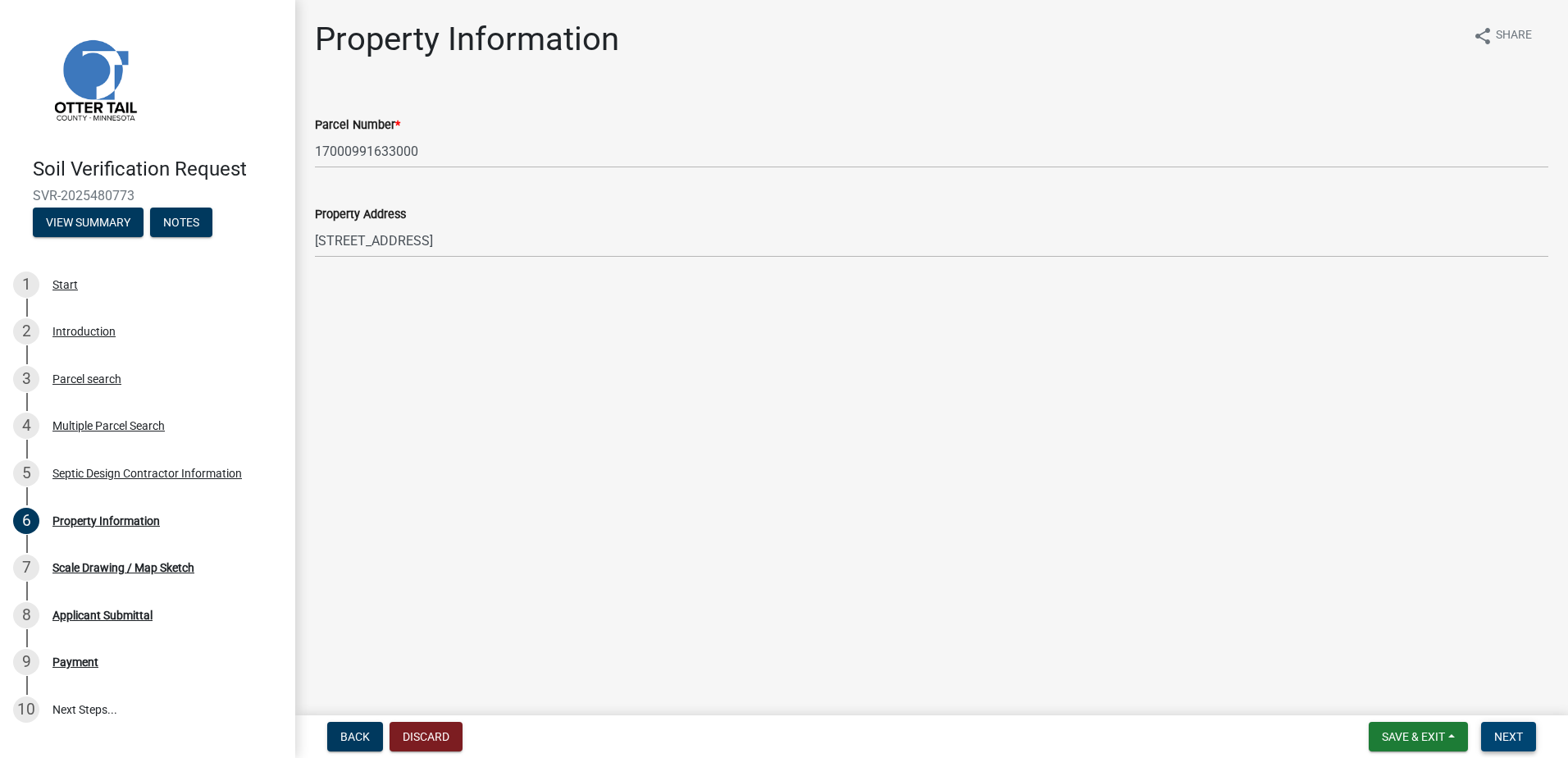
click at [1503, 734] on span "Next" at bounding box center [1509, 737] width 29 height 13
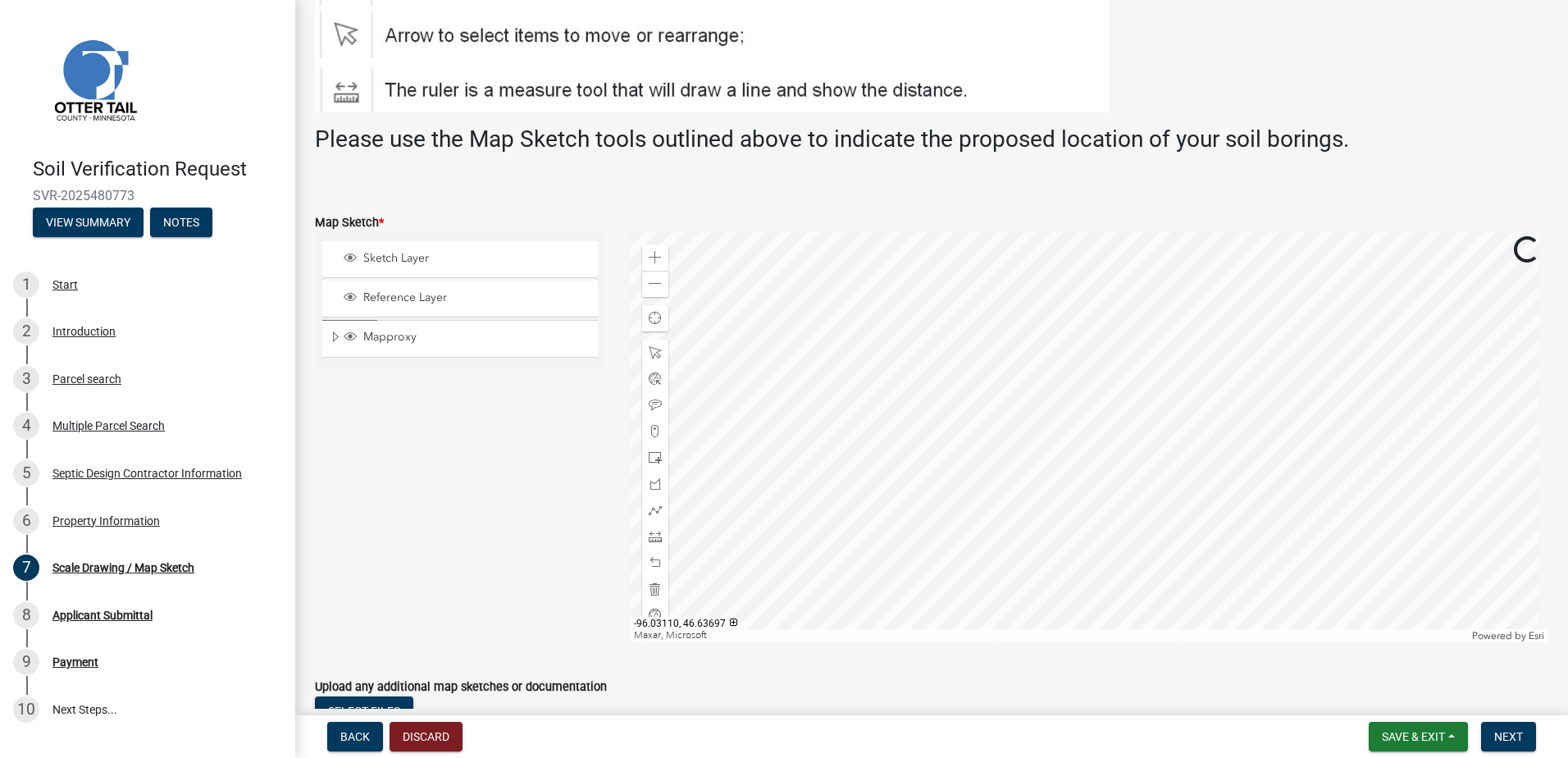
scroll to position [247, 0]
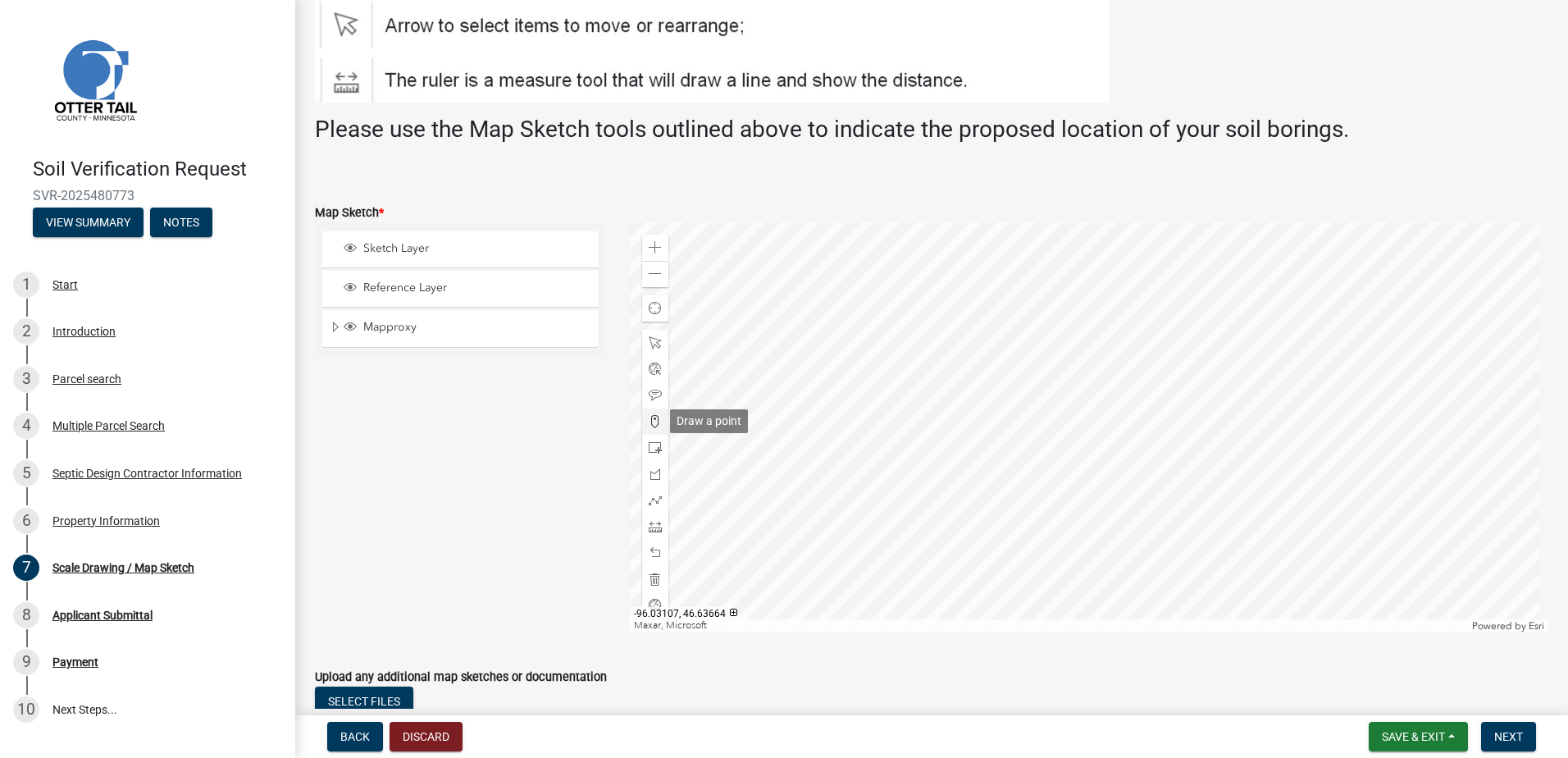
click at [649, 417] on span at bounding box center [656, 422] width 13 height 13
click at [972, 501] on div at bounding box center [1089, 428] width 920 height 411
click at [1514, 741] on span "Next" at bounding box center [1509, 737] width 29 height 13
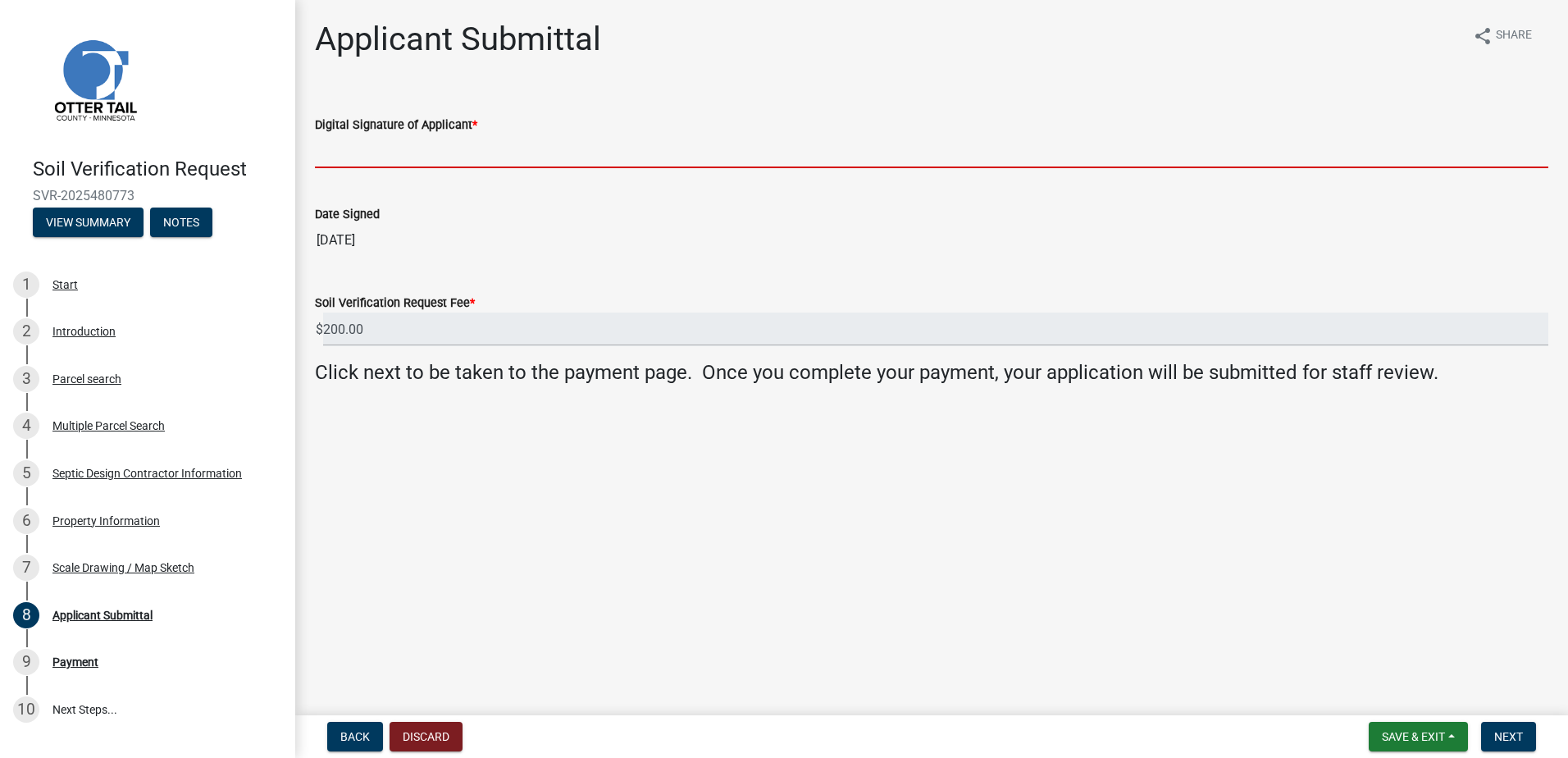
click at [410, 160] on input "Digital Signature of Applicant *" at bounding box center [931, 151] width 1233 height 34
type input "[PERSON_NAME]"
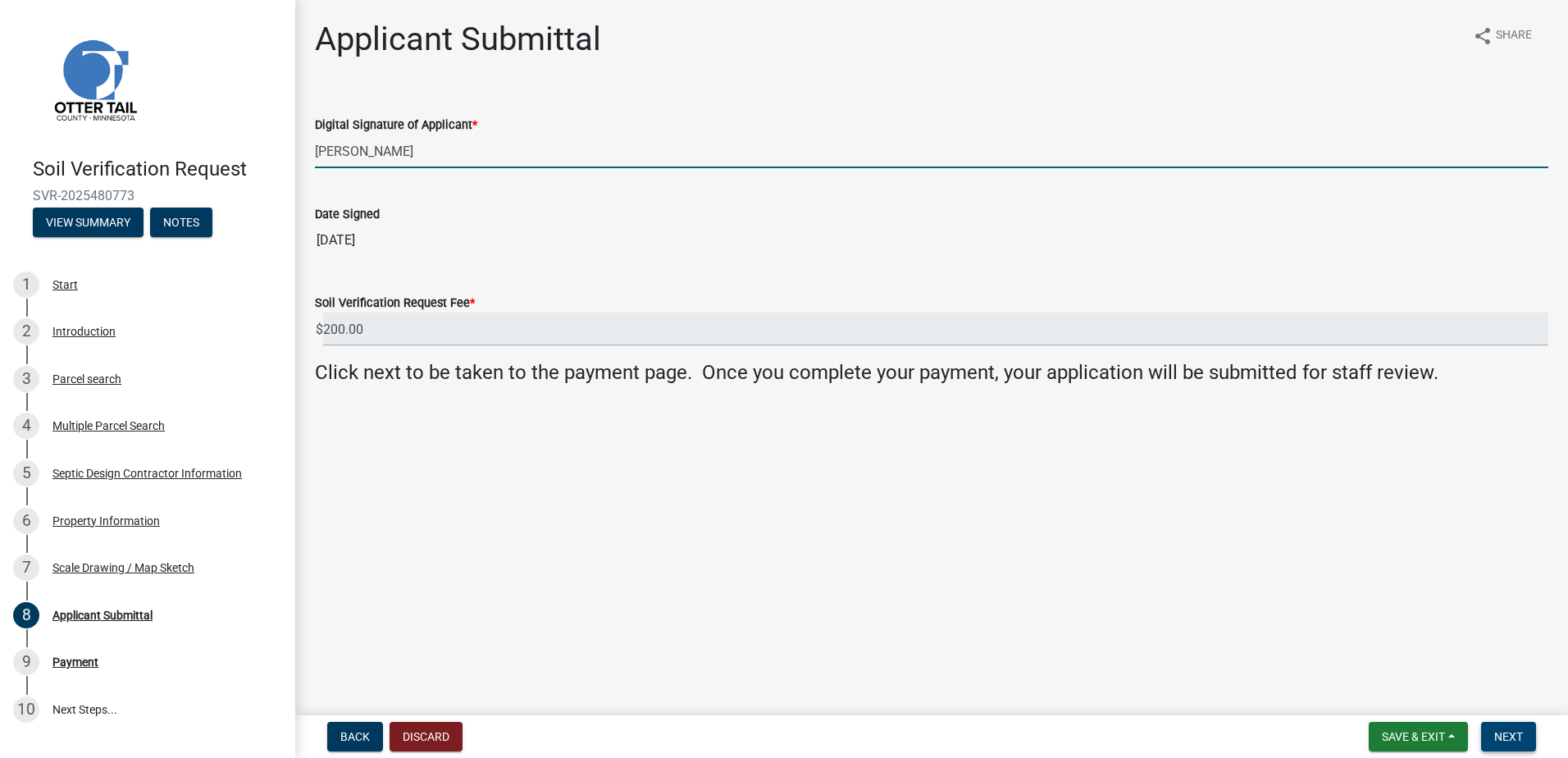
click at [1513, 736] on span "Next" at bounding box center [1509, 737] width 29 height 13
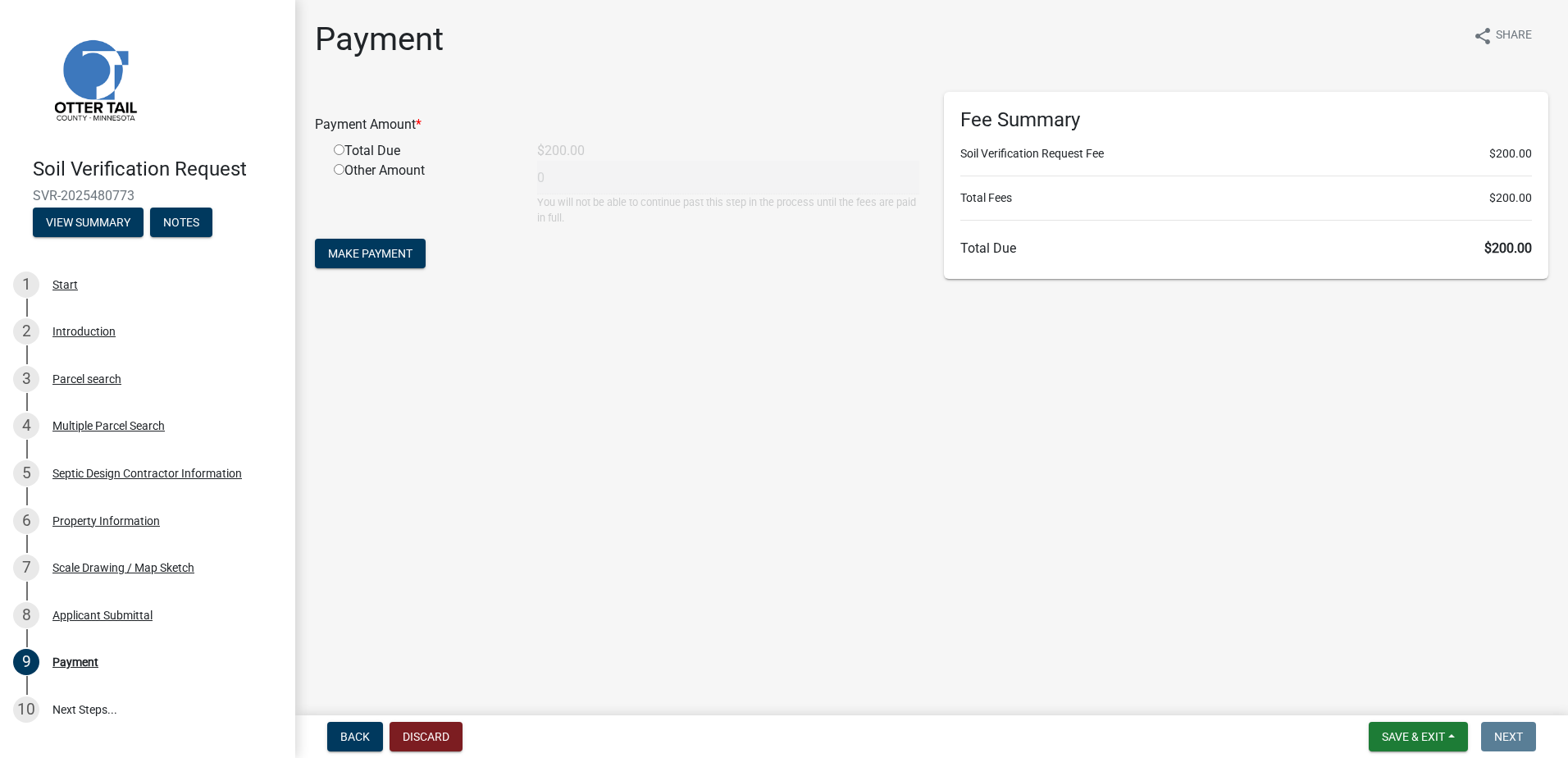
click at [341, 152] on input "radio" at bounding box center [339, 150] width 11 height 11
radio input "true"
type input "200"
click at [363, 262] on button "Make Payment" at bounding box center [369, 253] width 110 height 30
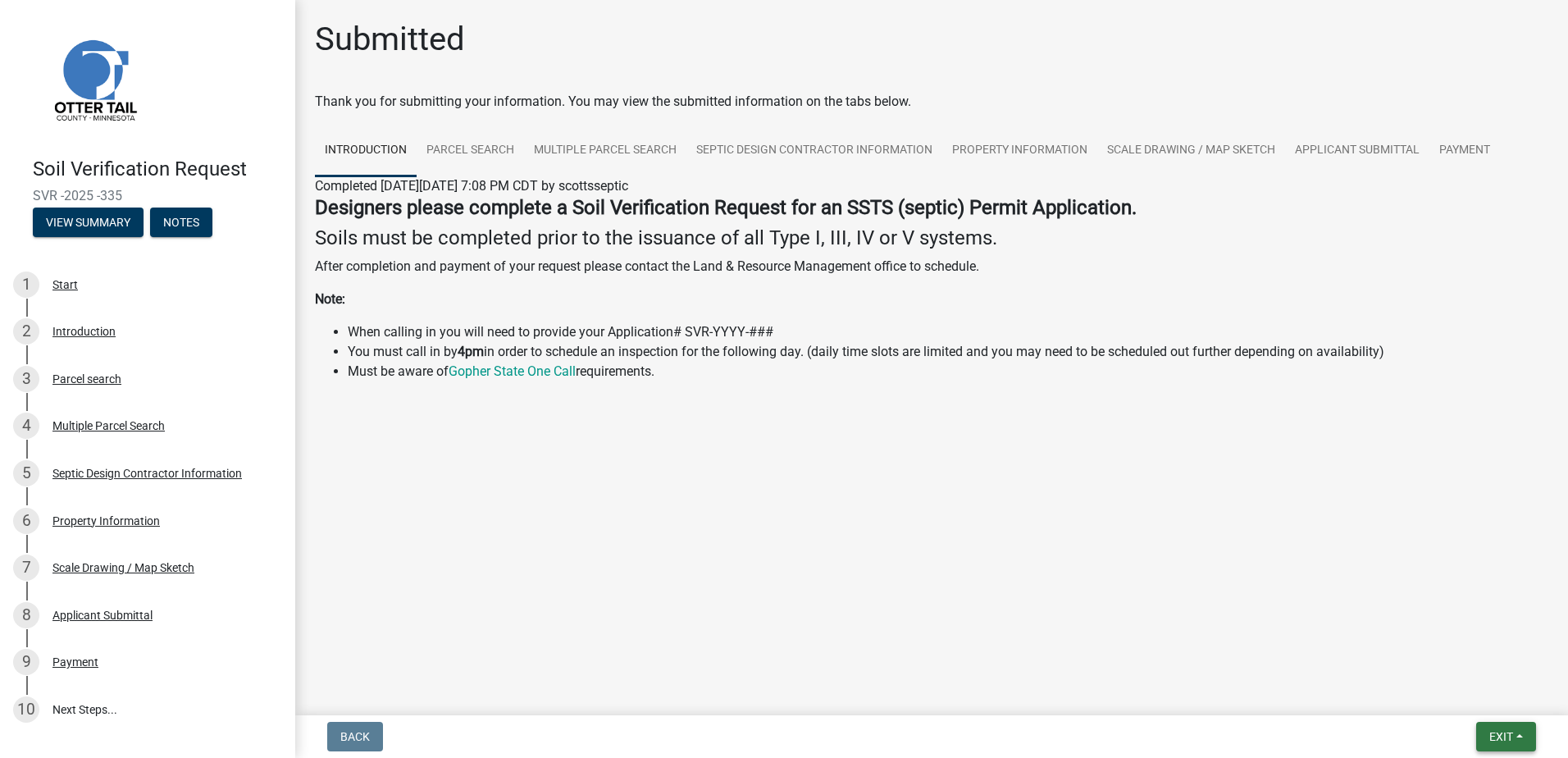
click at [1523, 737] on button "Exit" at bounding box center [1507, 737] width 59 height 30
click at [1463, 707] on button "Save & Exit" at bounding box center [1470, 694] width 131 height 39
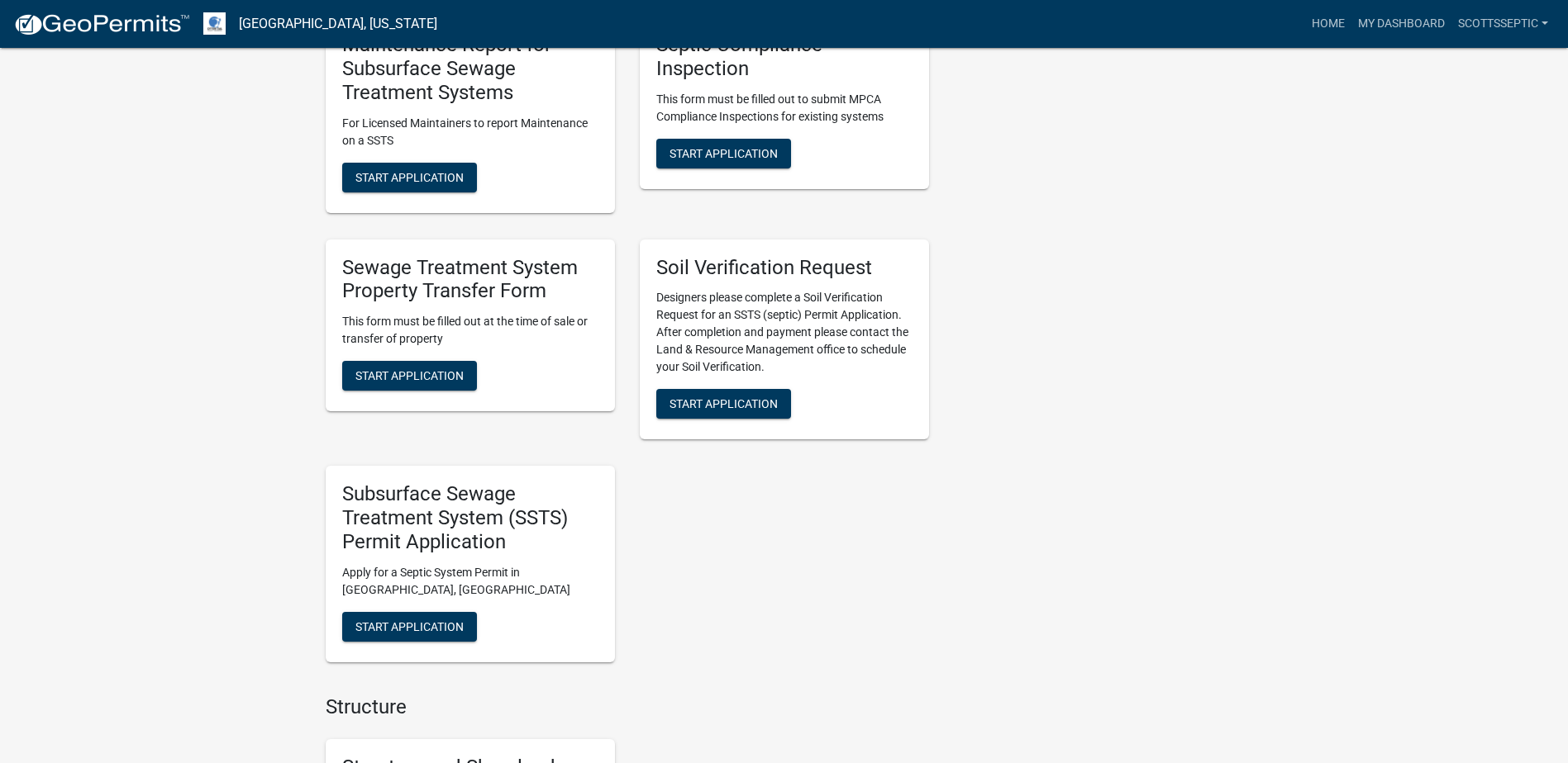
scroll to position [1157, 0]
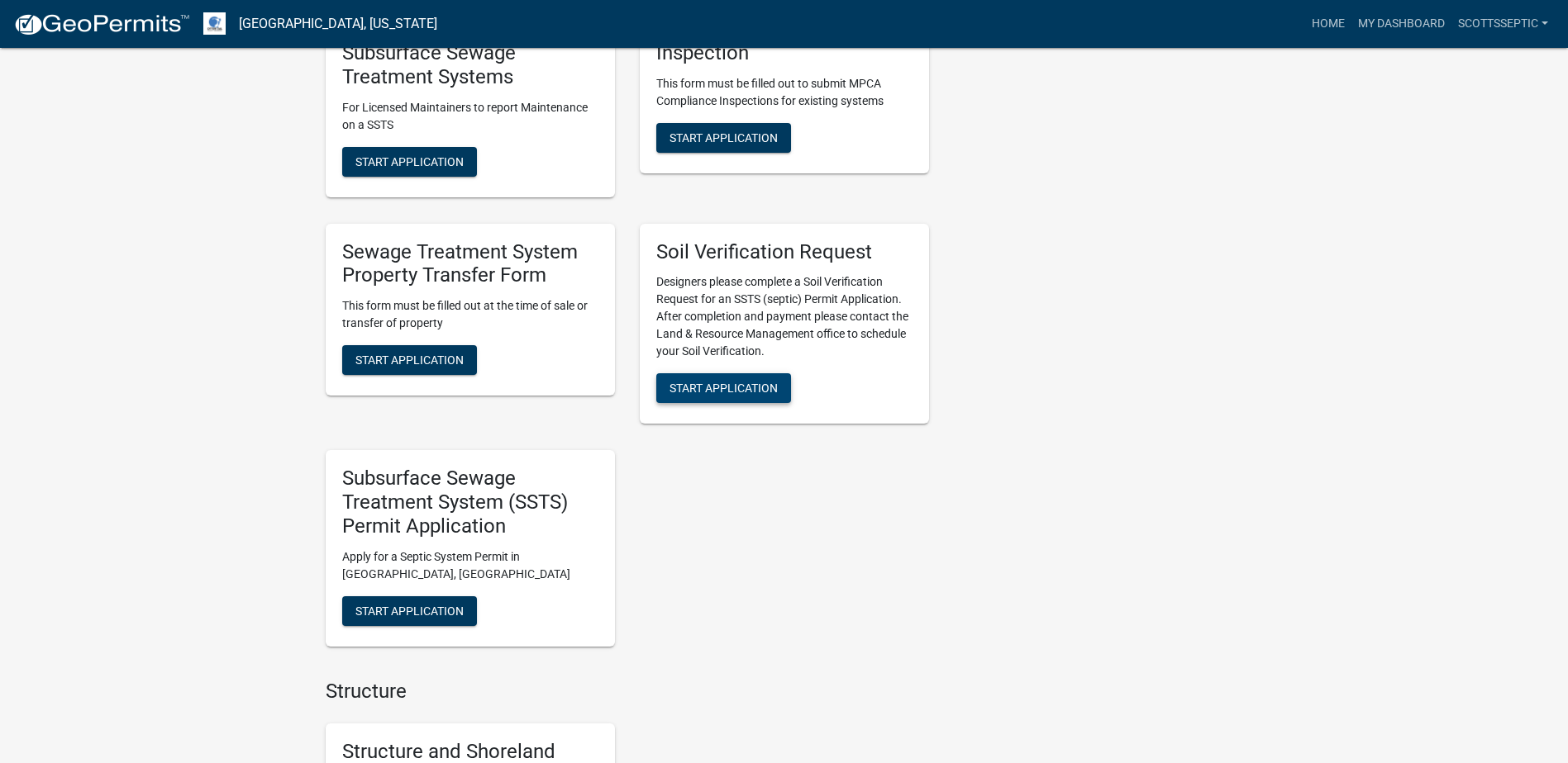
click at [704, 400] on button "Start Application" at bounding box center [723, 388] width 134 height 30
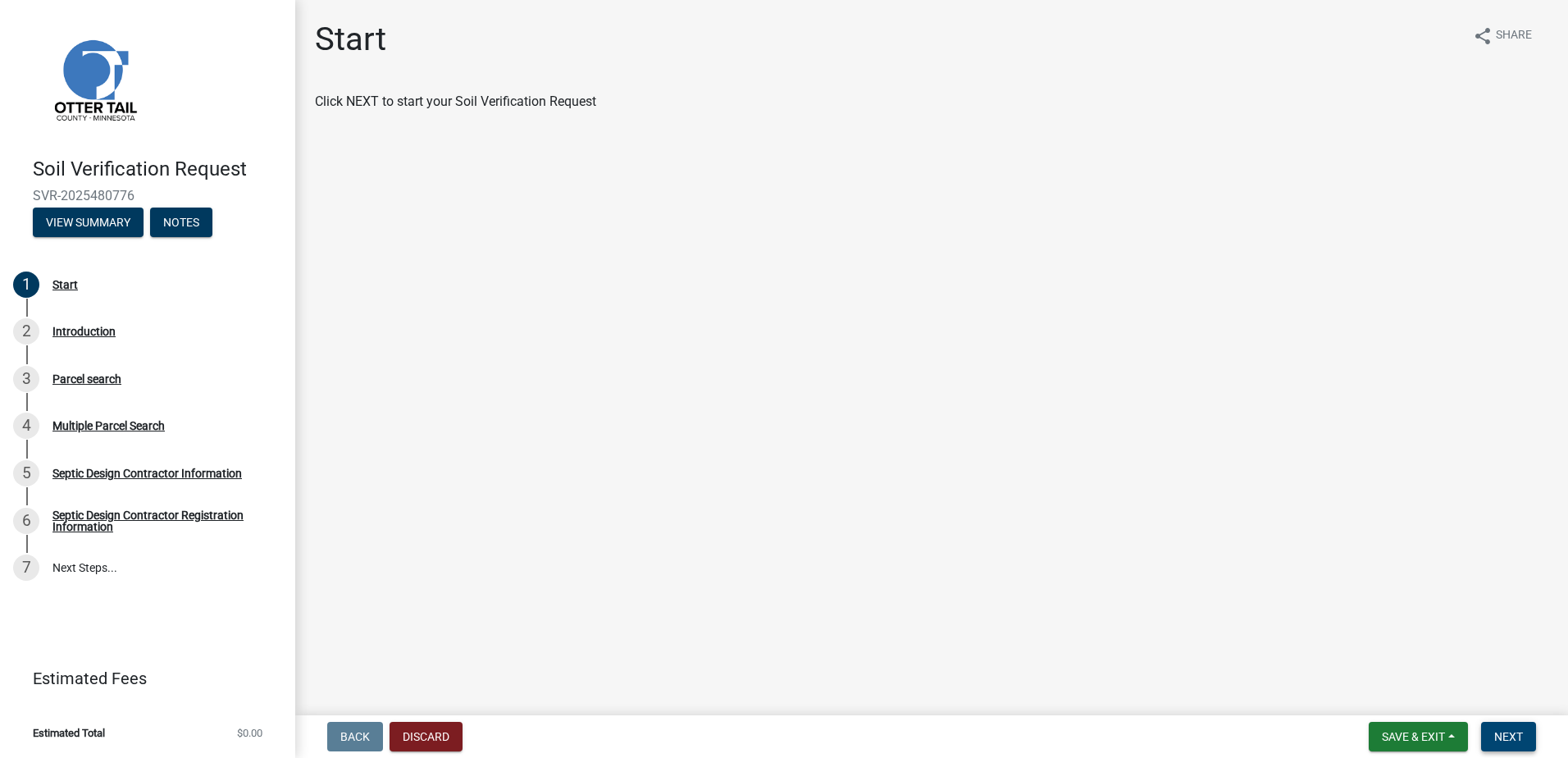
click at [1505, 725] on button "Next" at bounding box center [1509, 737] width 55 height 30
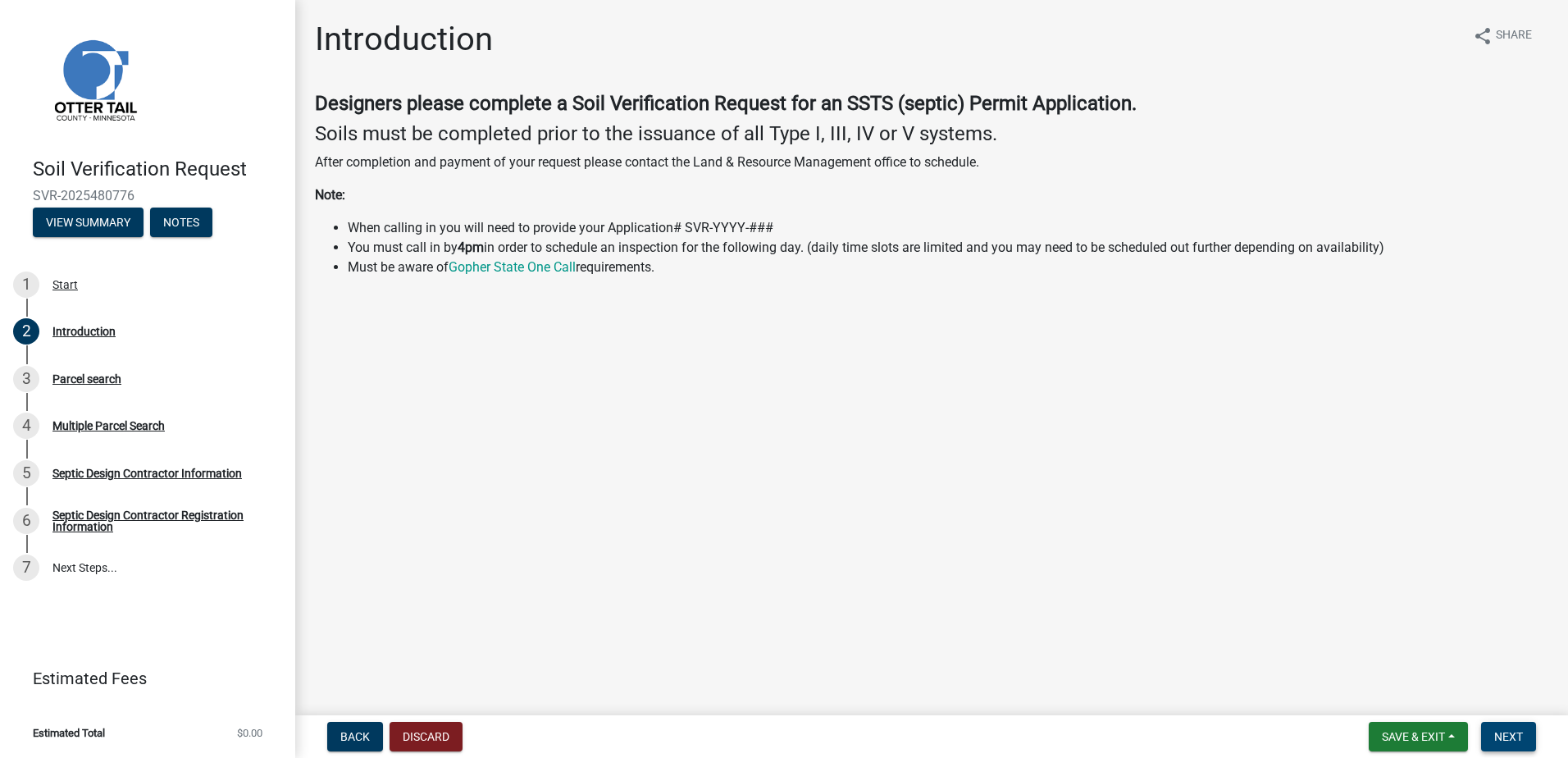
drag, startPoint x: 1520, startPoint y: 740, endPoint x: 1507, endPoint y: 731, distance: 15.8
click at [1520, 740] on span "Next" at bounding box center [1509, 737] width 29 height 13
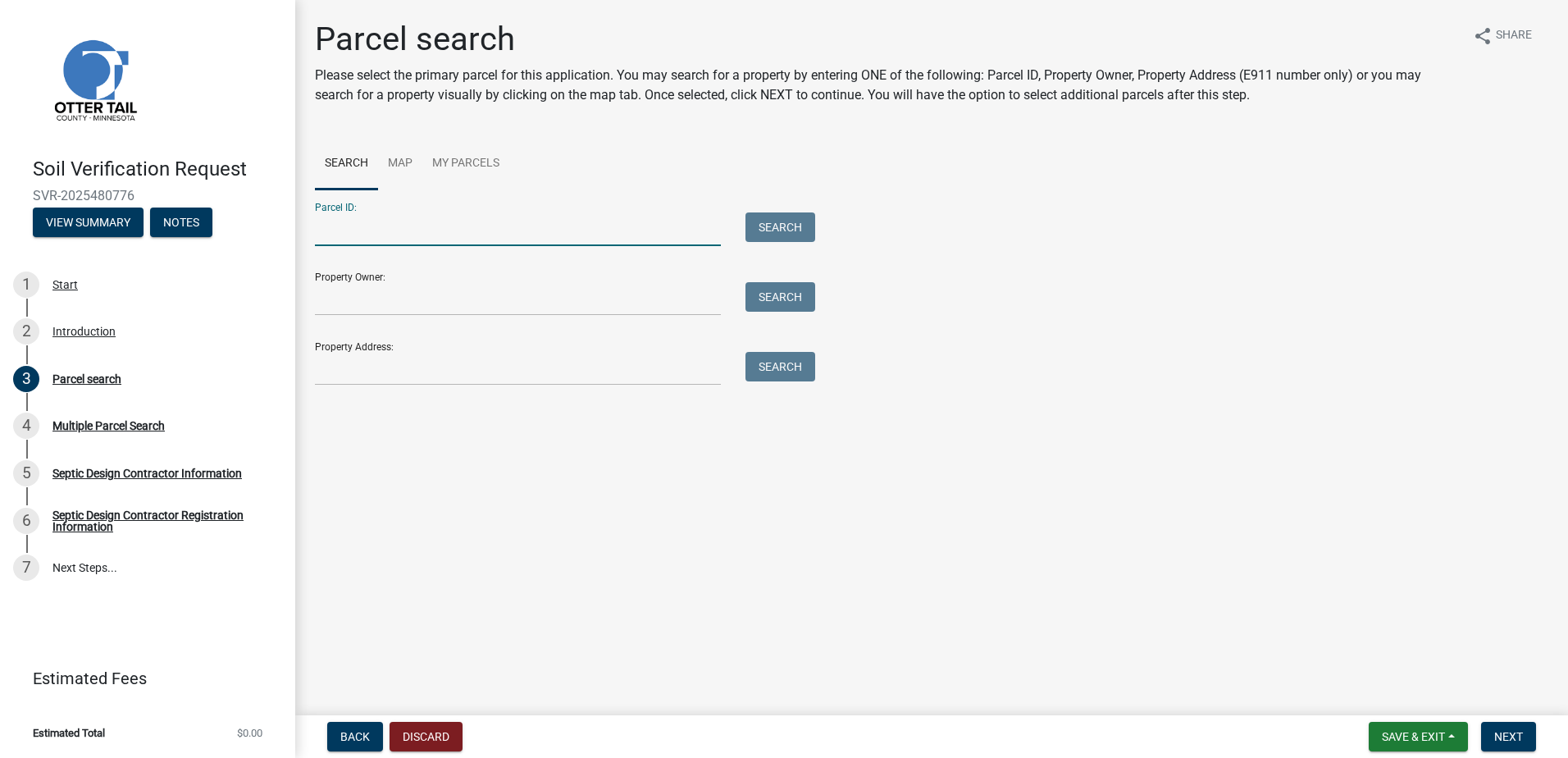
drag, startPoint x: 323, startPoint y: 238, endPoint x: 490, endPoint y: 198, distance: 171.7
click at [336, 234] on input "Parcel ID:" at bounding box center [517, 229] width 406 height 34
type input "17000060073029"
click at [808, 216] on button "Search" at bounding box center [781, 227] width 70 height 30
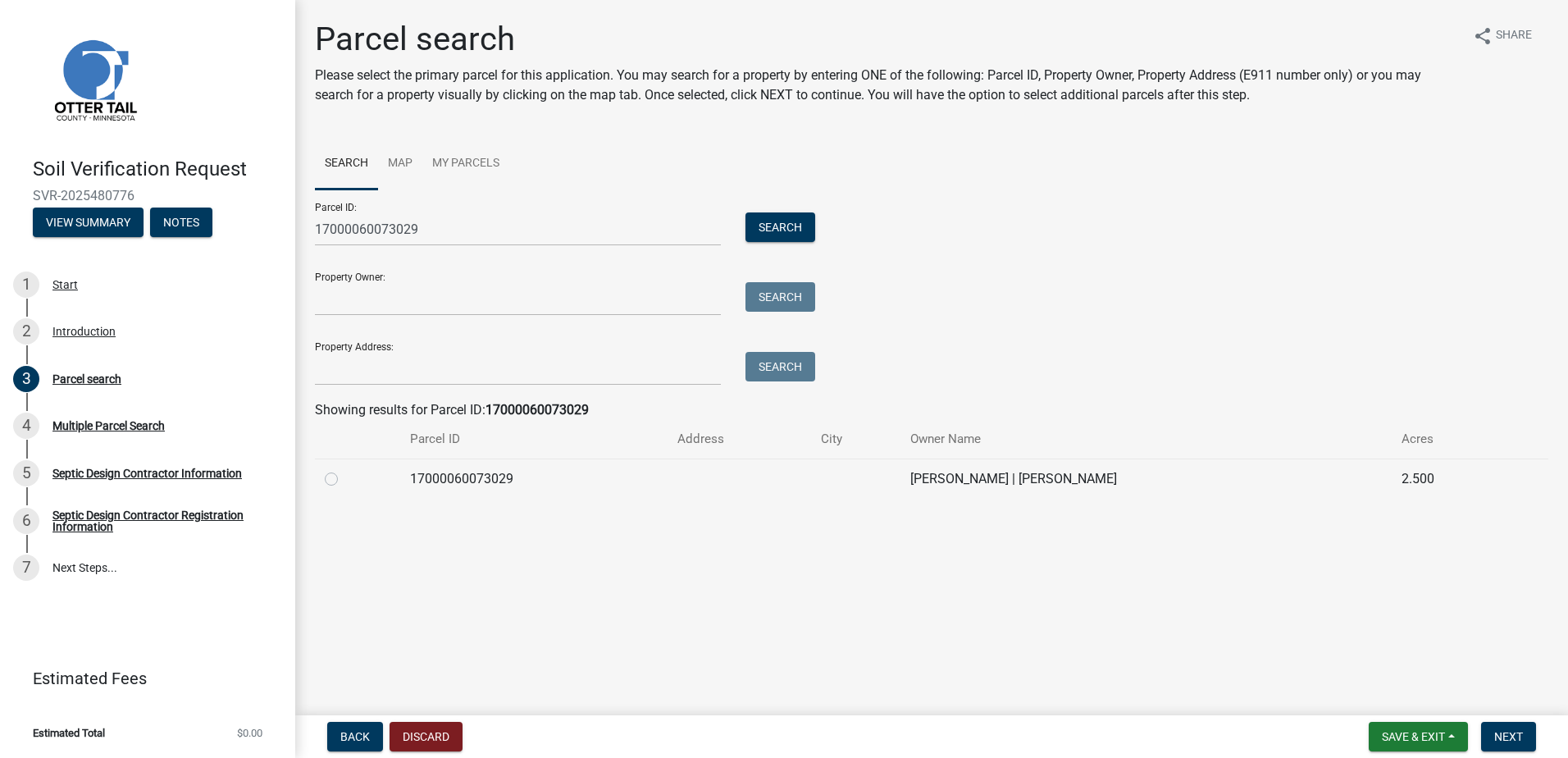
click at [344, 469] on label at bounding box center [344, 469] width 0 height 0
click at [344, 480] on input "radio" at bounding box center [349, 474] width 11 height 11
radio input "true"
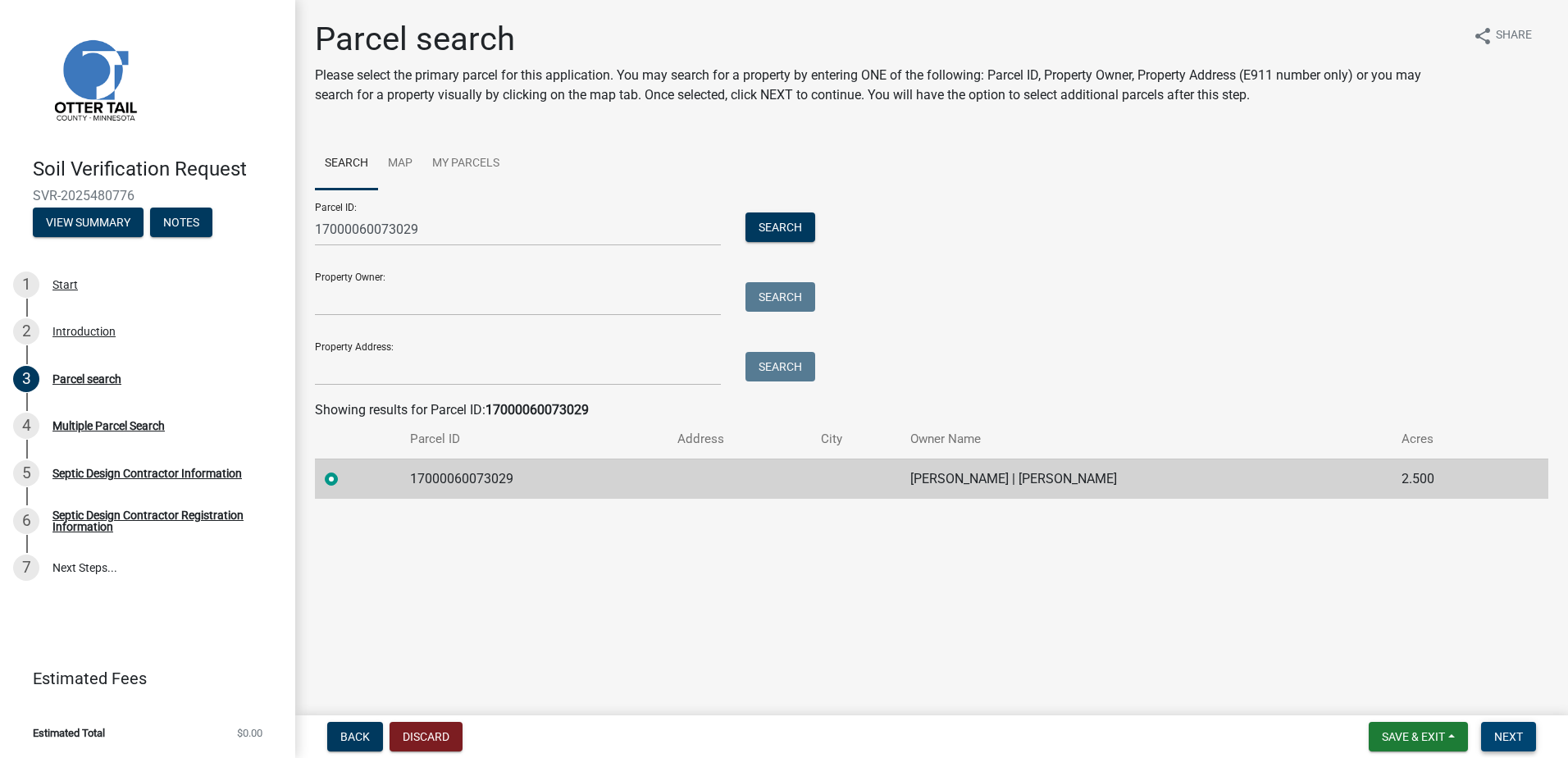
click at [1510, 735] on span "Next" at bounding box center [1509, 737] width 29 height 13
click at [1509, 730] on span "Next" at bounding box center [1509, 737] width 29 height 13
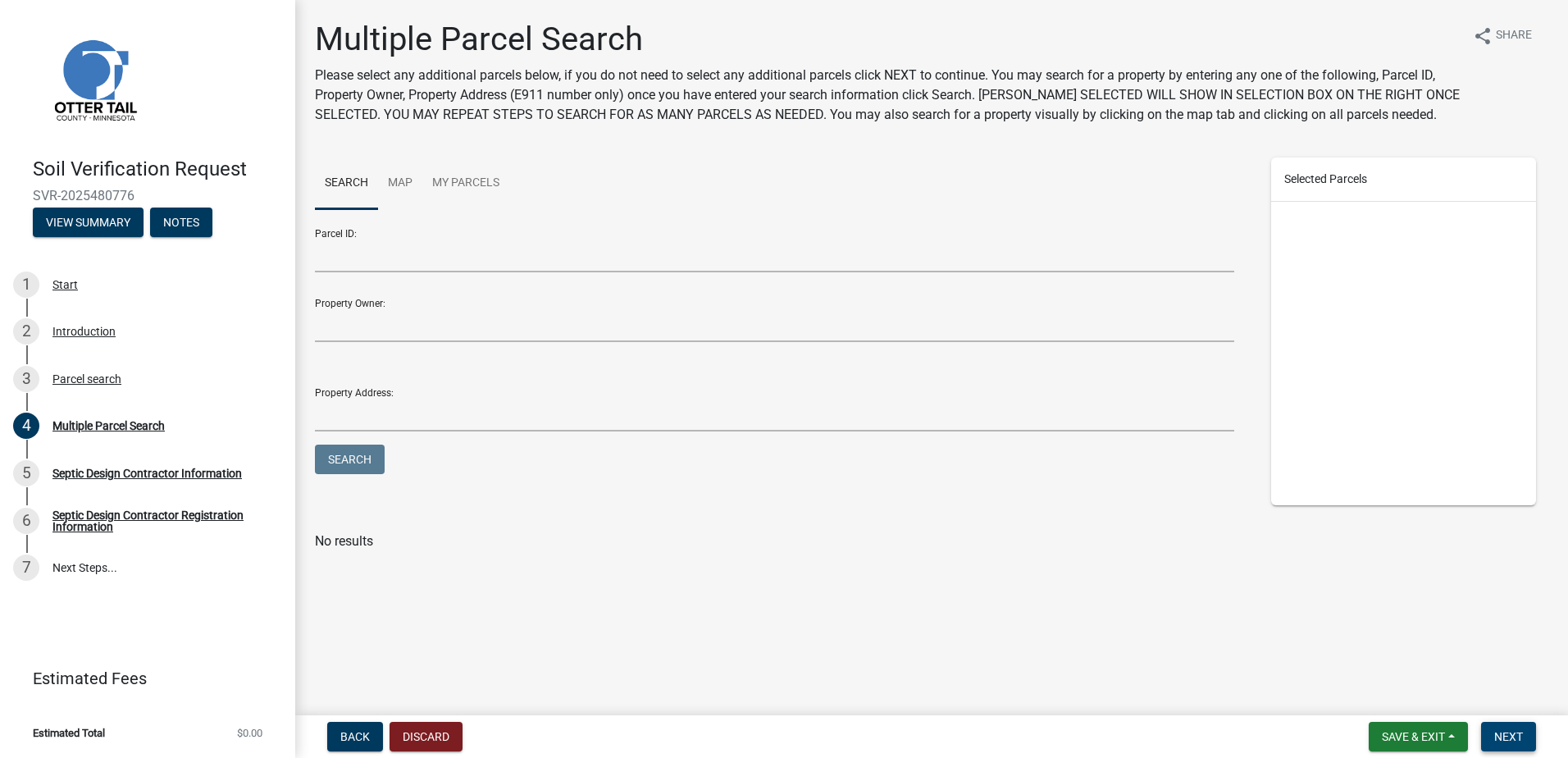
click at [1511, 737] on span "Next" at bounding box center [1509, 737] width 29 height 13
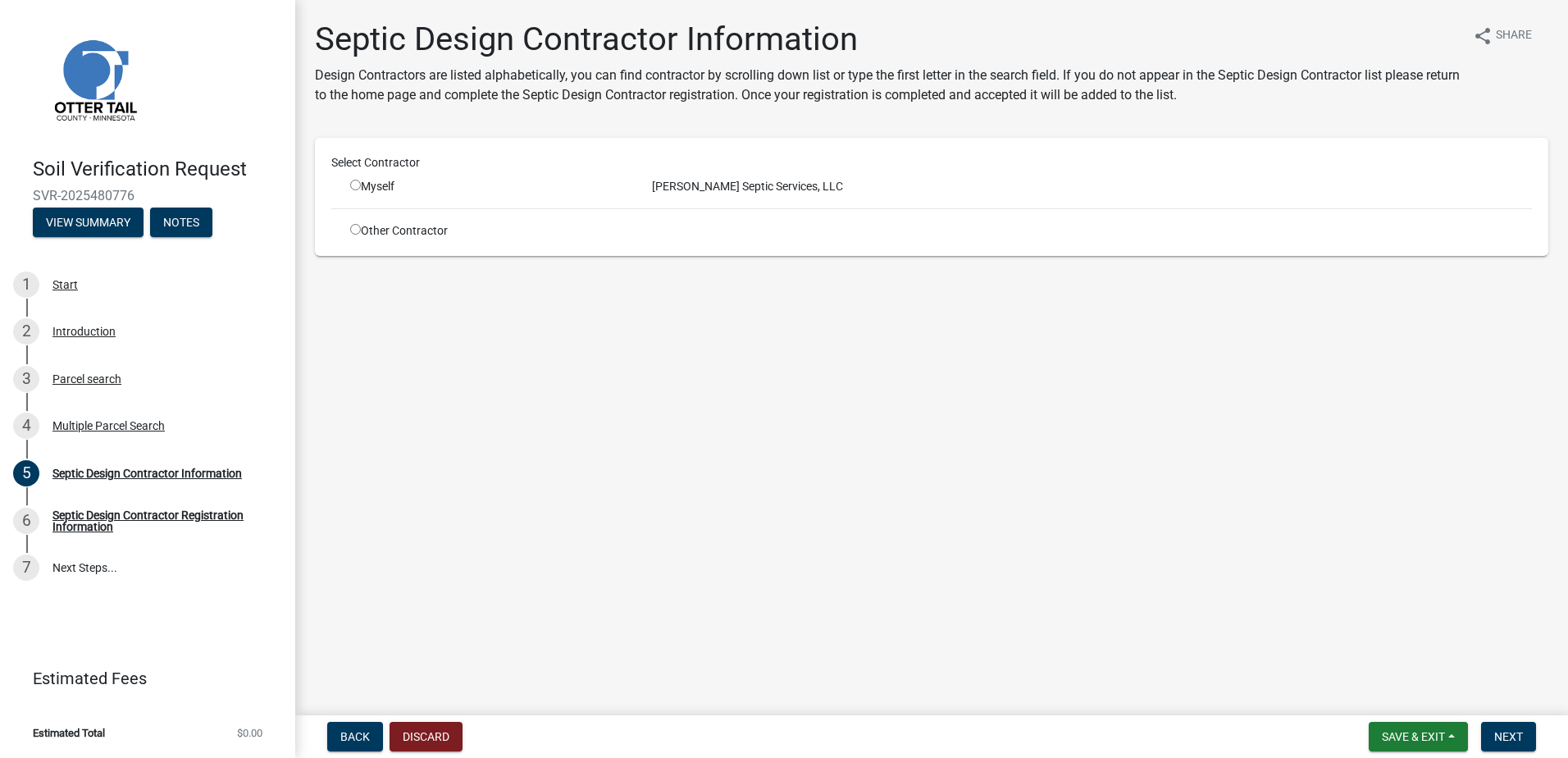
click at [351, 186] on input "radio" at bounding box center [355, 184] width 11 height 11
radio input "true"
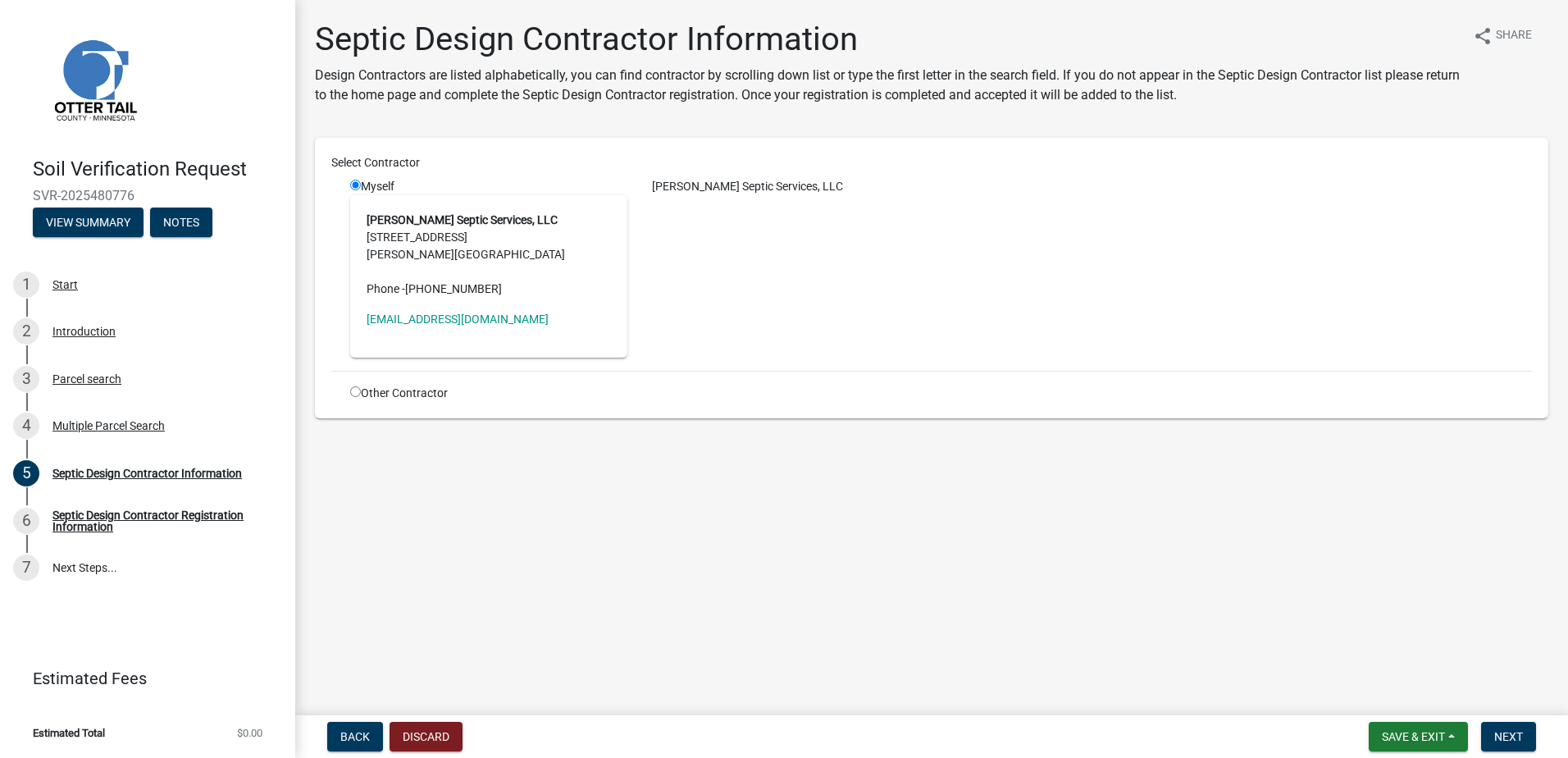
click at [1545, 743] on div "Back Discard Save & Exit Save Save & Exit Next" at bounding box center [932, 737] width 1247 height 30
click at [1508, 738] on span "Next" at bounding box center [1509, 737] width 29 height 13
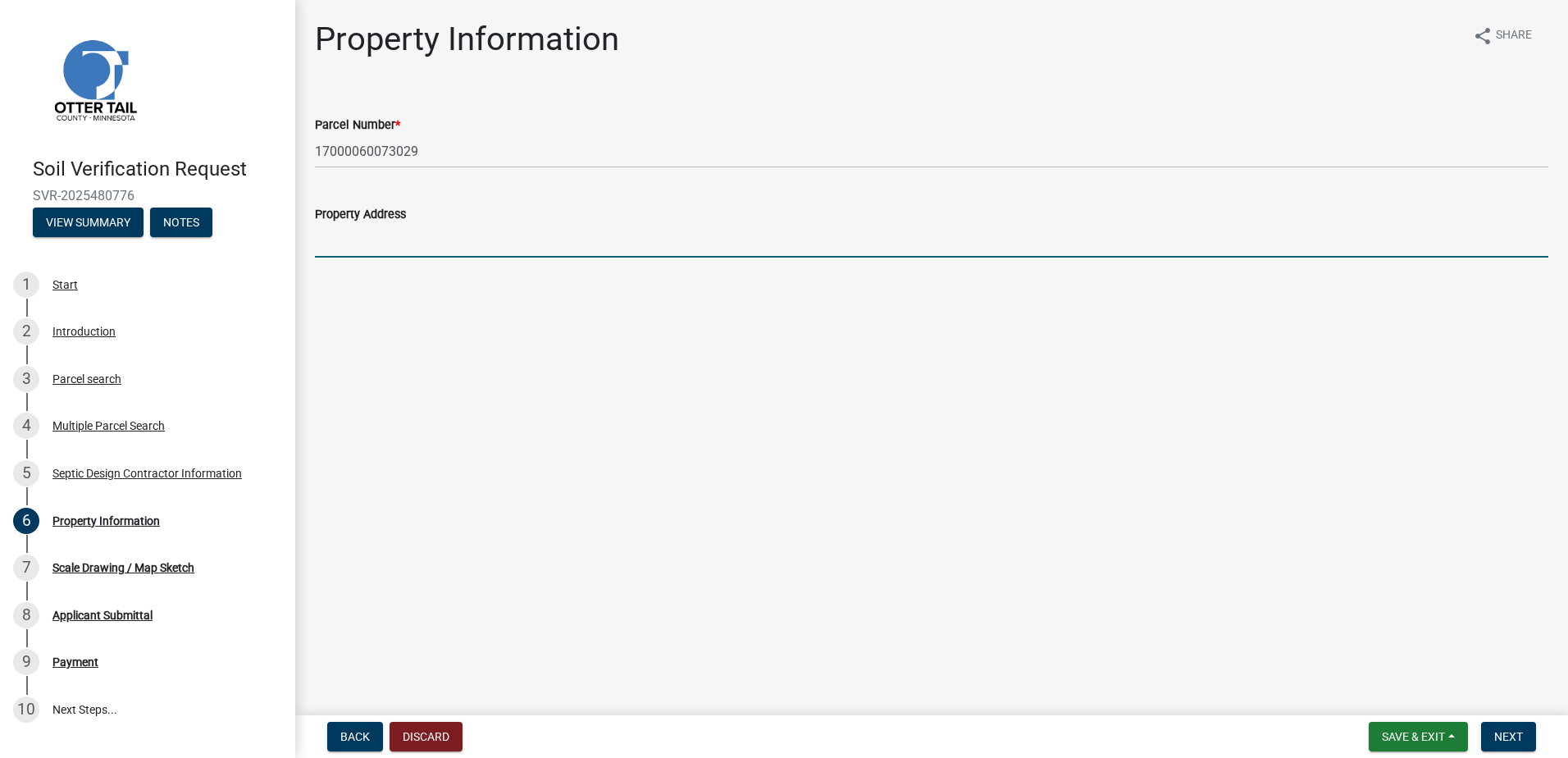
click at [374, 237] on input "Property Address" at bounding box center [931, 241] width 1233 height 34
type input "XXXXX"
click at [1517, 744] on span "Next" at bounding box center [1509, 737] width 29 height 13
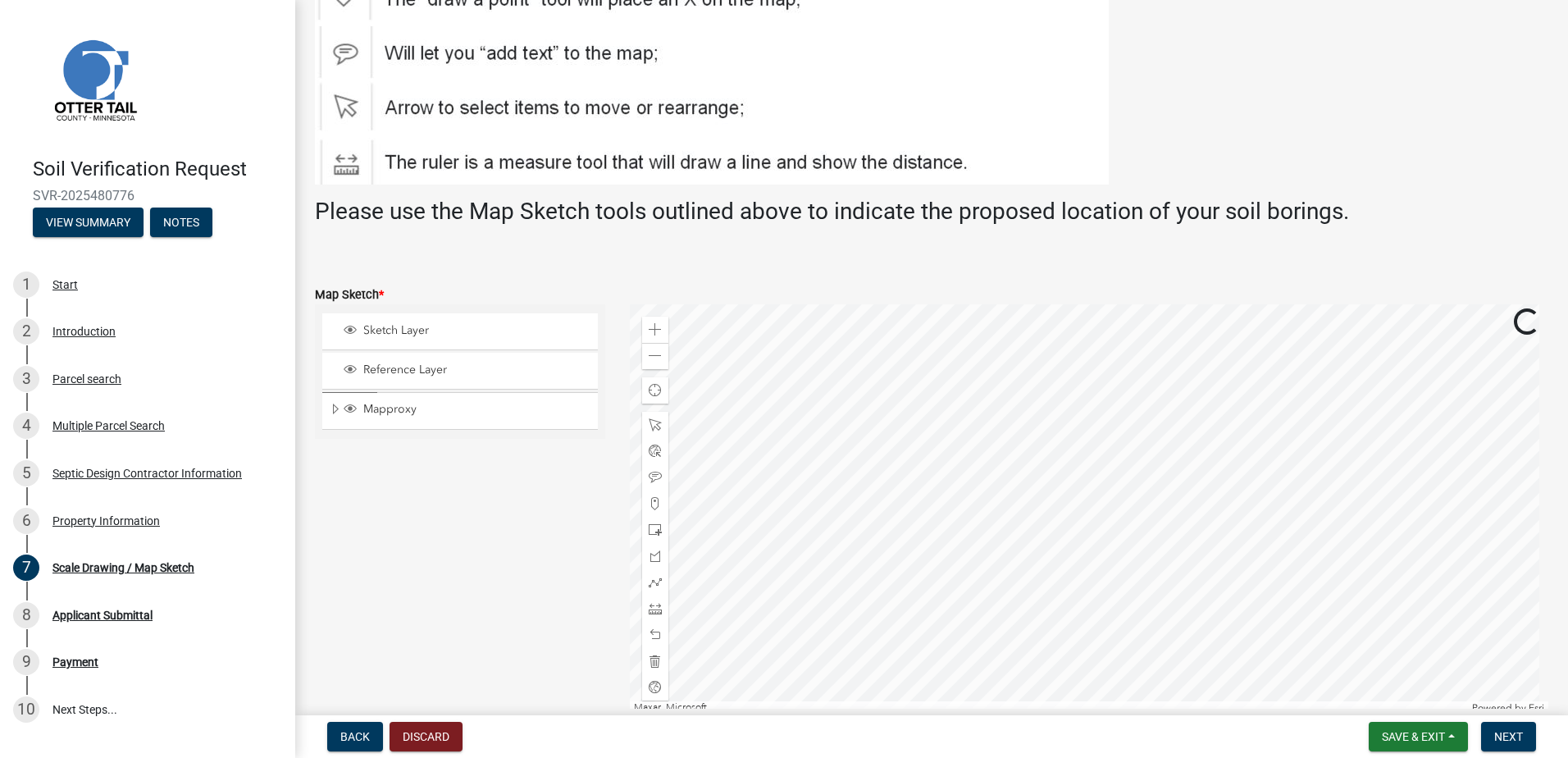
scroll to position [247, 0]
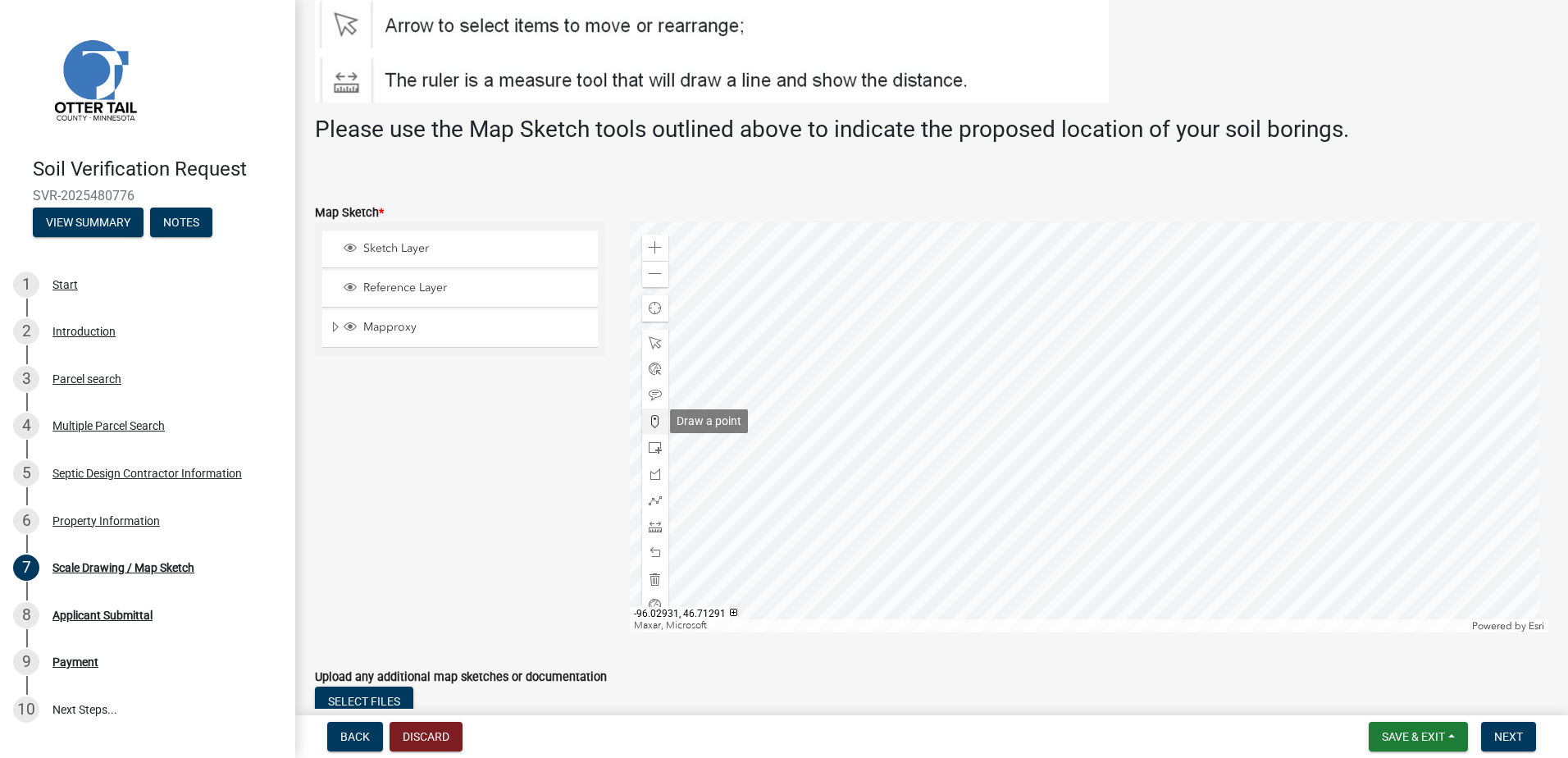
click at [650, 417] on span at bounding box center [656, 422] width 13 height 13
click at [1143, 423] on div at bounding box center [1089, 428] width 920 height 411
click at [1514, 743] on span "Next" at bounding box center [1509, 737] width 29 height 13
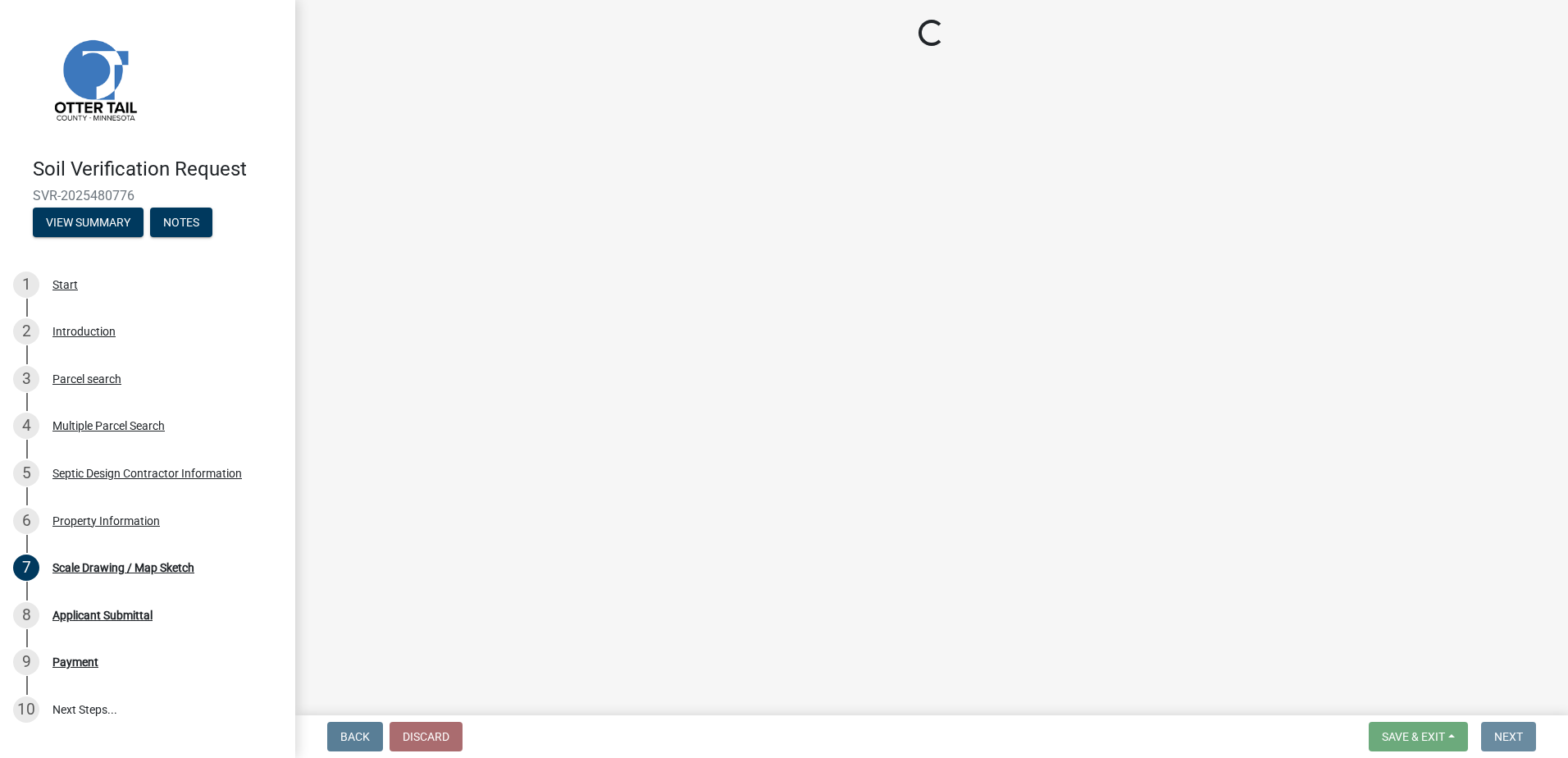
scroll to position [0, 0]
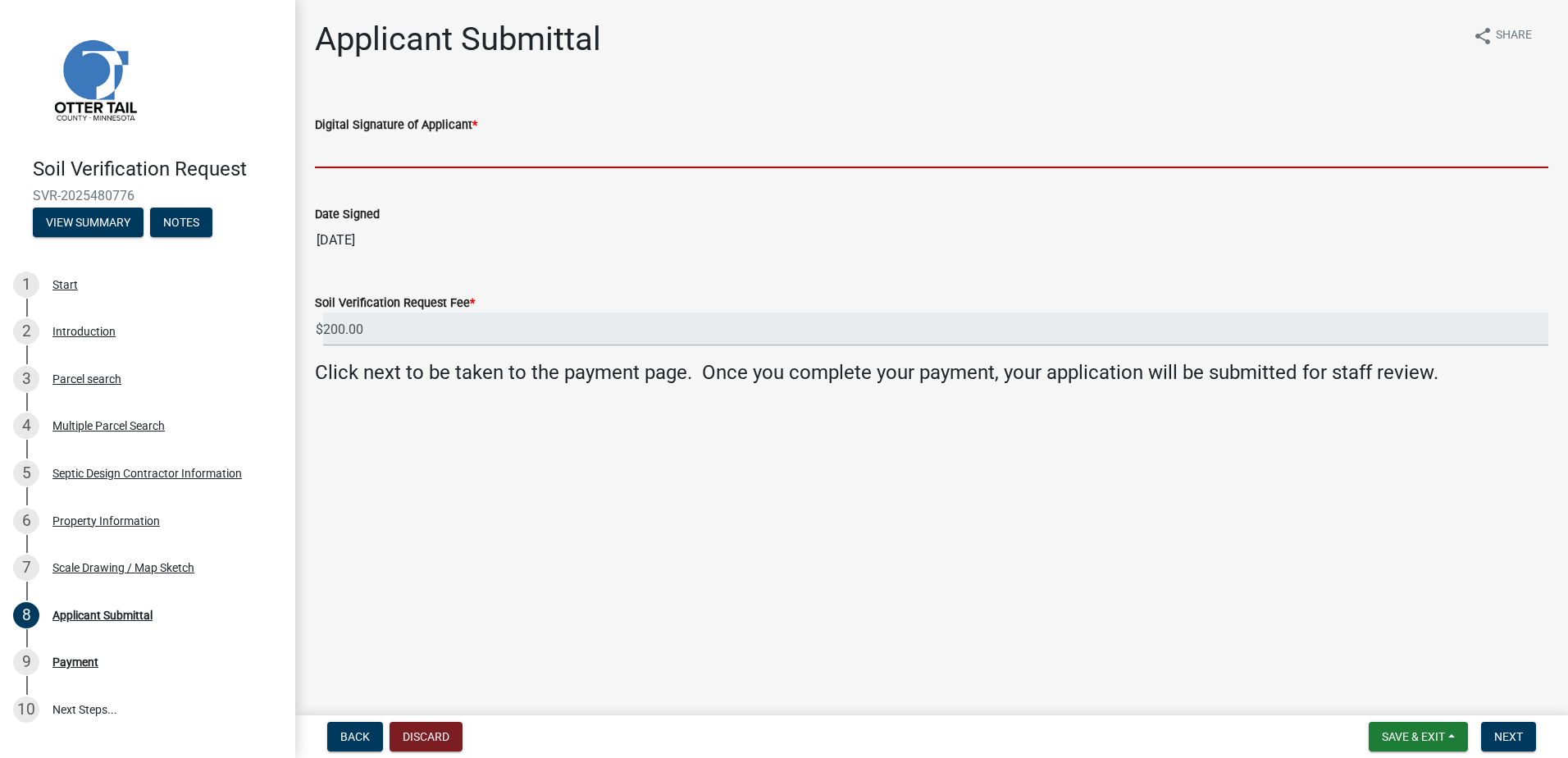
click at [388, 162] on input "Digital Signature of Applicant *" at bounding box center [931, 151] width 1233 height 34
type input "[PERSON_NAME]"
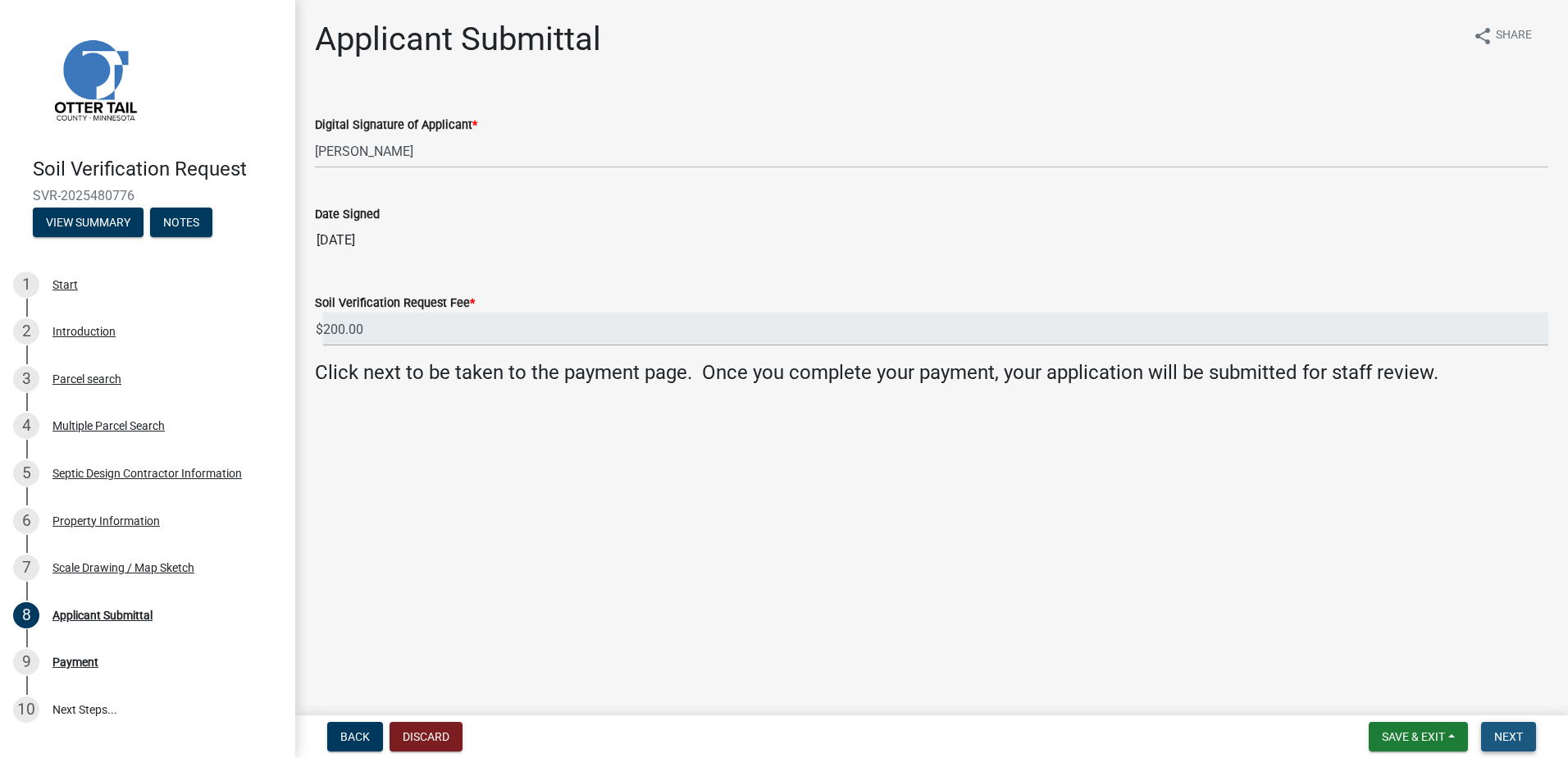
click at [1516, 739] on span "Next" at bounding box center [1509, 737] width 29 height 13
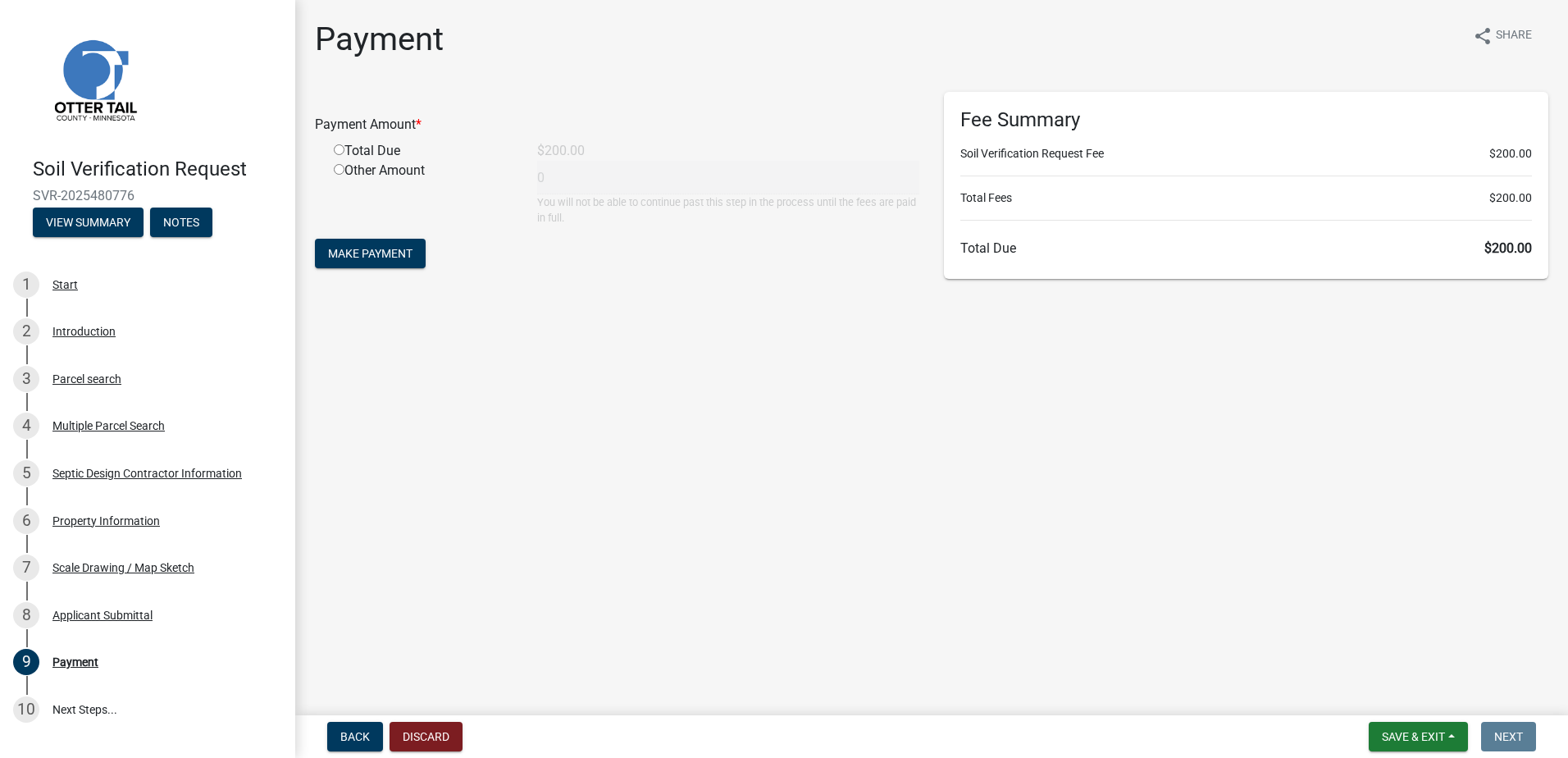
click at [335, 151] on input "radio" at bounding box center [339, 150] width 11 height 11
radio input "true"
type input "200"
click at [360, 250] on span "Make Payment" at bounding box center [370, 253] width 84 height 13
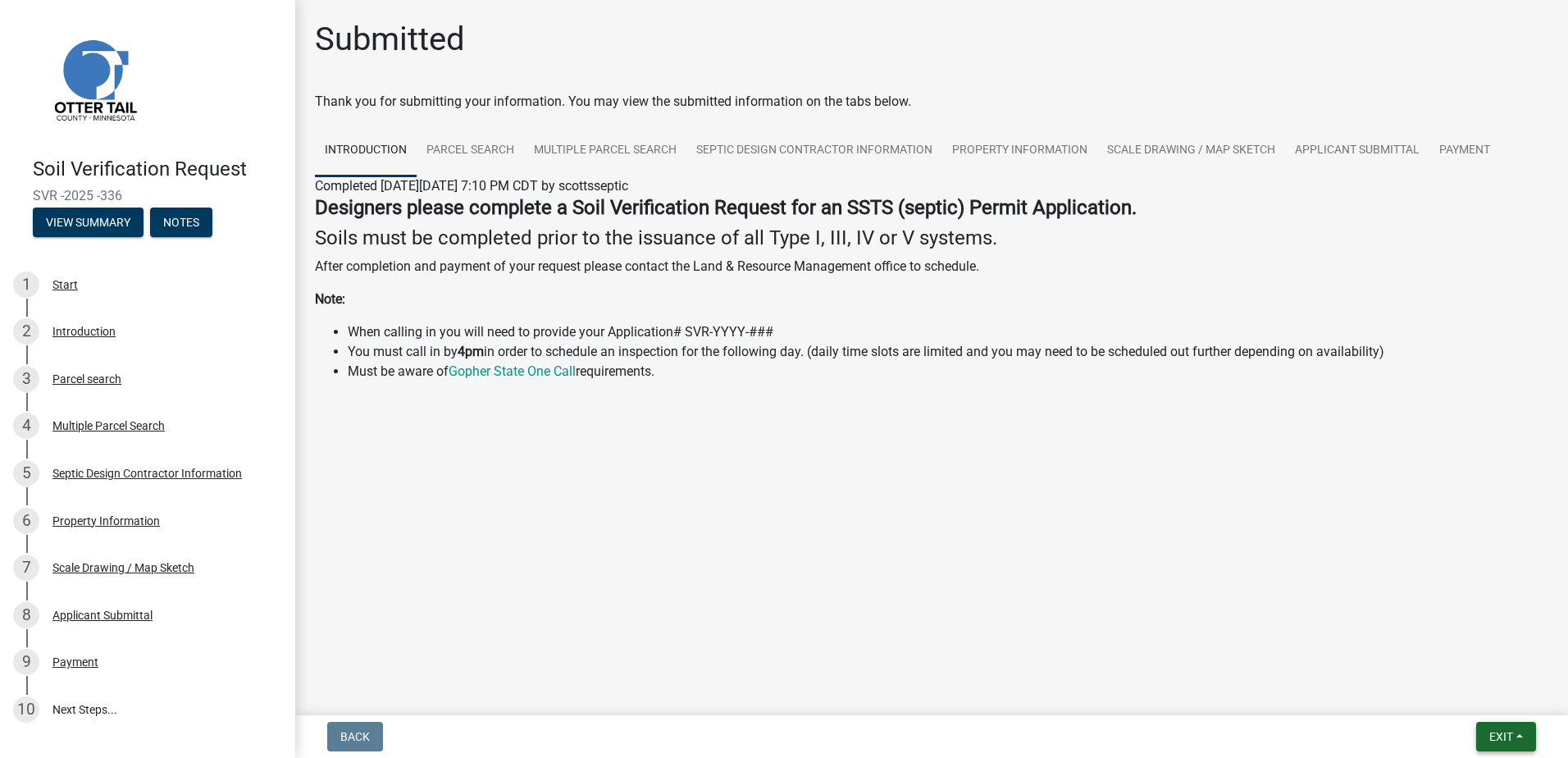
click at [1517, 734] on button "Exit" at bounding box center [1507, 737] width 59 height 30
click at [1478, 703] on button "Save & Exit" at bounding box center [1470, 694] width 131 height 39
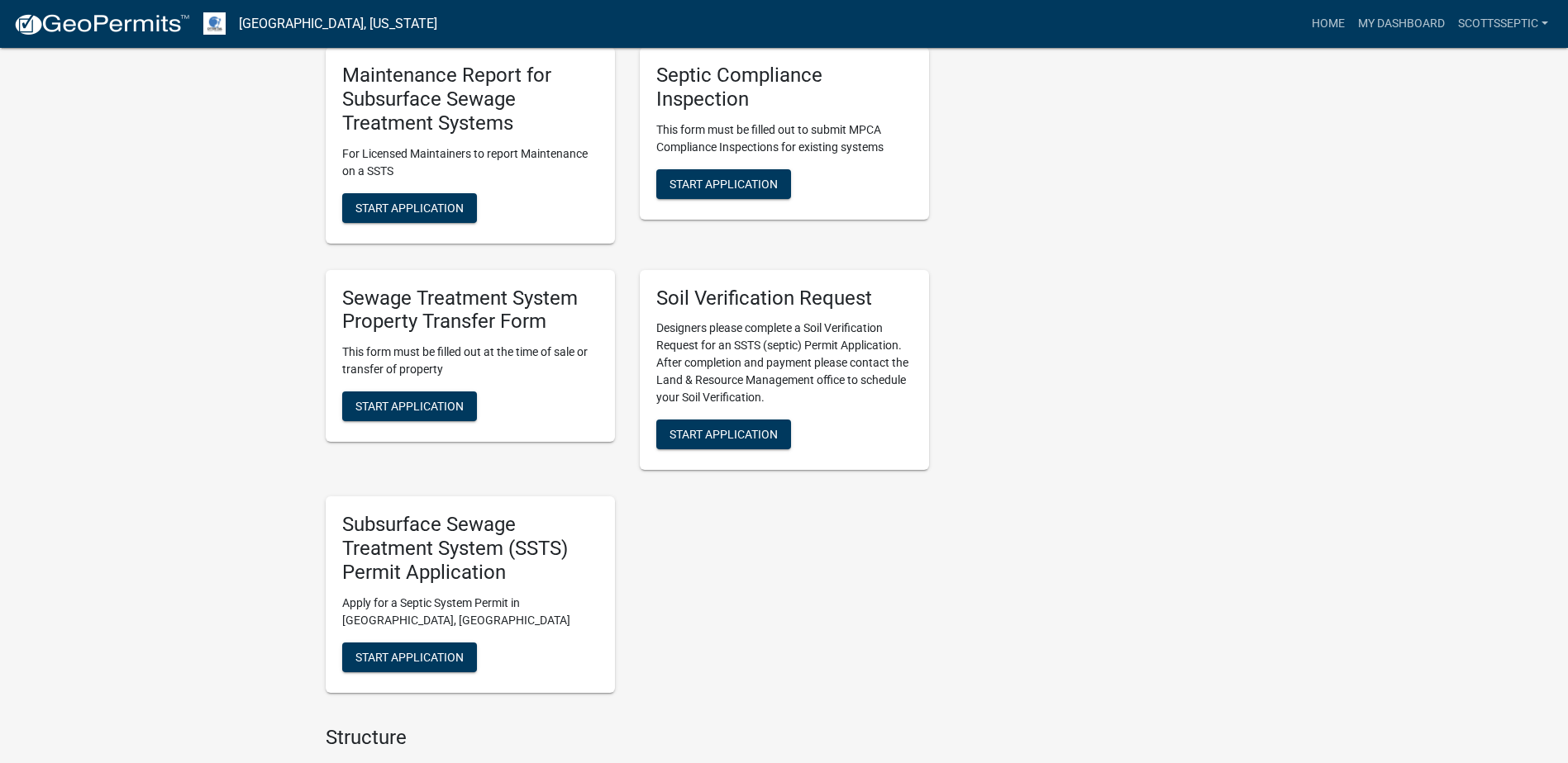
scroll to position [1239, 0]
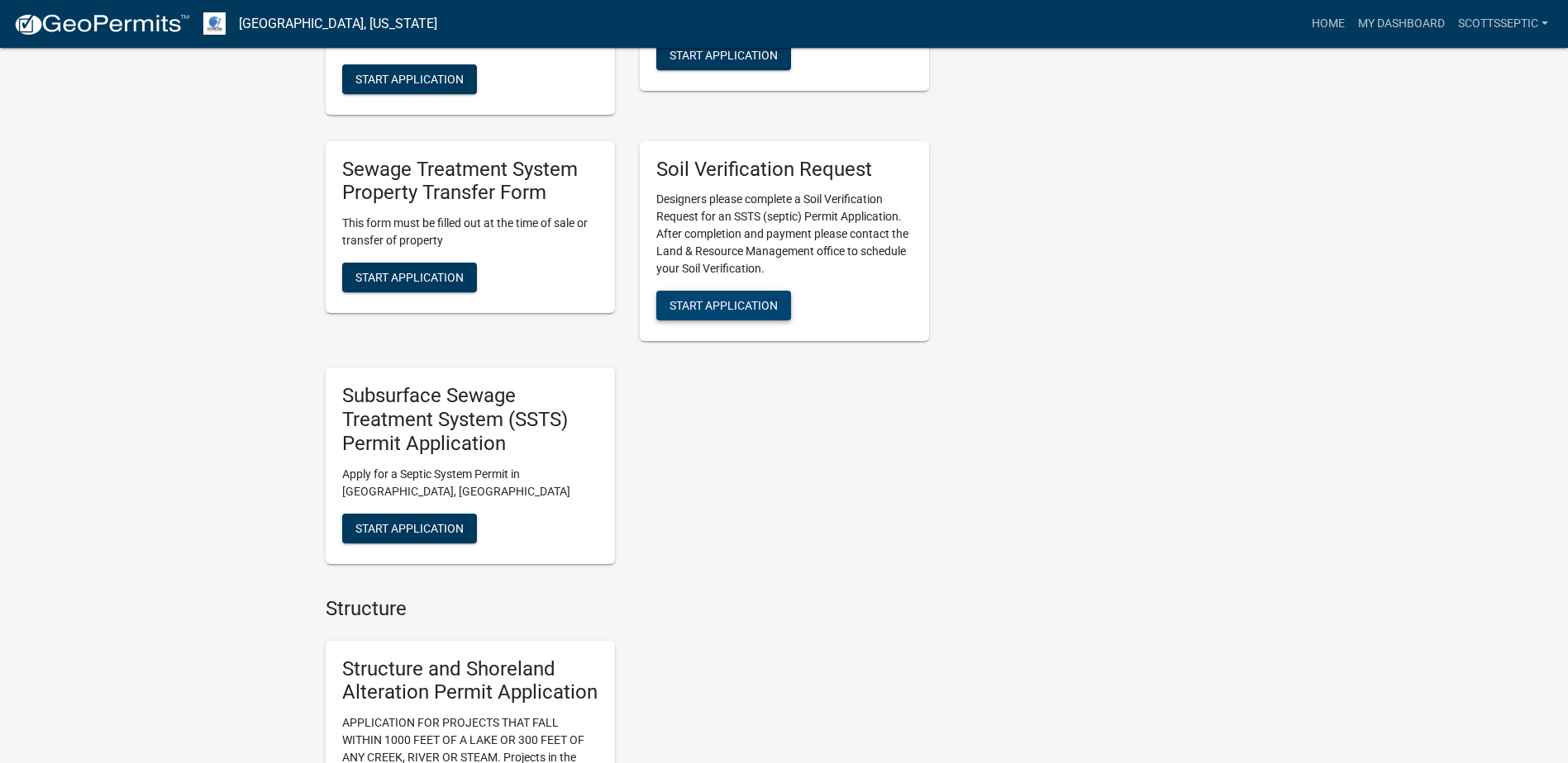
click at [741, 299] on span "Start Application" at bounding box center [724, 306] width 108 height 14
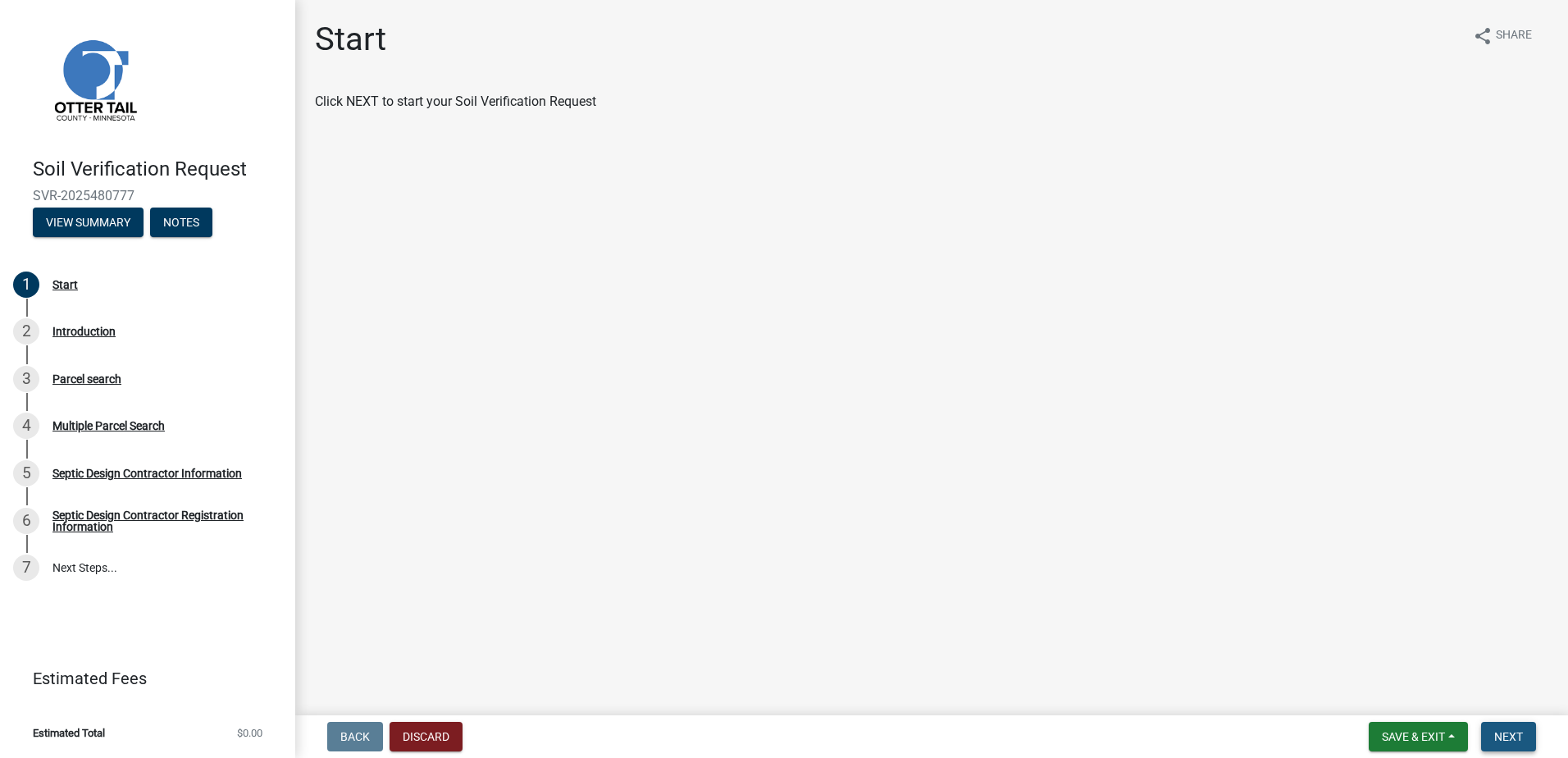
click at [1501, 735] on span "Next" at bounding box center [1509, 737] width 29 height 13
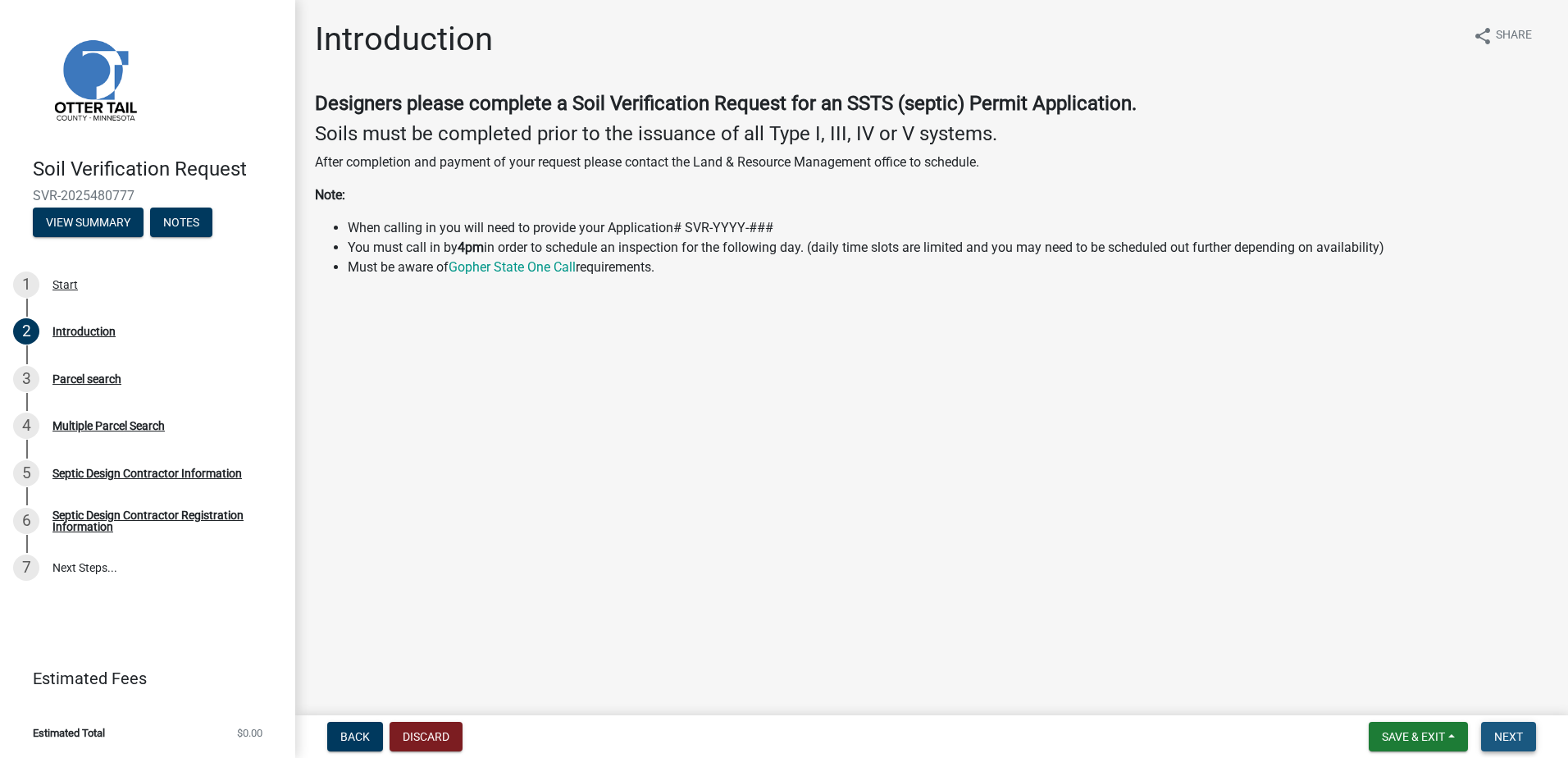
click at [1517, 732] on span "Next" at bounding box center [1509, 737] width 29 height 13
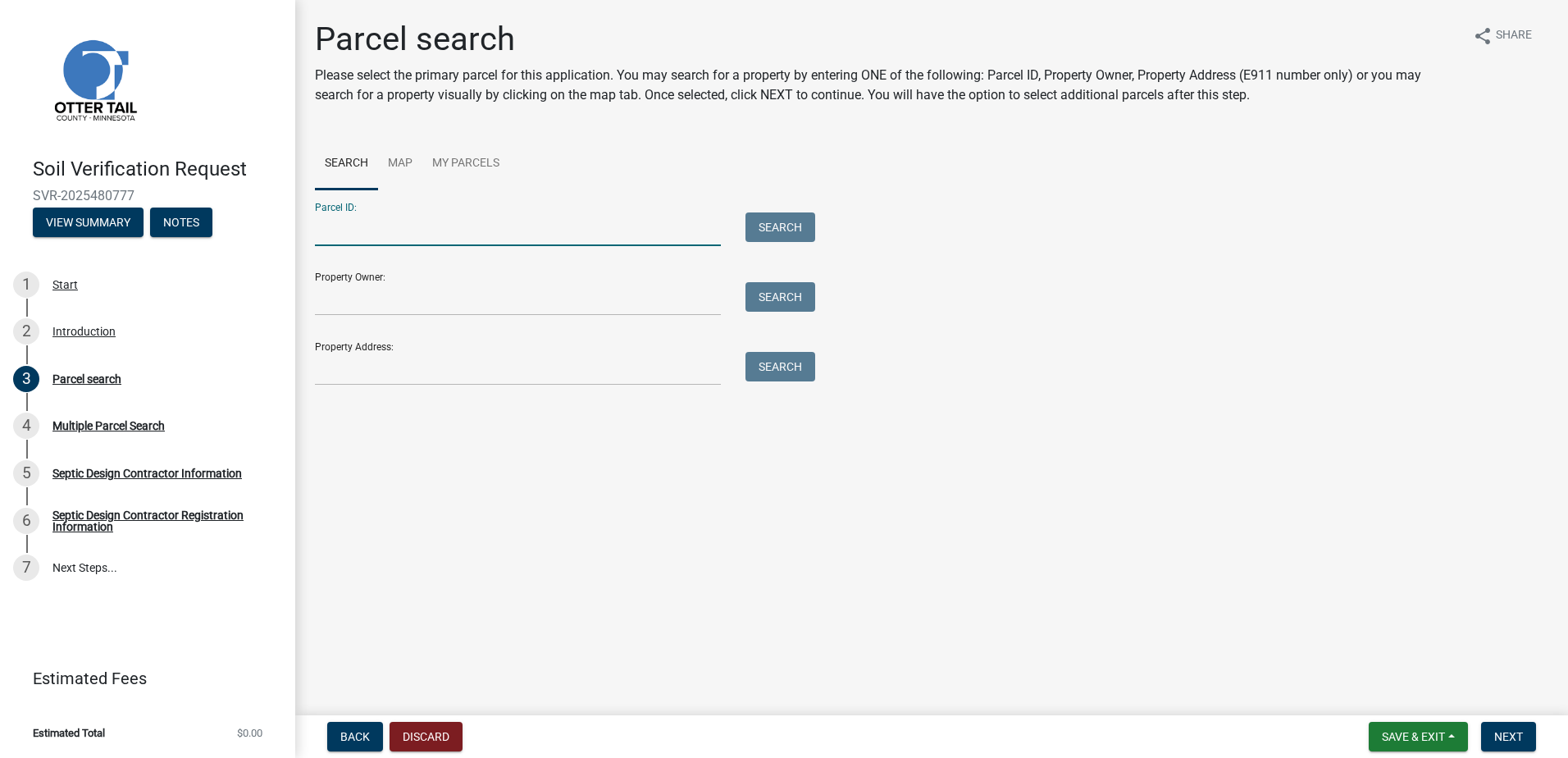
click at [390, 241] on input "Parcel ID:" at bounding box center [517, 229] width 406 height 34
type input "11000040020001"
click at [790, 225] on button "Search" at bounding box center [781, 227] width 70 height 30
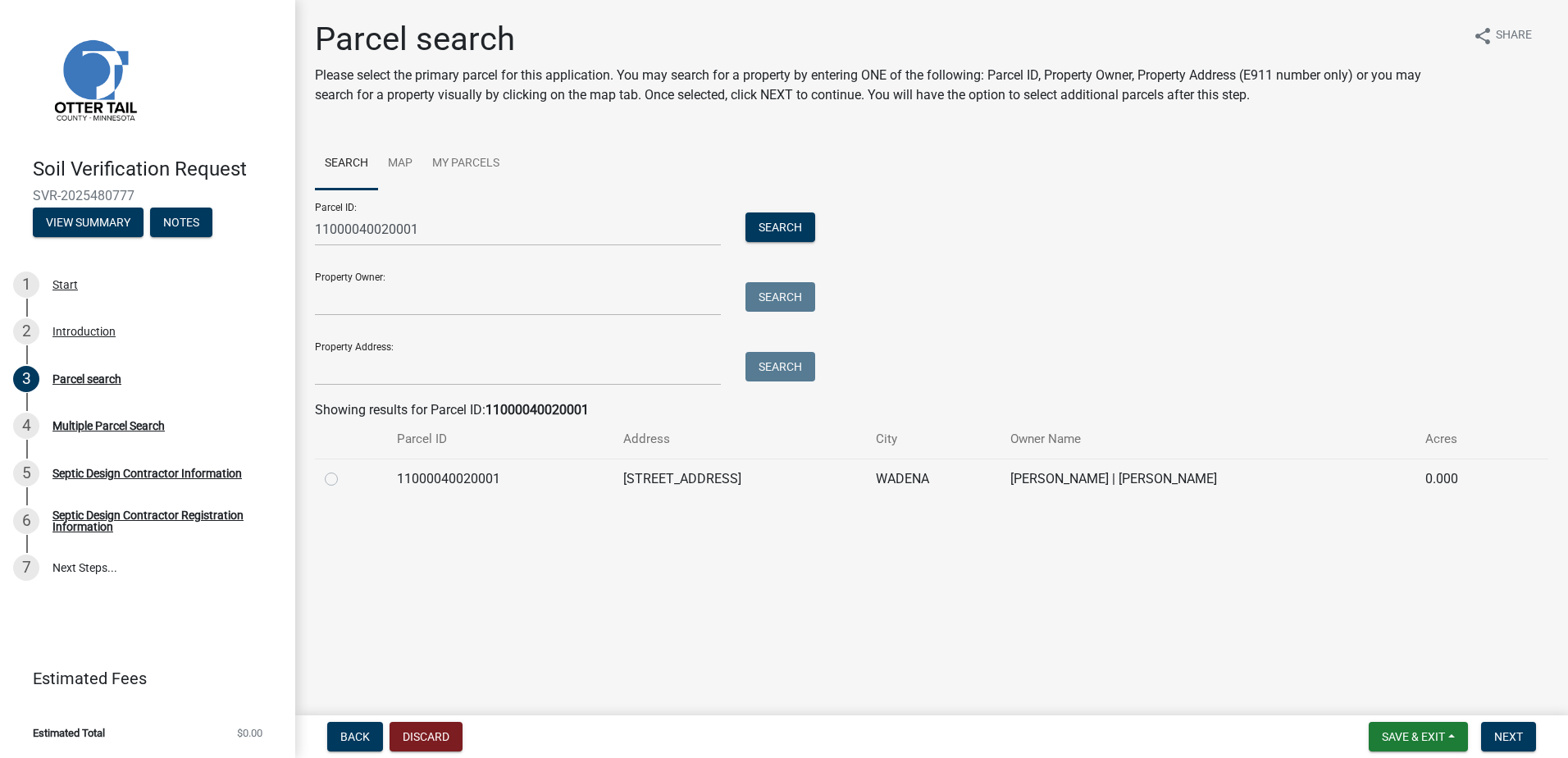
click at [344, 469] on label at bounding box center [344, 469] width 0 height 0
click at [344, 480] on input "radio" at bounding box center [349, 474] width 11 height 11
radio input "true"
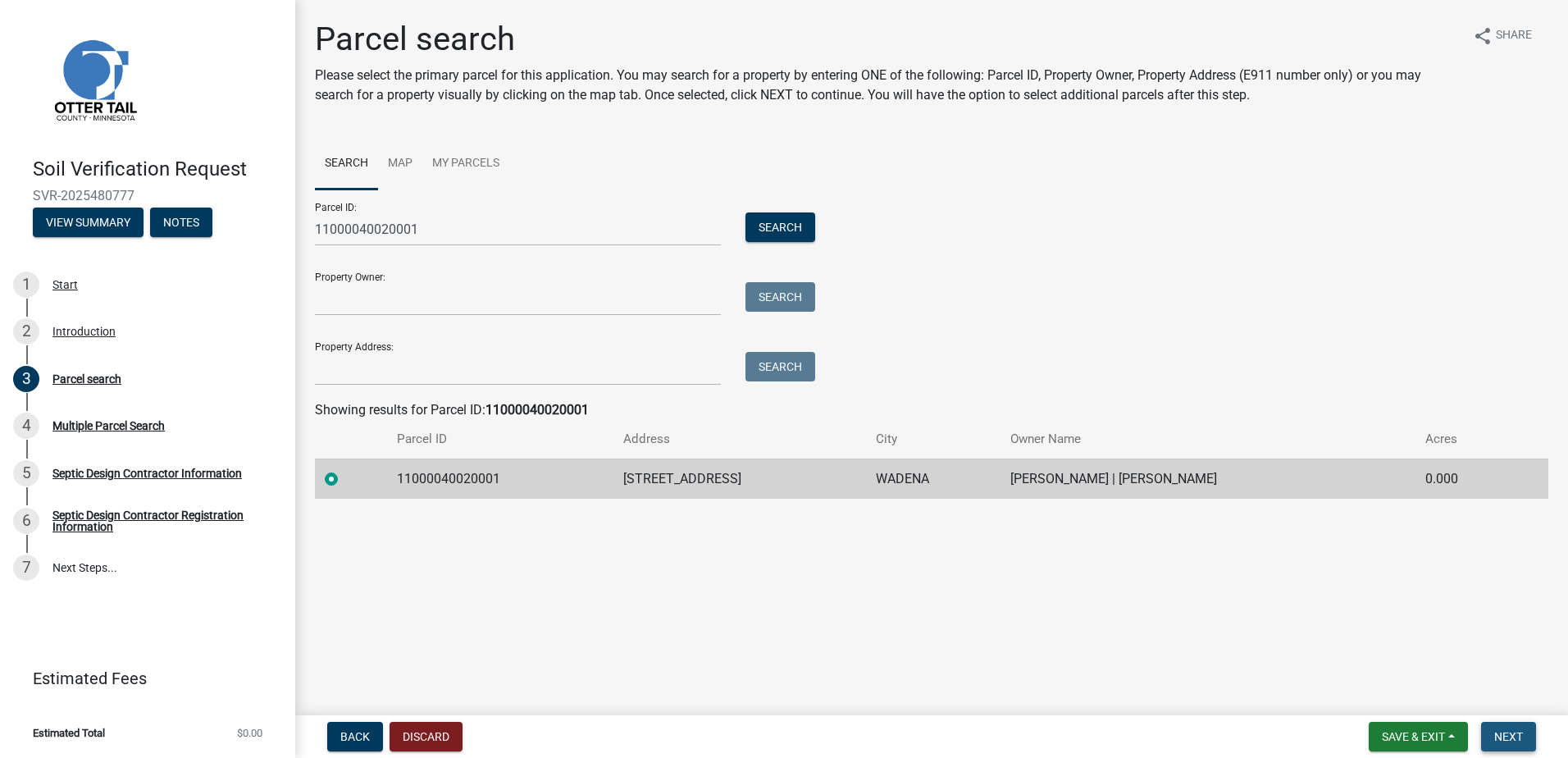
click at [1500, 735] on span "Next" at bounding box center [1509, 737] width 29 height 13
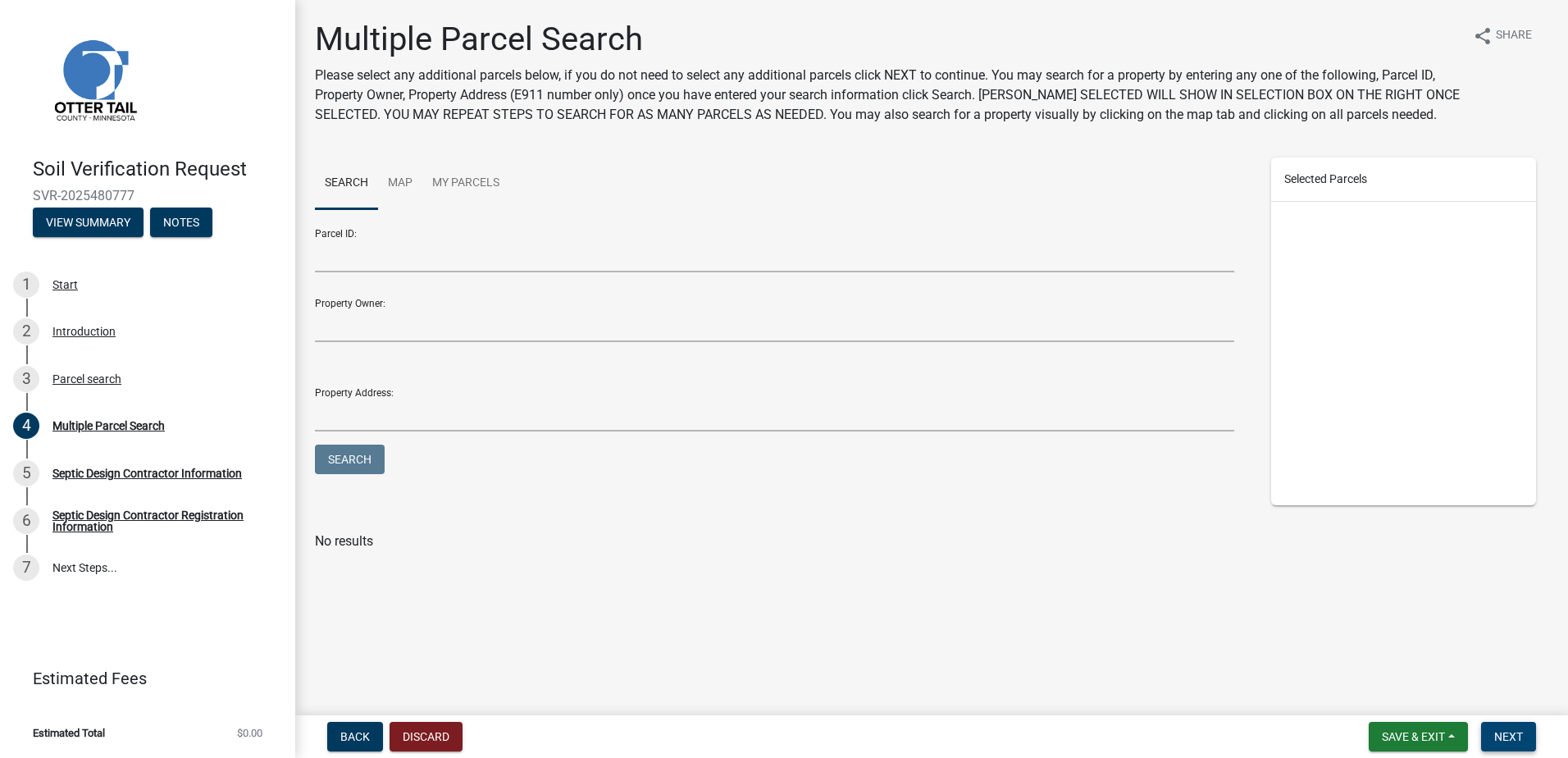
click at [1506, 736] on span "Next" at bounding box center [1509, 737] width 29 height 13
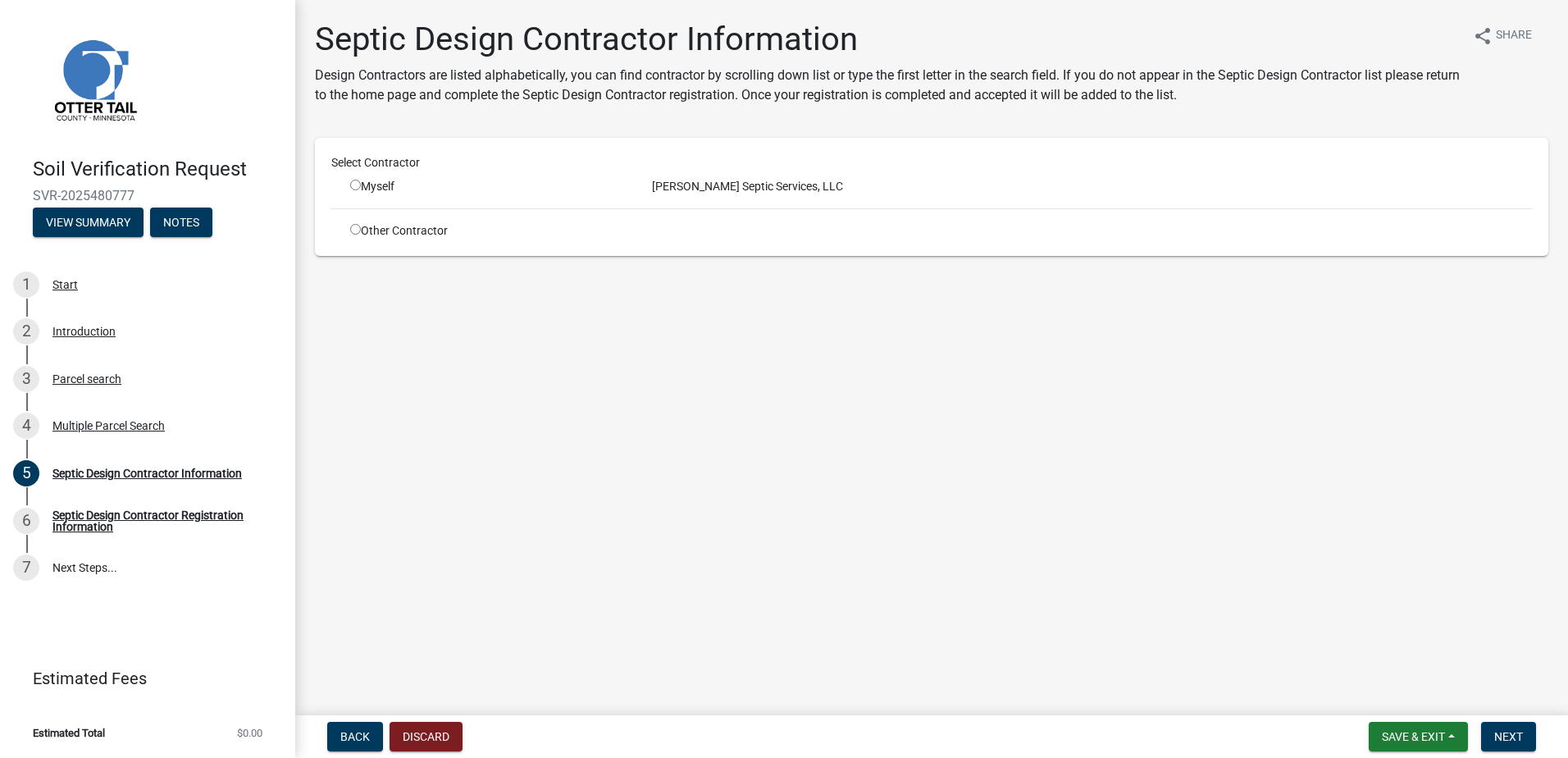
click at [352, 184] on input "radio" at bounding box center [355, 184] width 11 height 11
radio input "true"
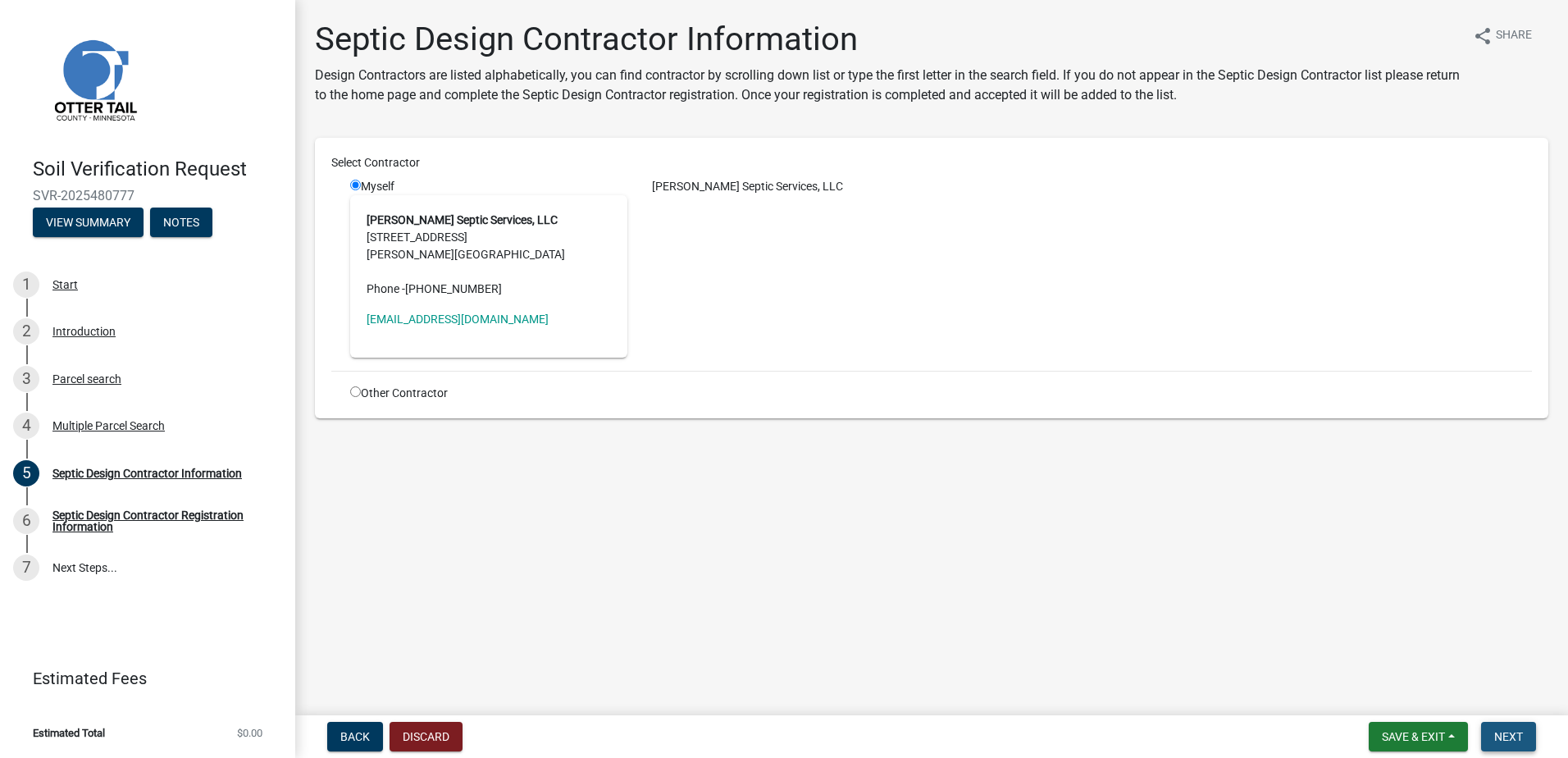
click at [1505, 736] on span "Next" at bounding box center [1509, 737] width 29 height 13
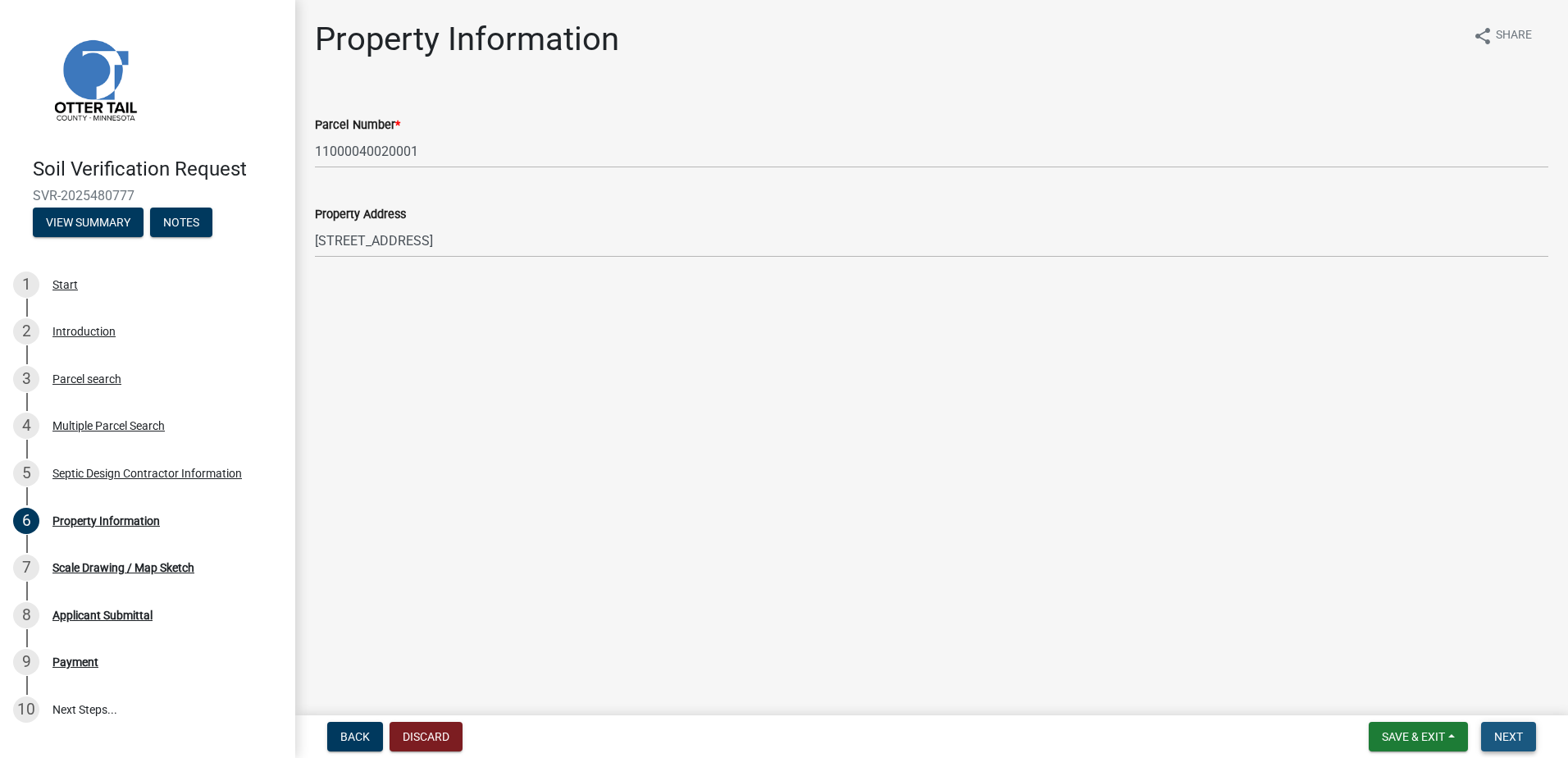
click at [1485, 733] on button "Next" at bounding box center [1509, 737] width 55 height 30
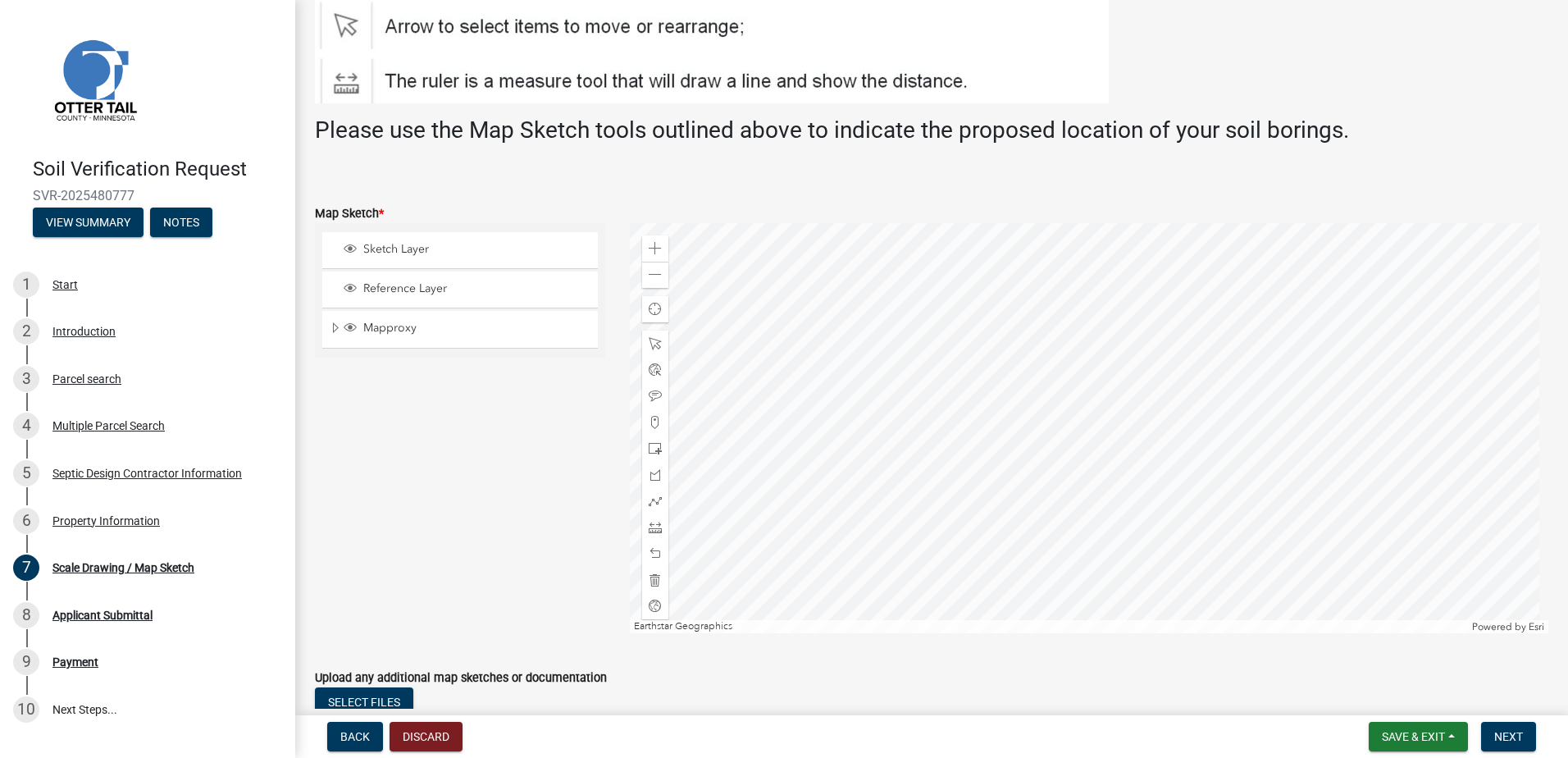
scroll to position [247, 0]
click at [650, 425] on span at bounding box center [656, 422] width 13 height 13
click at [1115, 417] on div at bounding box center [1089, 428] width 920 height 411
click at [1124, 417] on div at bounding box center [1089, 428] width 920 height 411
click at [1520, 735] on span "Next" at bounding box center [1509, 737] width 29 height 13
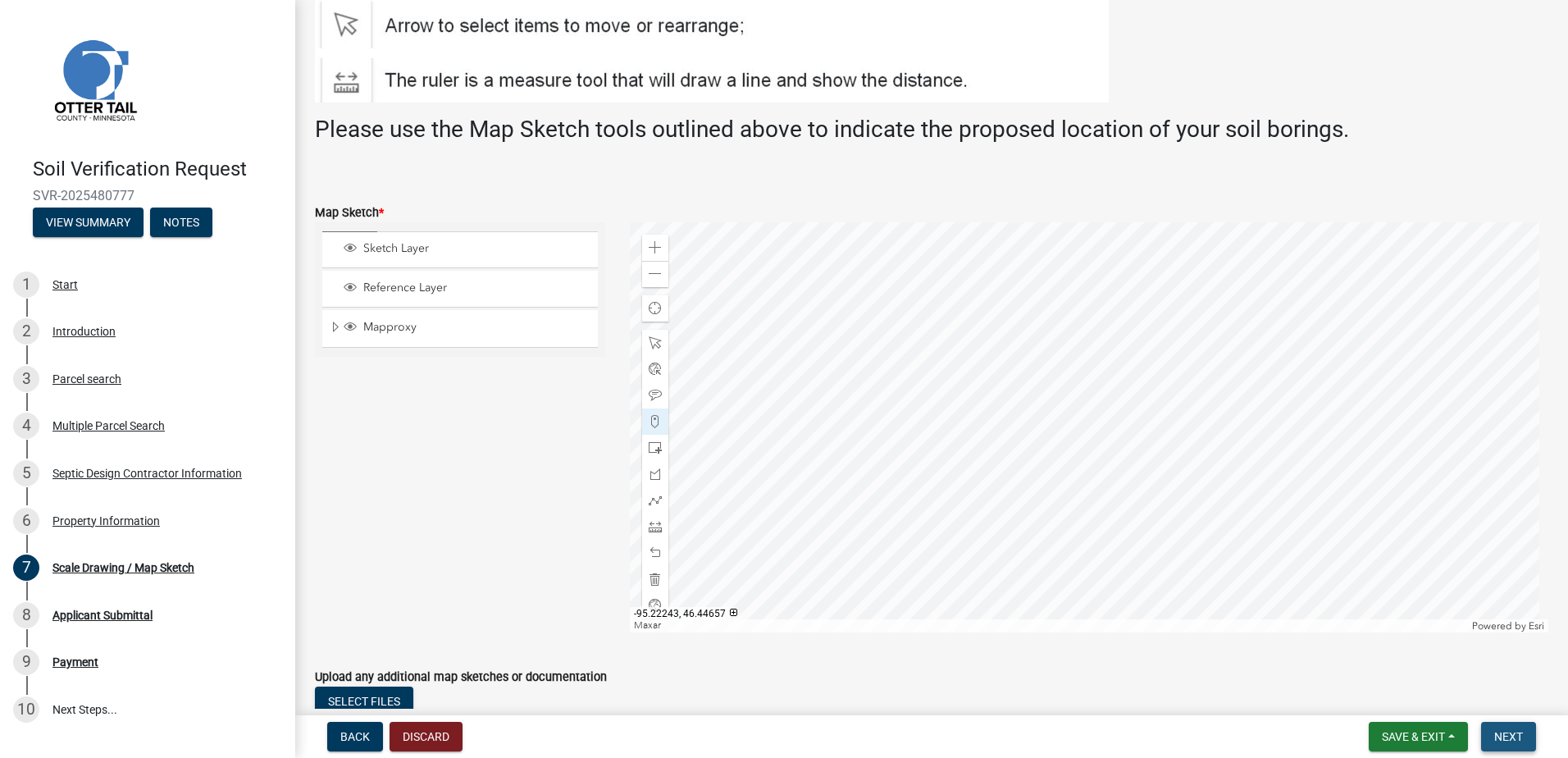
scroll to position [0, 0]
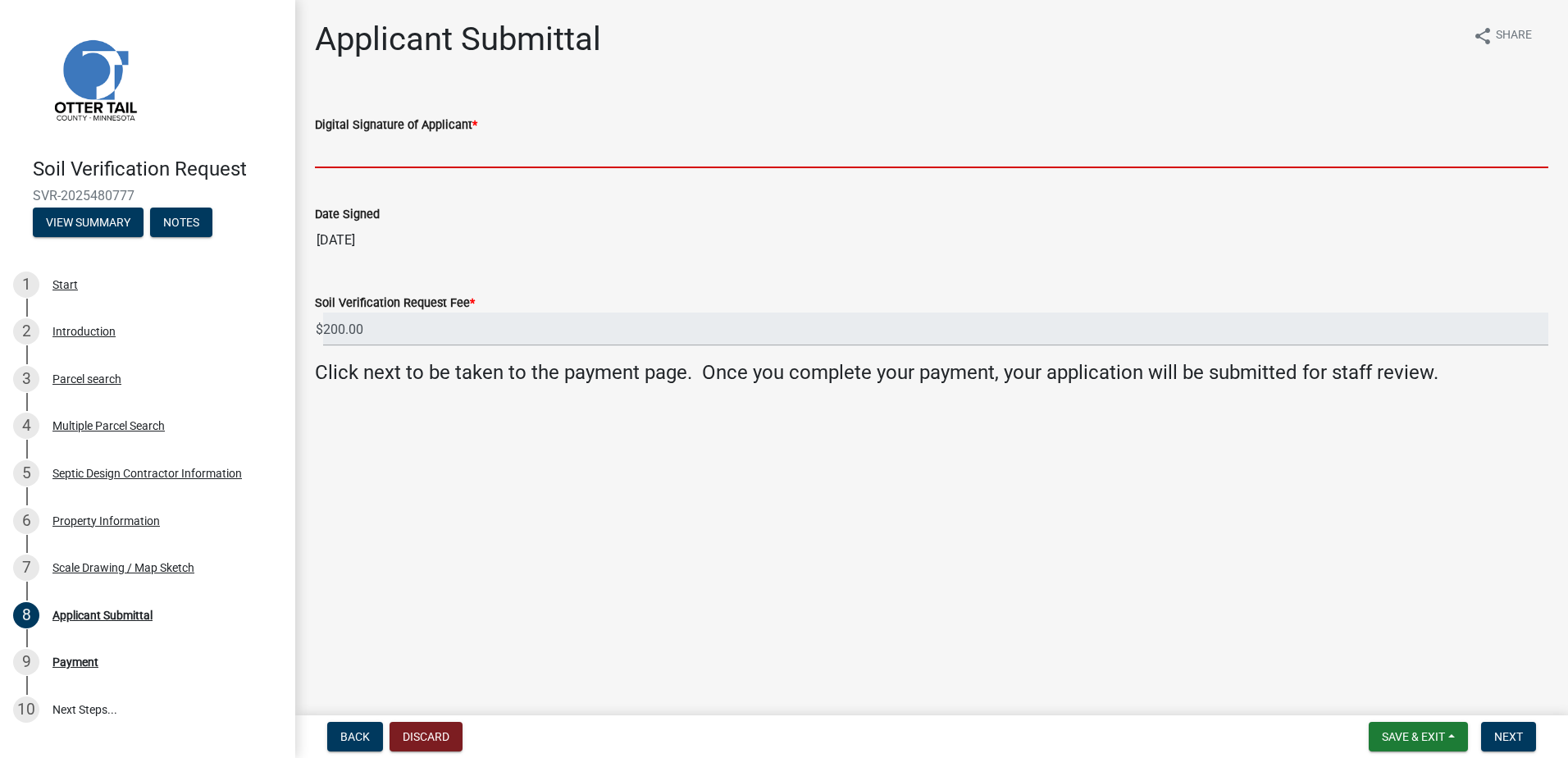
click at [349, 141] on input "Digital Signature of Applicant *" at bounding box center [931, 151] width 1233 height 34
type input "Scott Ellingson"
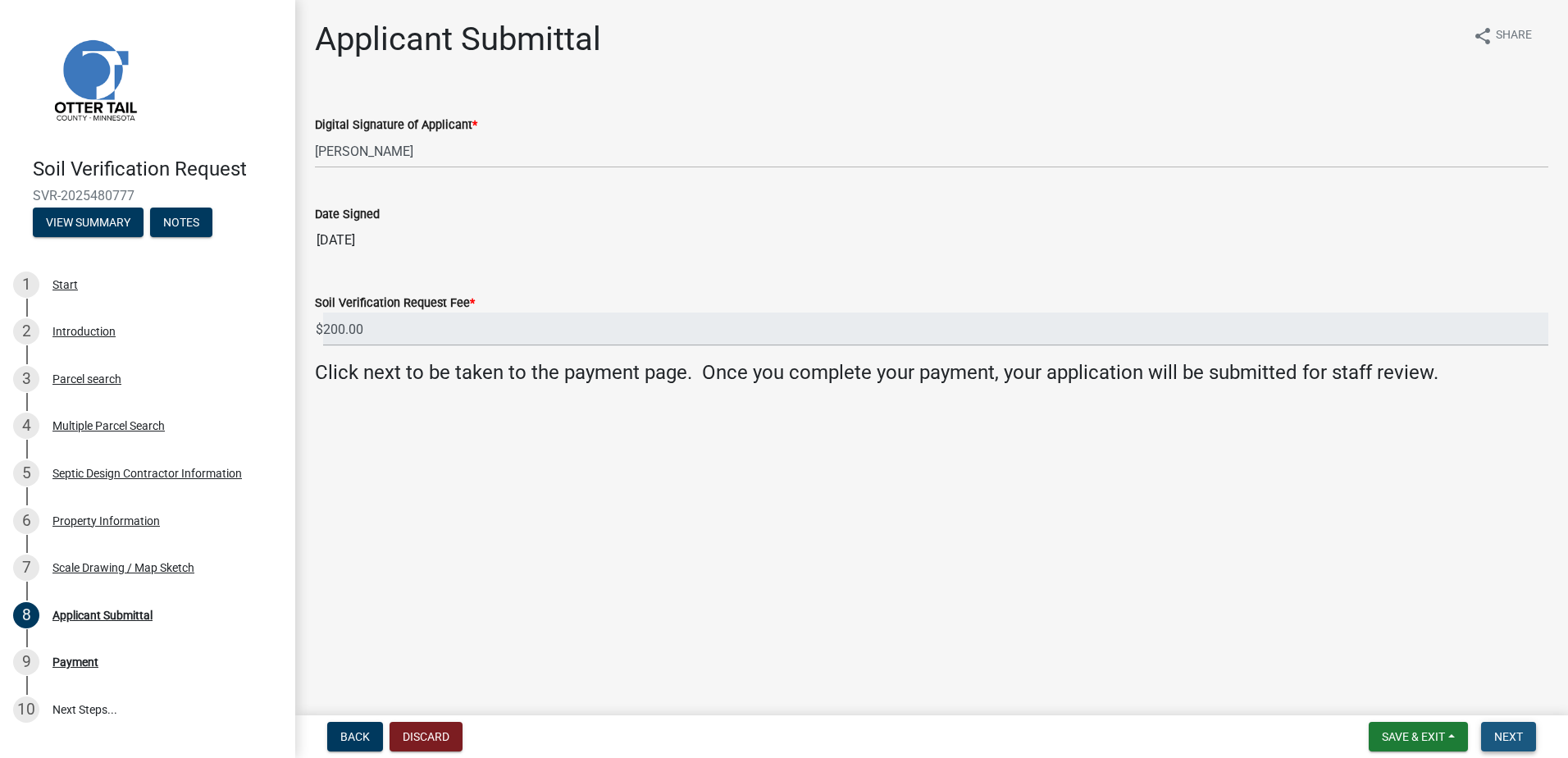
click at [1513, 745] on button "Next" at bounding box center [1509, 737] width 55 height 30
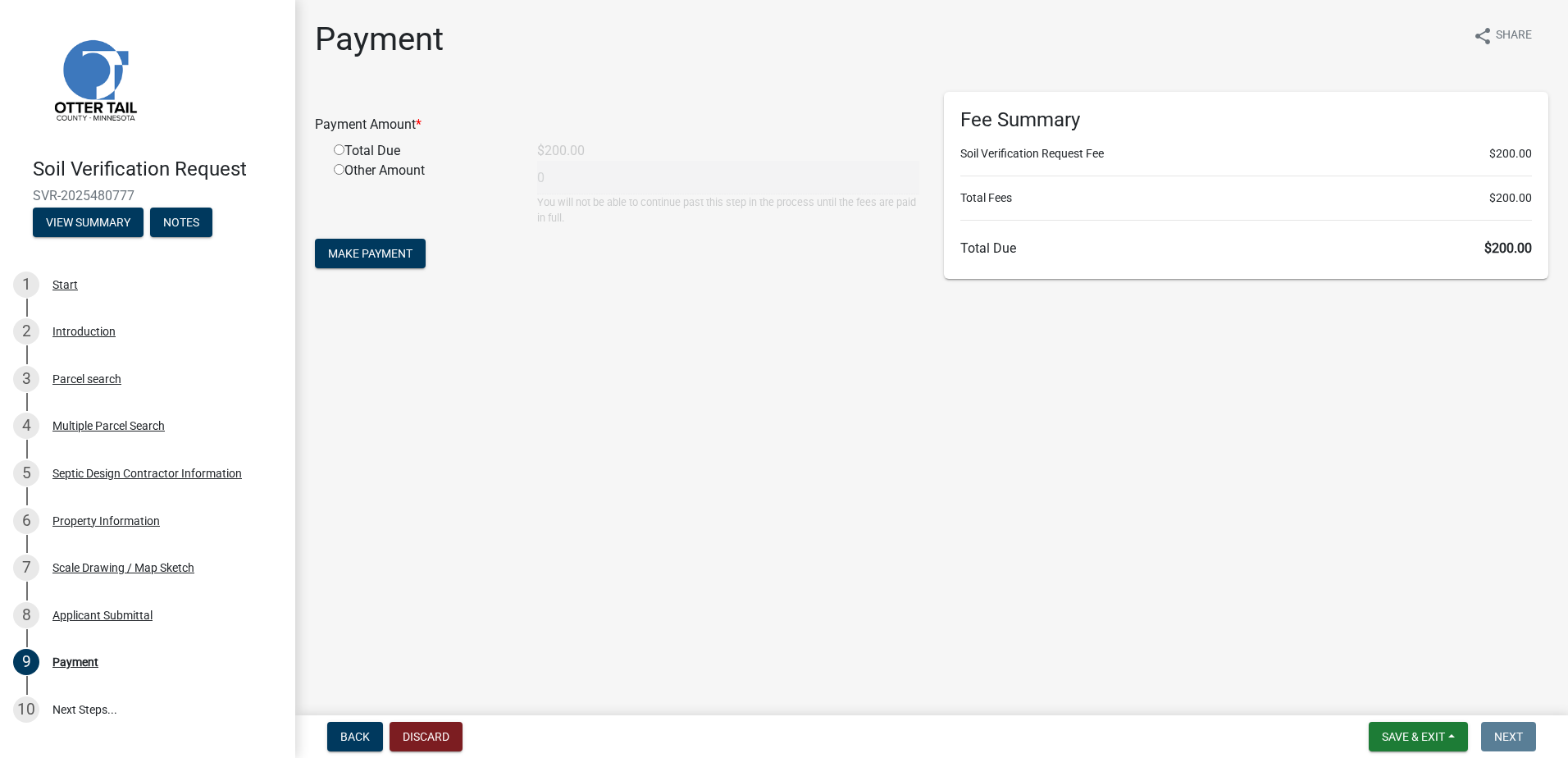
click at [337, 152] on input "radio" at bounding box center [339, 150] width 11 height 11
radio input "true"
type input "200"
click at [355, 245] on button "Make Payment" at bounding box center [369, 253] width 110 height 30
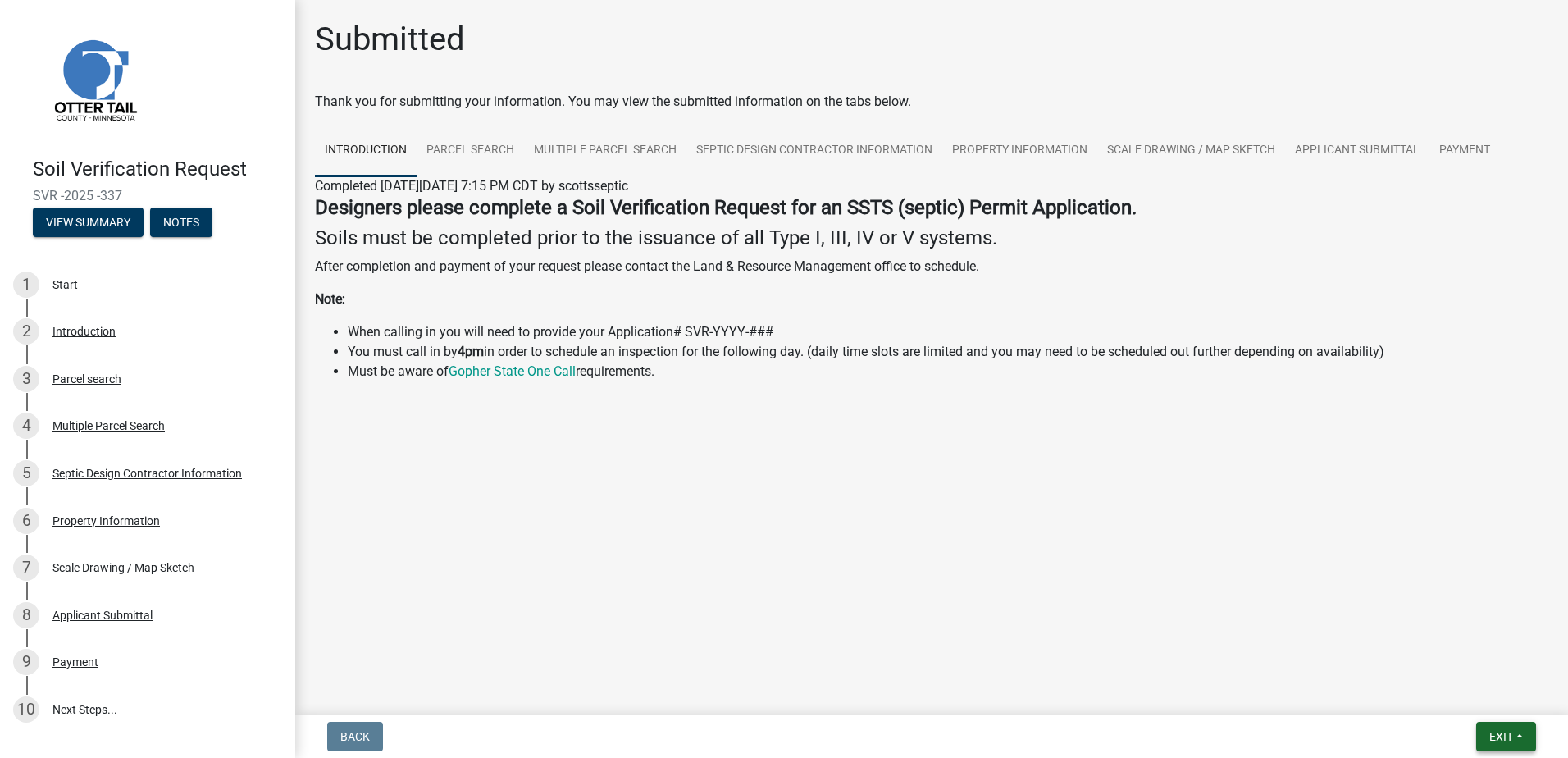
click at [1517, 731] on button "Exit" at bounding box center [1507, 737] width 59 height 30
click at [1488, 685] on button "Save & Exit" at bounding box center [1470, 694] width 131 height 39
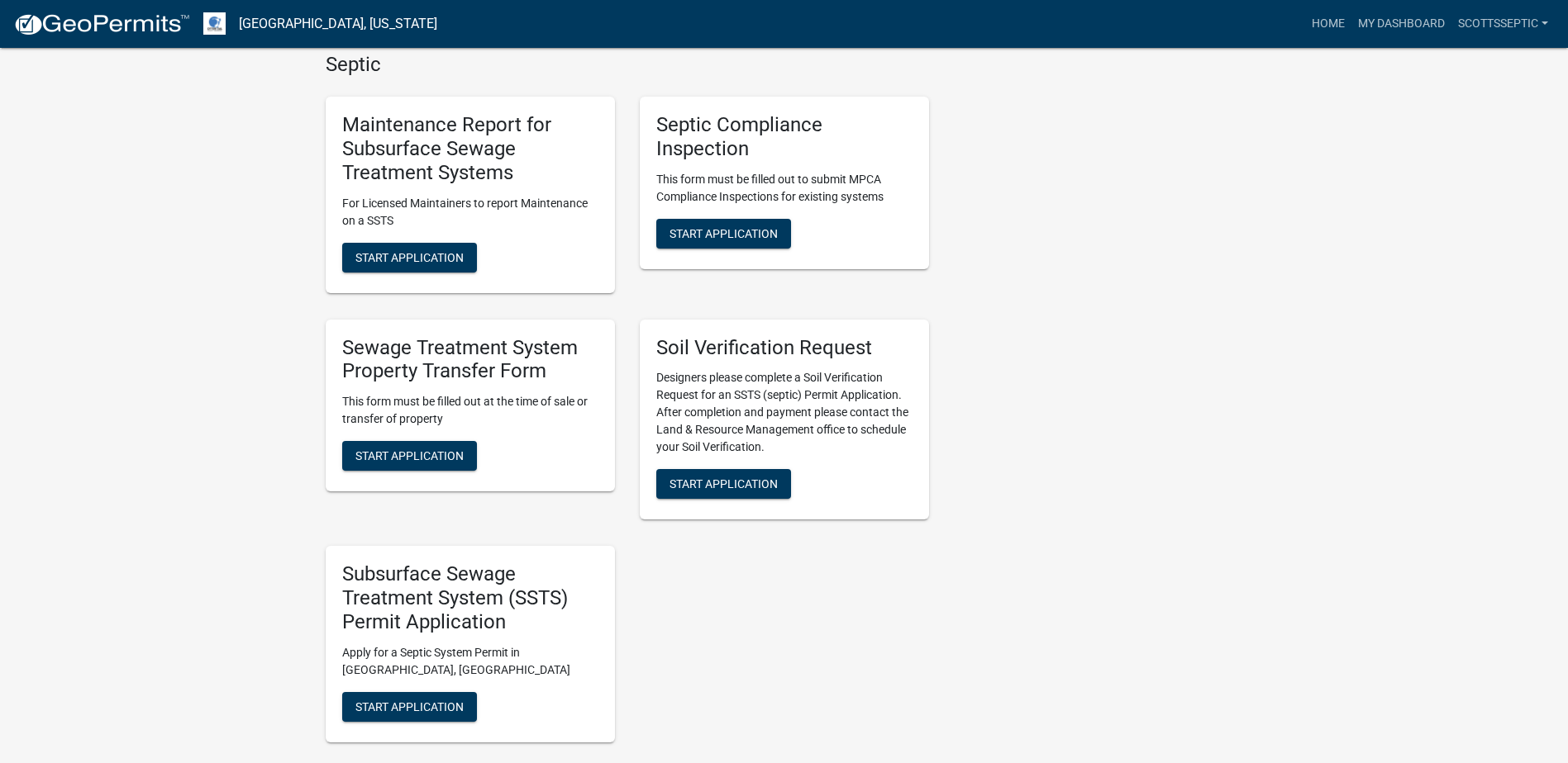
scroll to position [1239, 0]
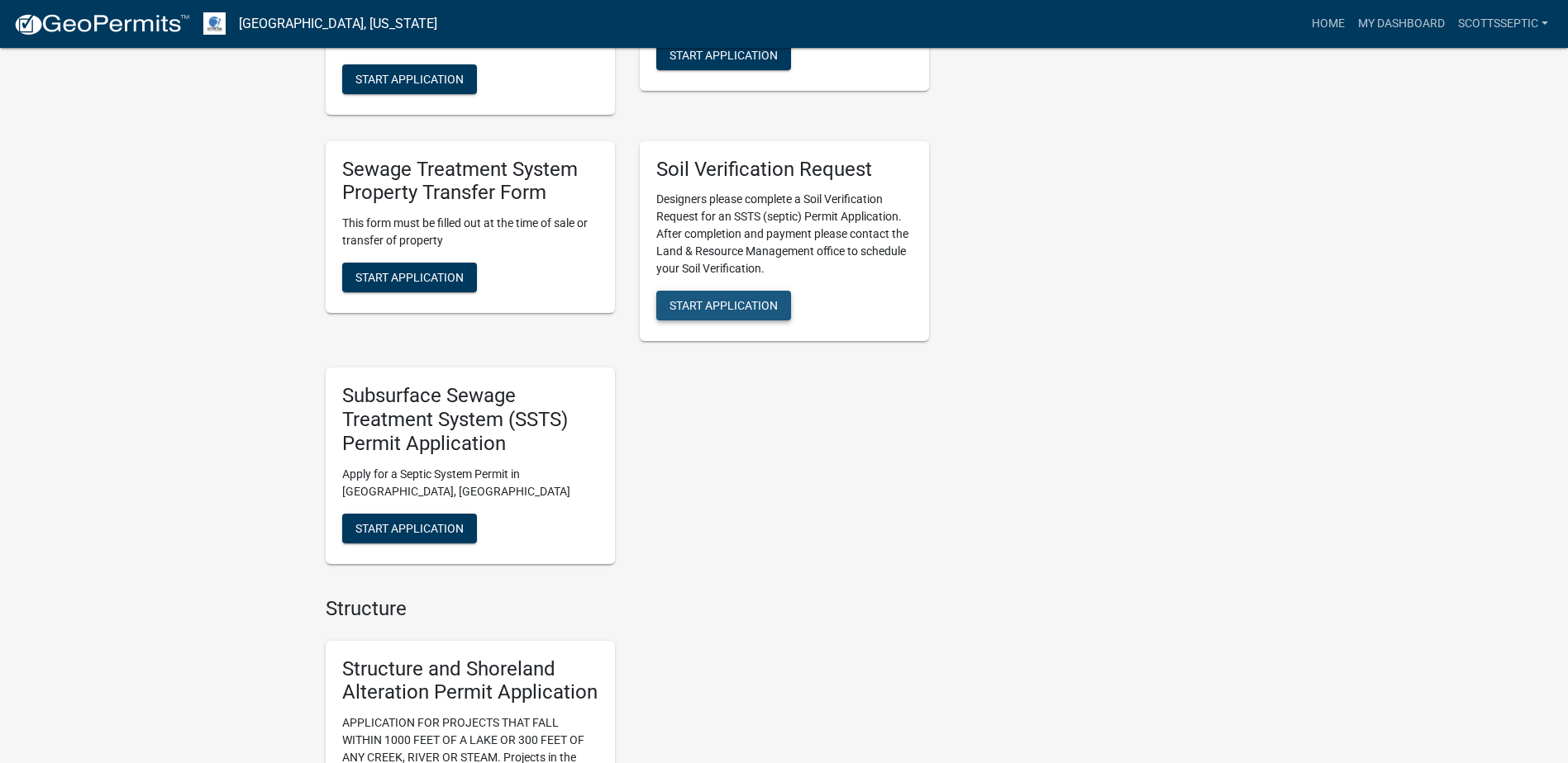
click at [721, 307] on span "Start Application" at bounding box center [724, 306] width 108 height 14
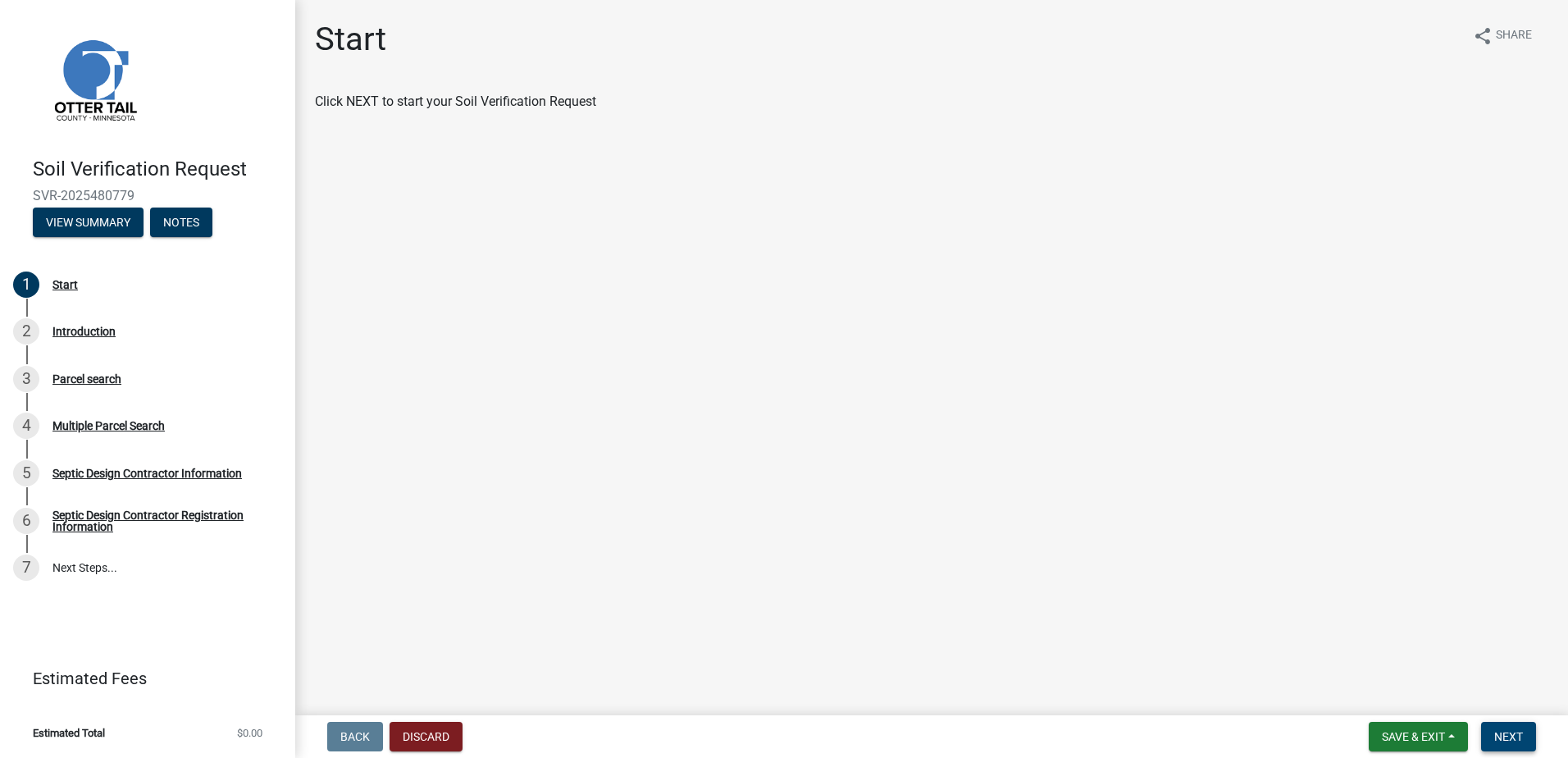
click at [1516, 735] on span "Next" at bounding box center [1509, 737] width 29 height 13
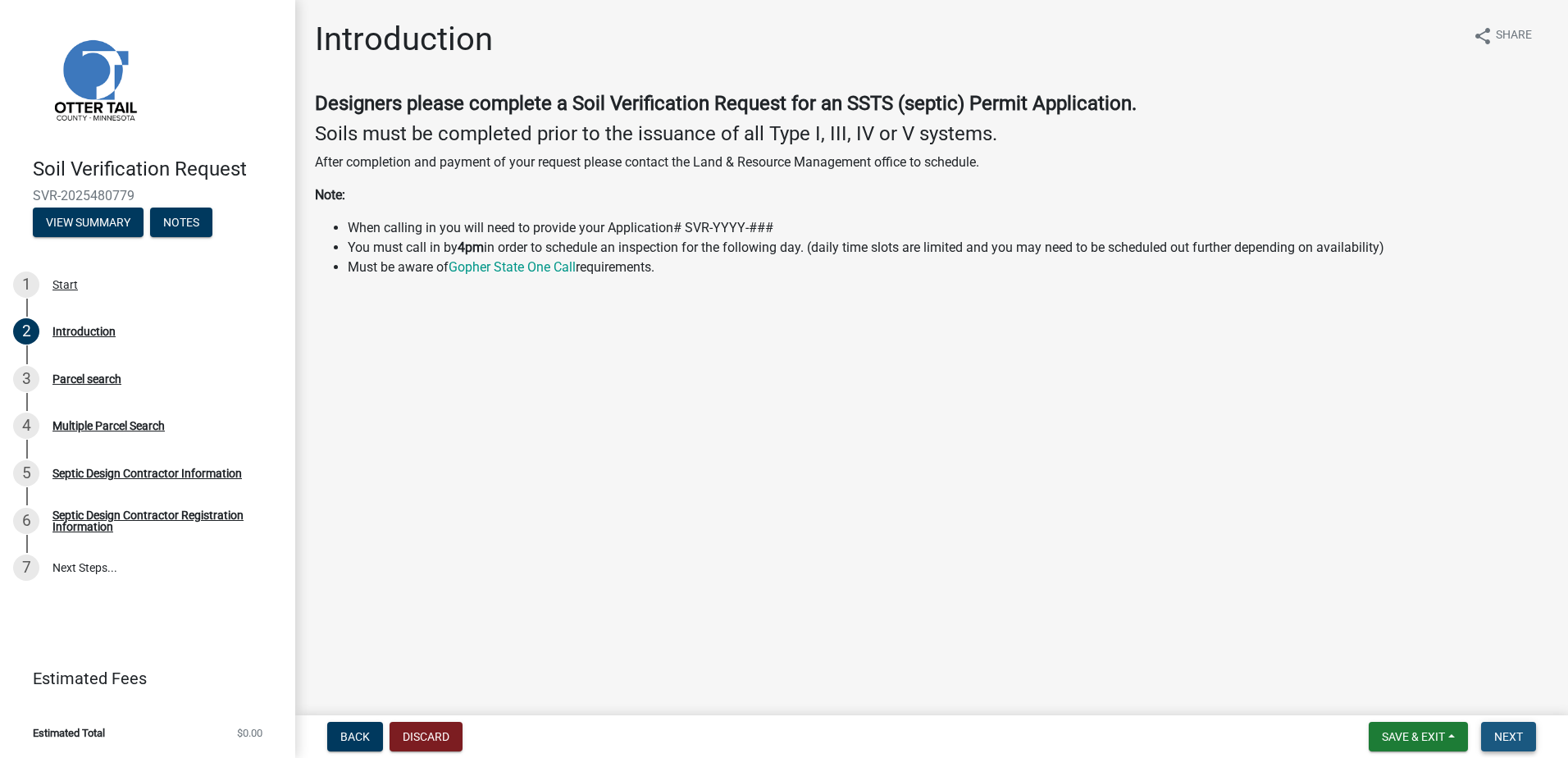
click at [1501, 732] on span "Next" at bounding box center [1509, 737] width 29 height 13
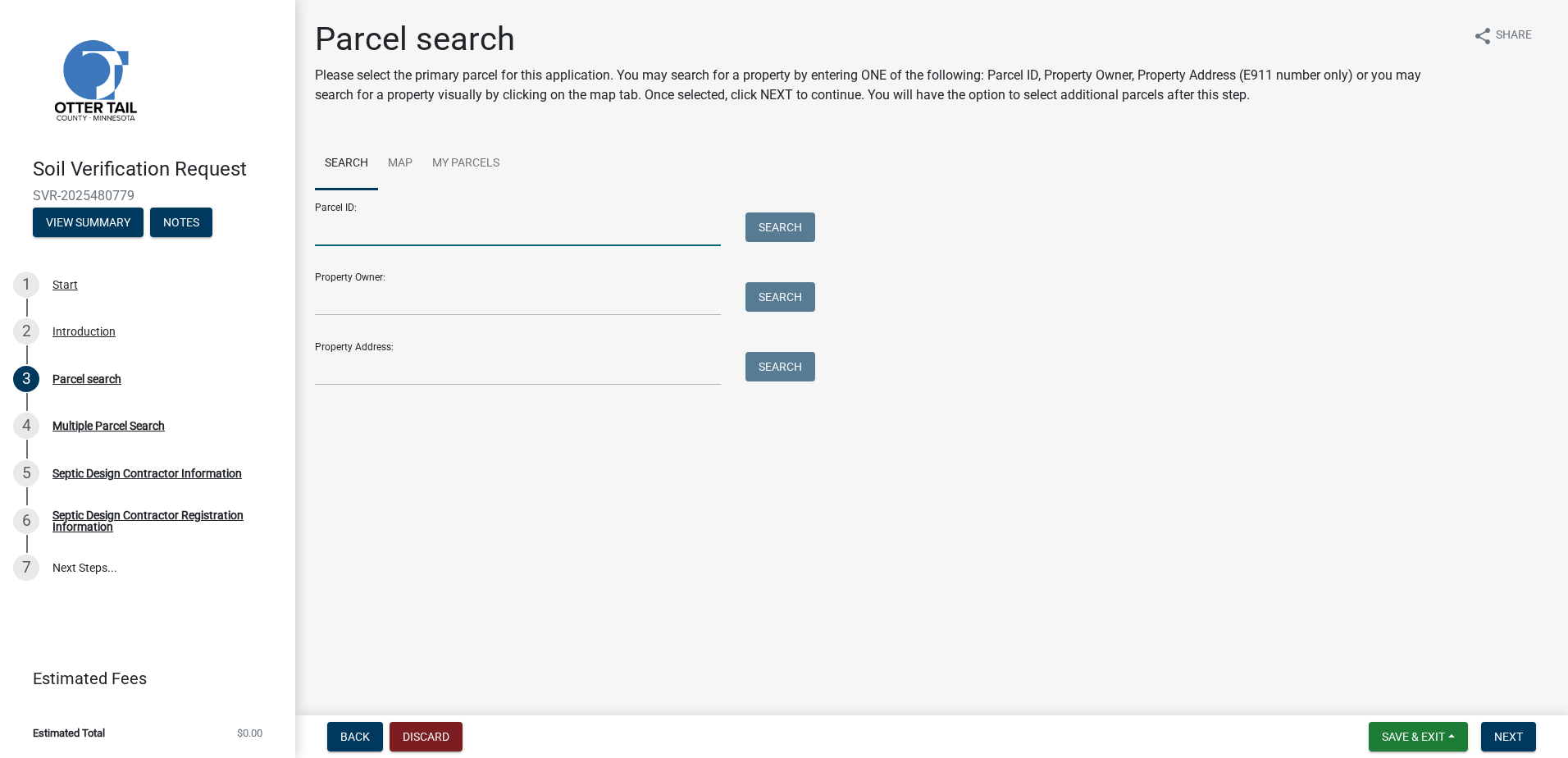
drag, startPoint x: 370, startPoint y: 239, endPoint x: 485, endPoint y: 190, distance: 125.0
click at [370, 236] on input "Parcel ID:" at bounding box center [517, 229] width 406 height 34
type input "05000250146001"
click at [778, 229] on button "Search" at bounding box center [781, 227] width 70 height 30
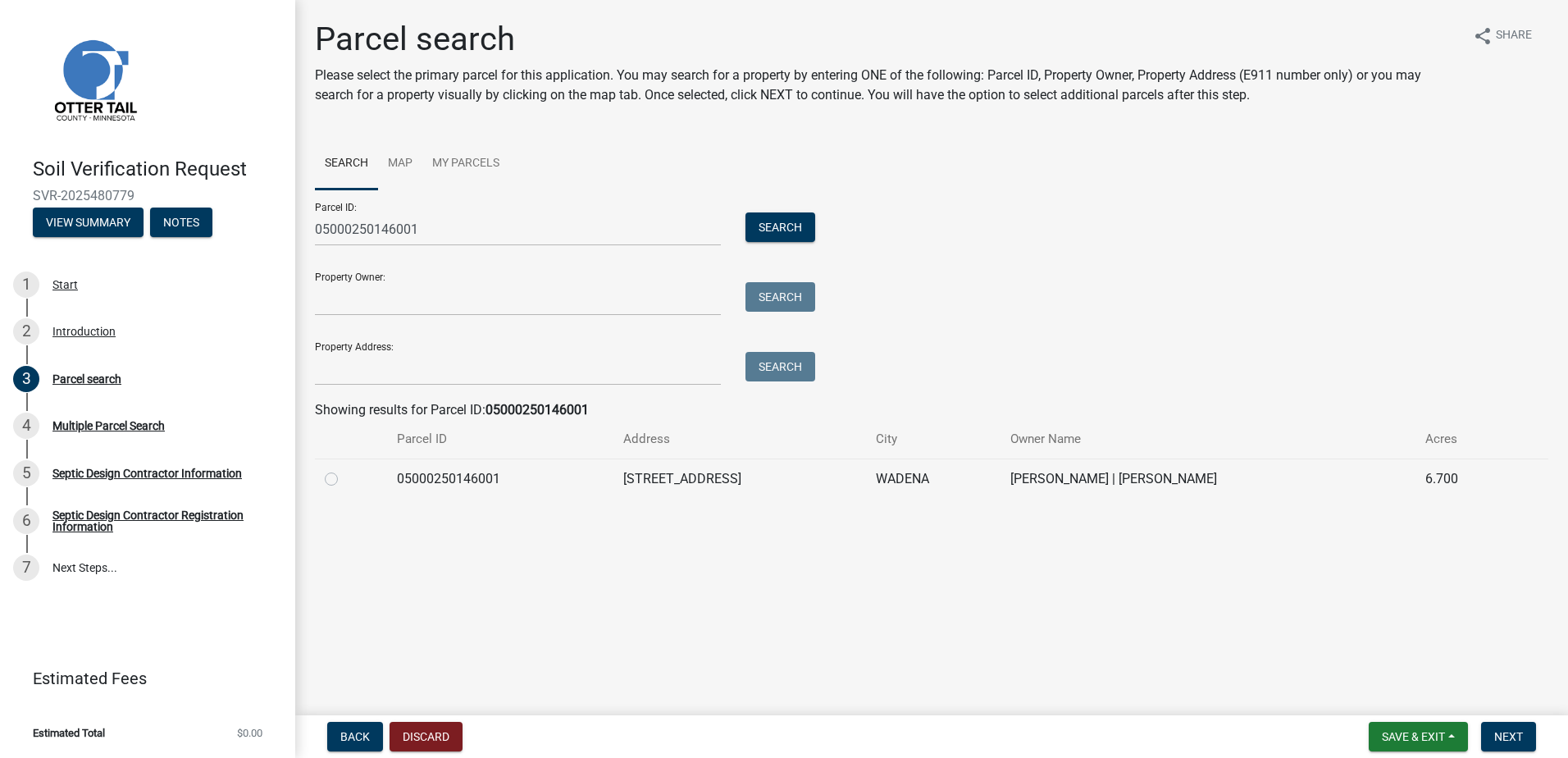
click at [344, 469] on label at bounding box center [344, 469] width 0 height 0
click at [344, 480] on input "radio" at bounding box center [349, 474] width 11 height 11
radio input "true"
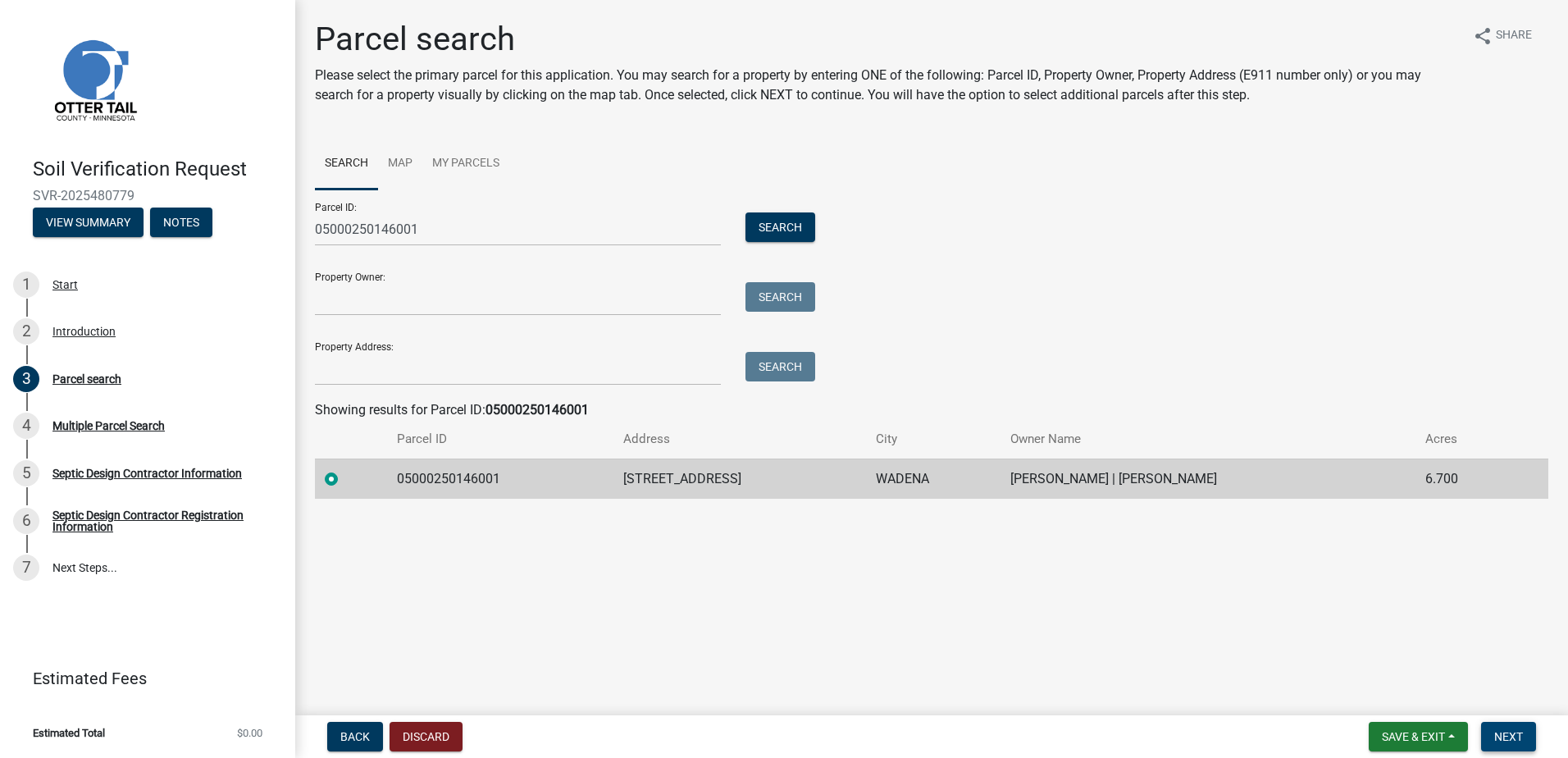
click at [1497, 741] on span "Next" at bounding box center [1509, 737] width 29 height 13
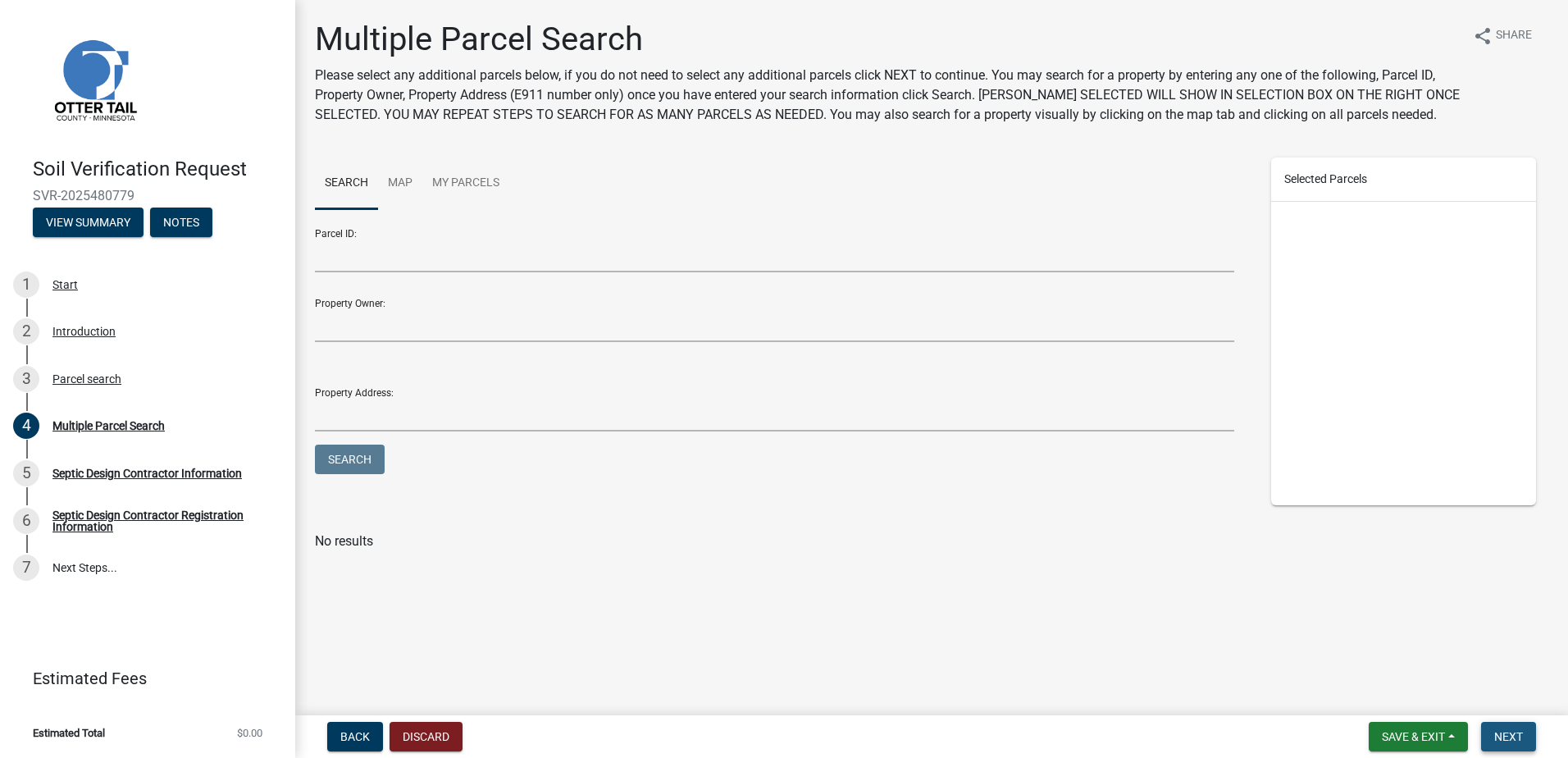
click at [1514, 742] on span "Next" at bounding box center [1509, 737] width 29 height 13
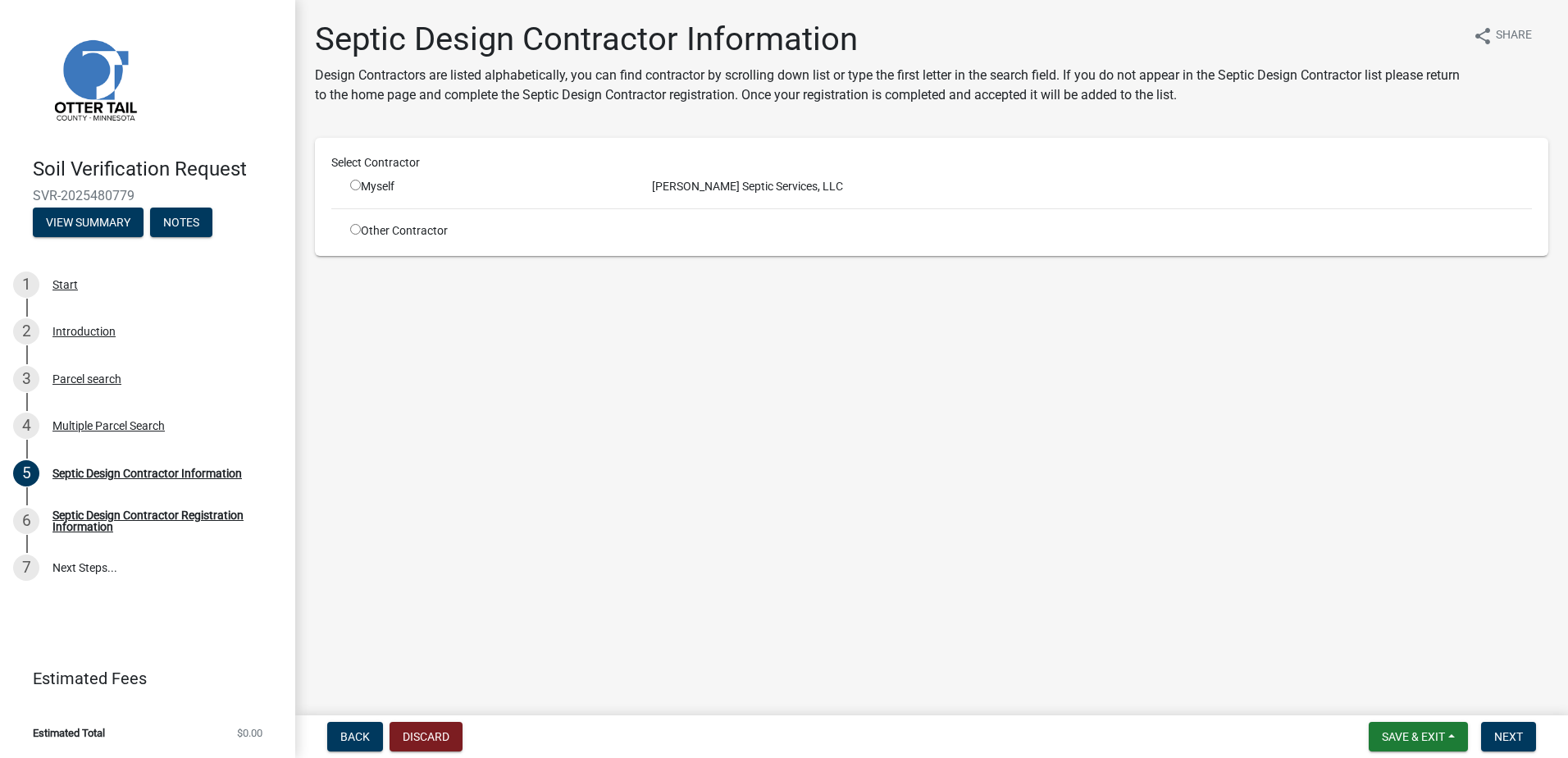
click at [355, 183] on input "radio" at bounding box center [355, 184] width 11 height 11
radio input "true"
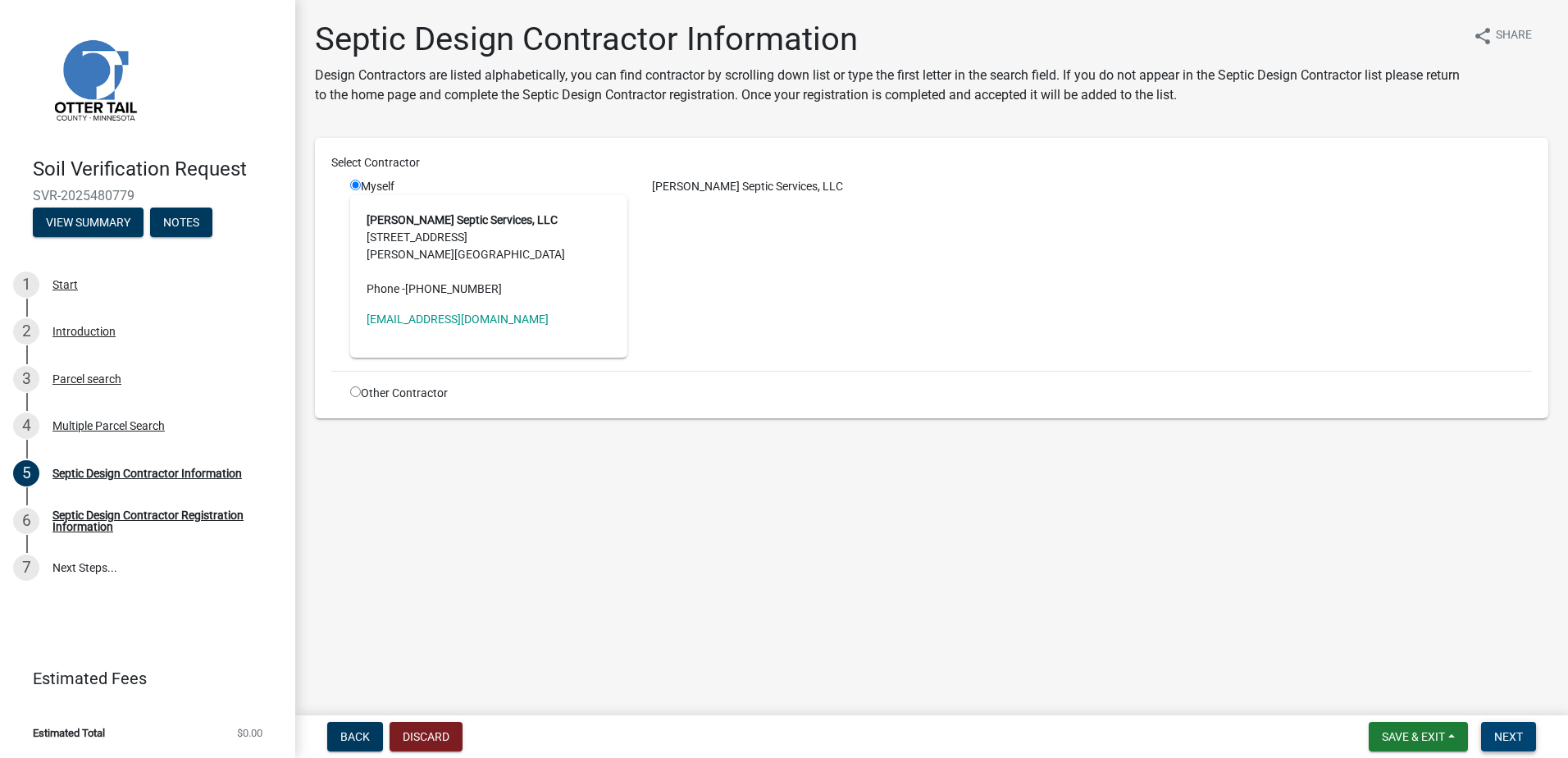
click at [1513, 730] on span "Next" at bounding box center [1509, 737] width 29 height 13
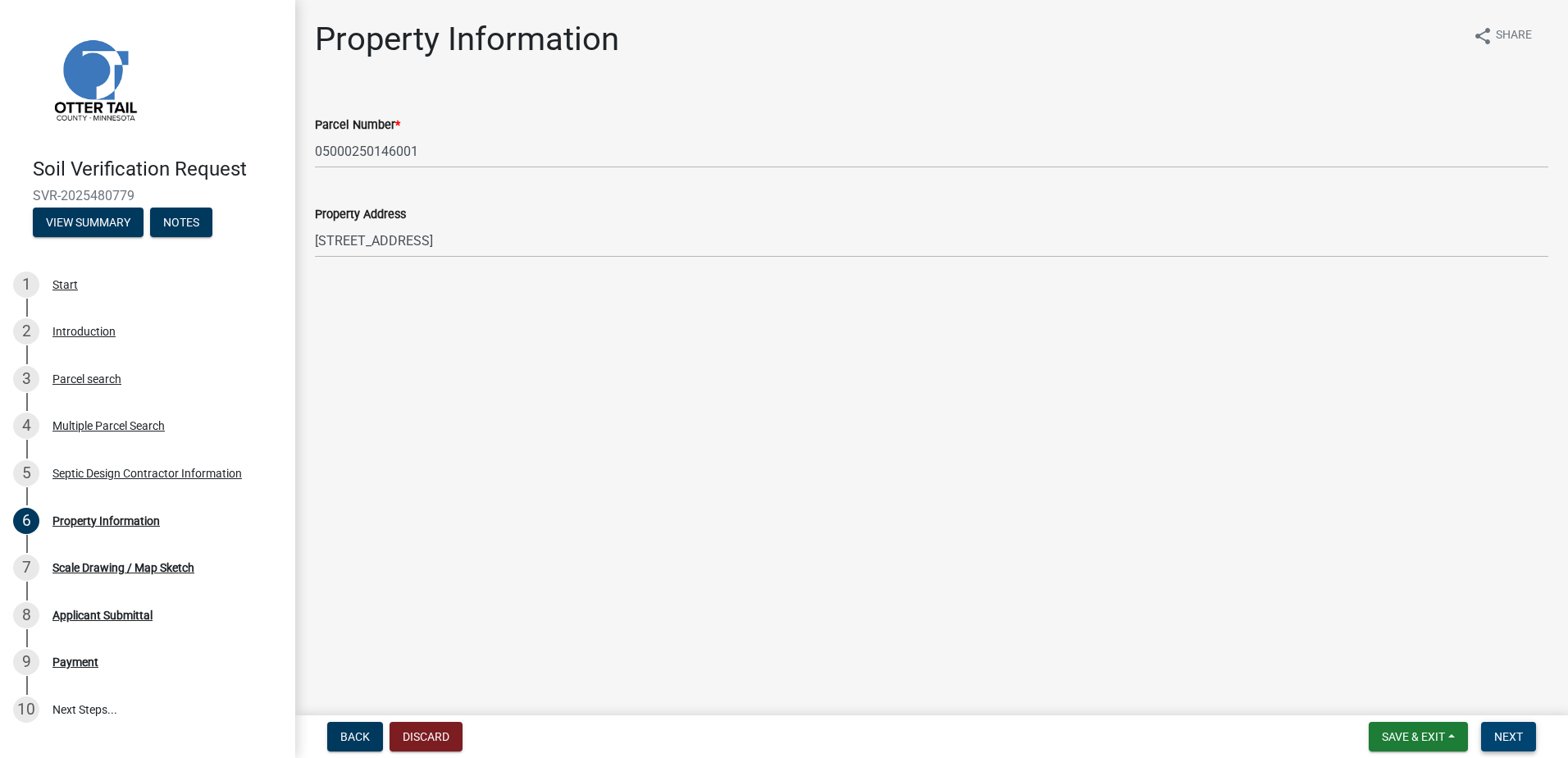
click at [1509, 737] on span "Next" at bounding box center [1509, 737] width 29 height 13
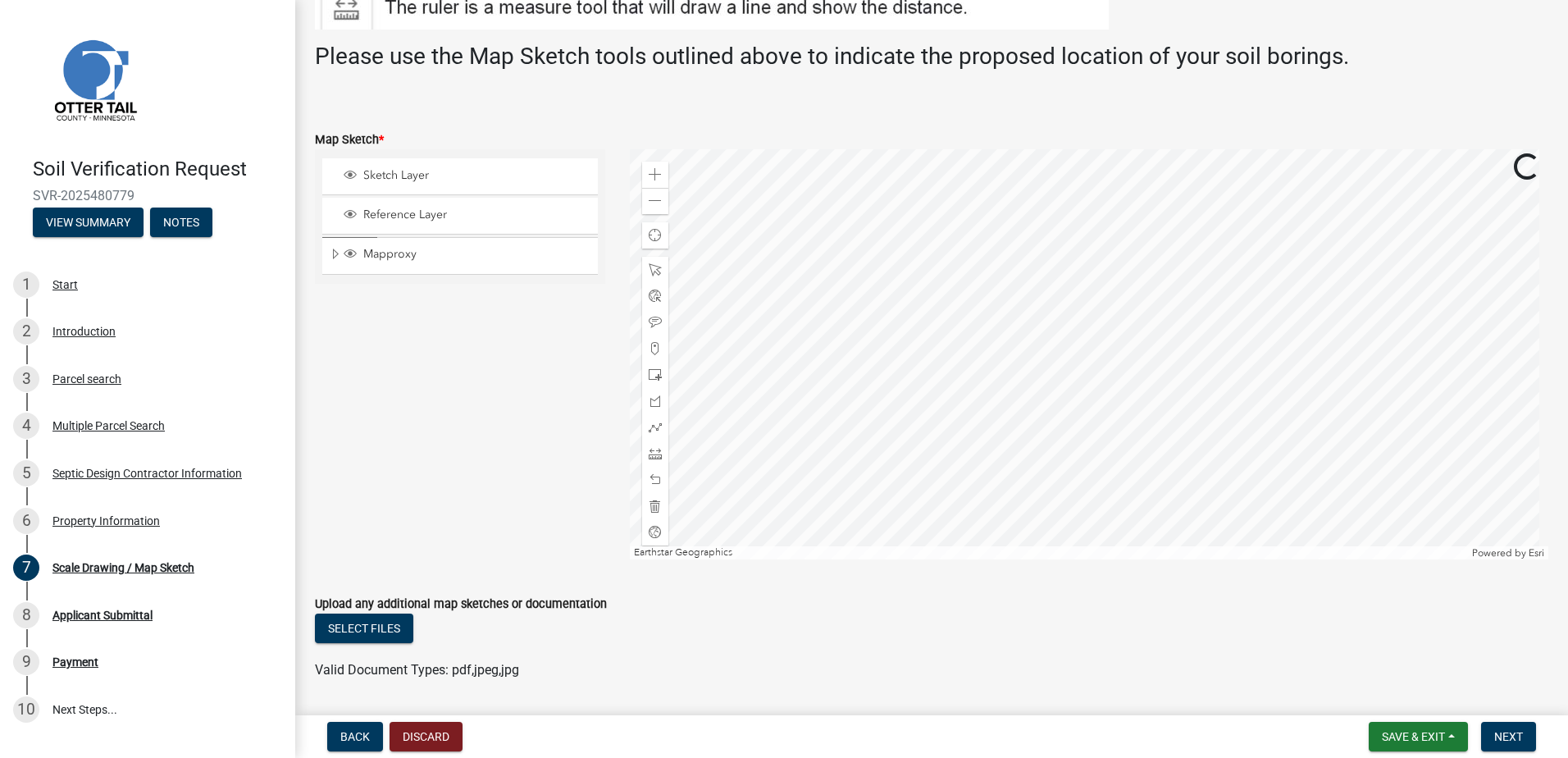
scroll to position [328, 0]
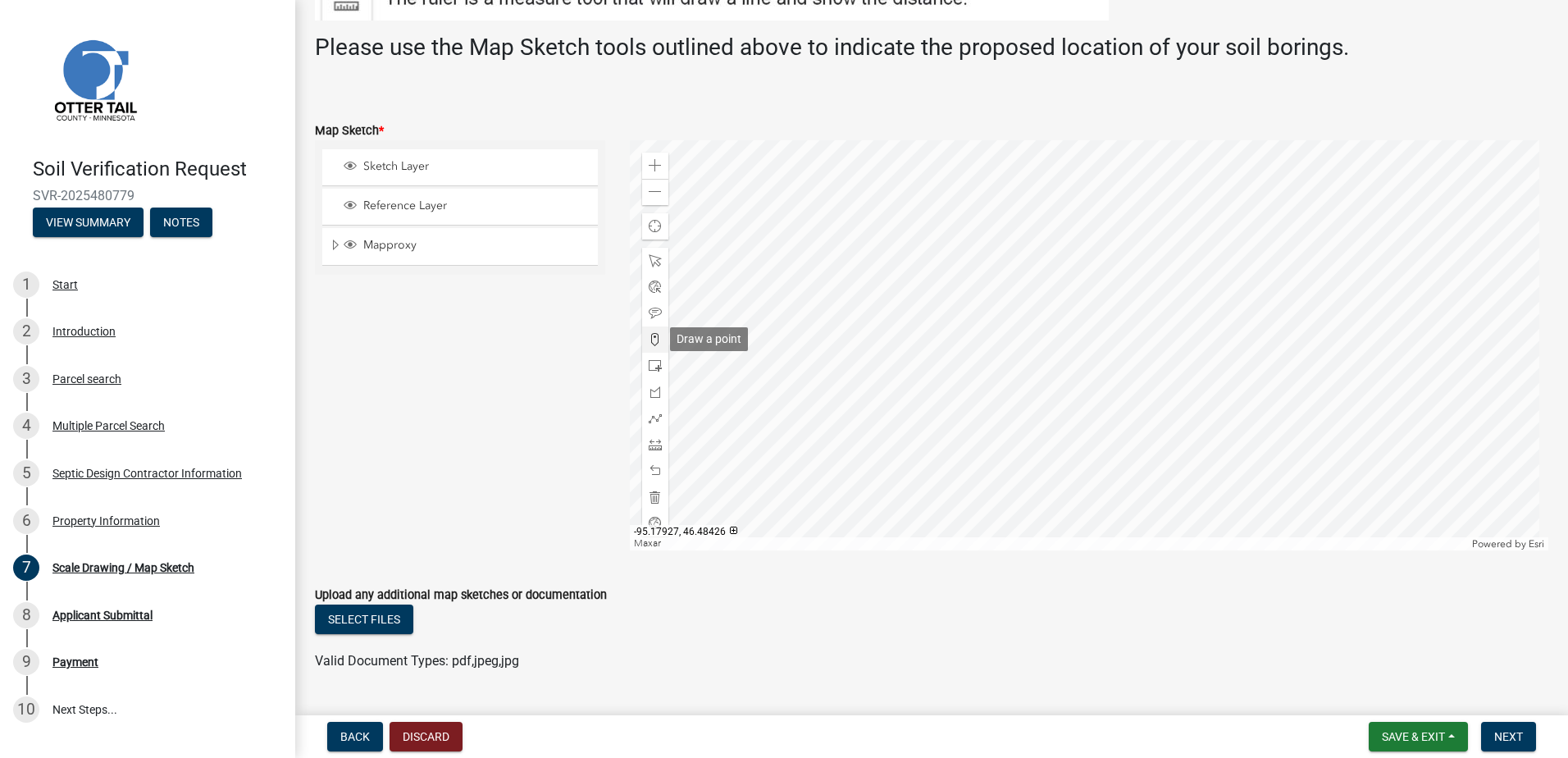
click at [651, 340] on span at bounding box center [656, 340] width 13 height 13
click at [1132, 329] on div at bounding box center [1089, 345] width 920 height 411
click at [1515, 740] on span "Next" at bounding box center [1509, 737] width 29 height 13
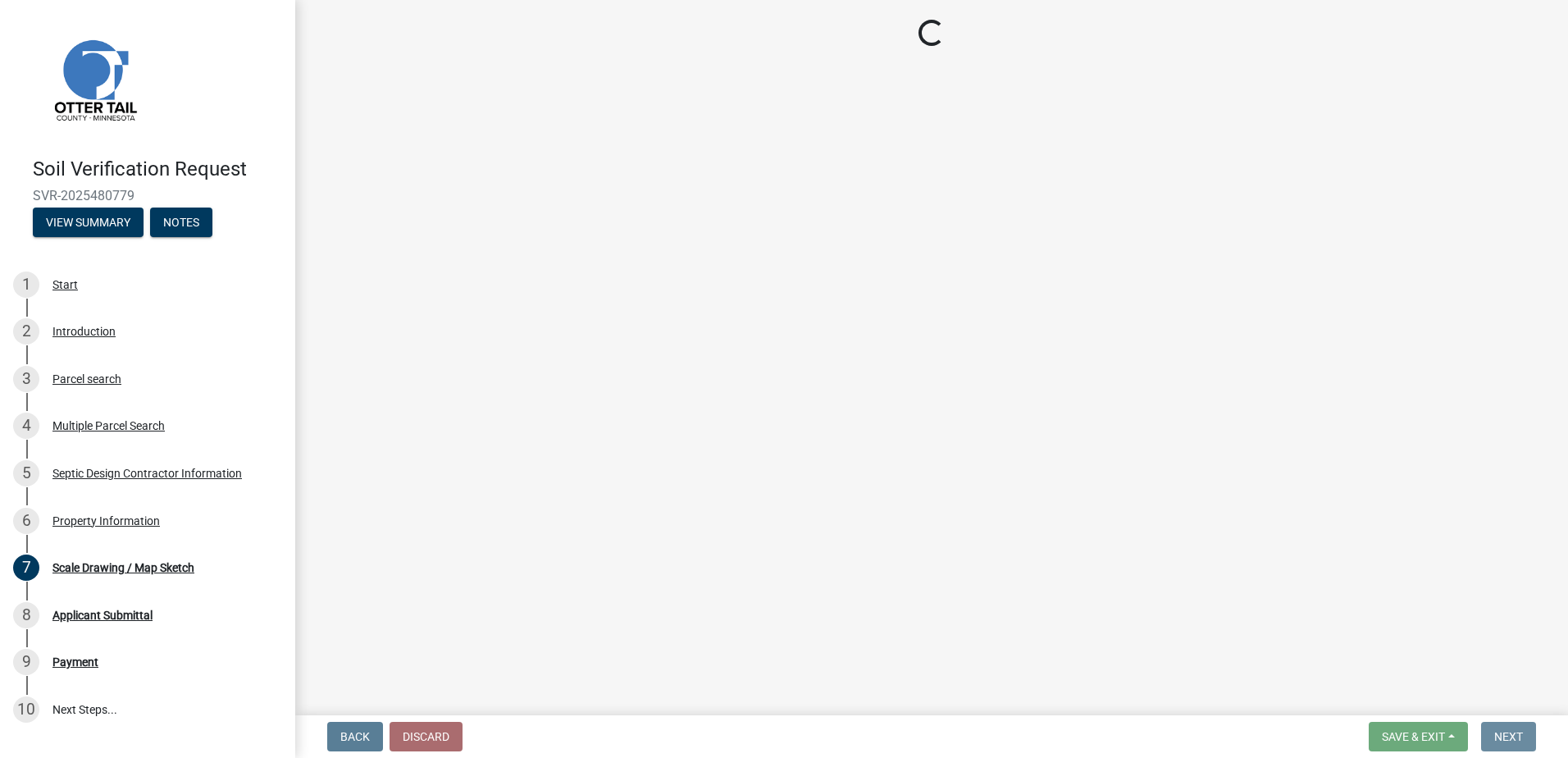
scroll to position [0, 0]
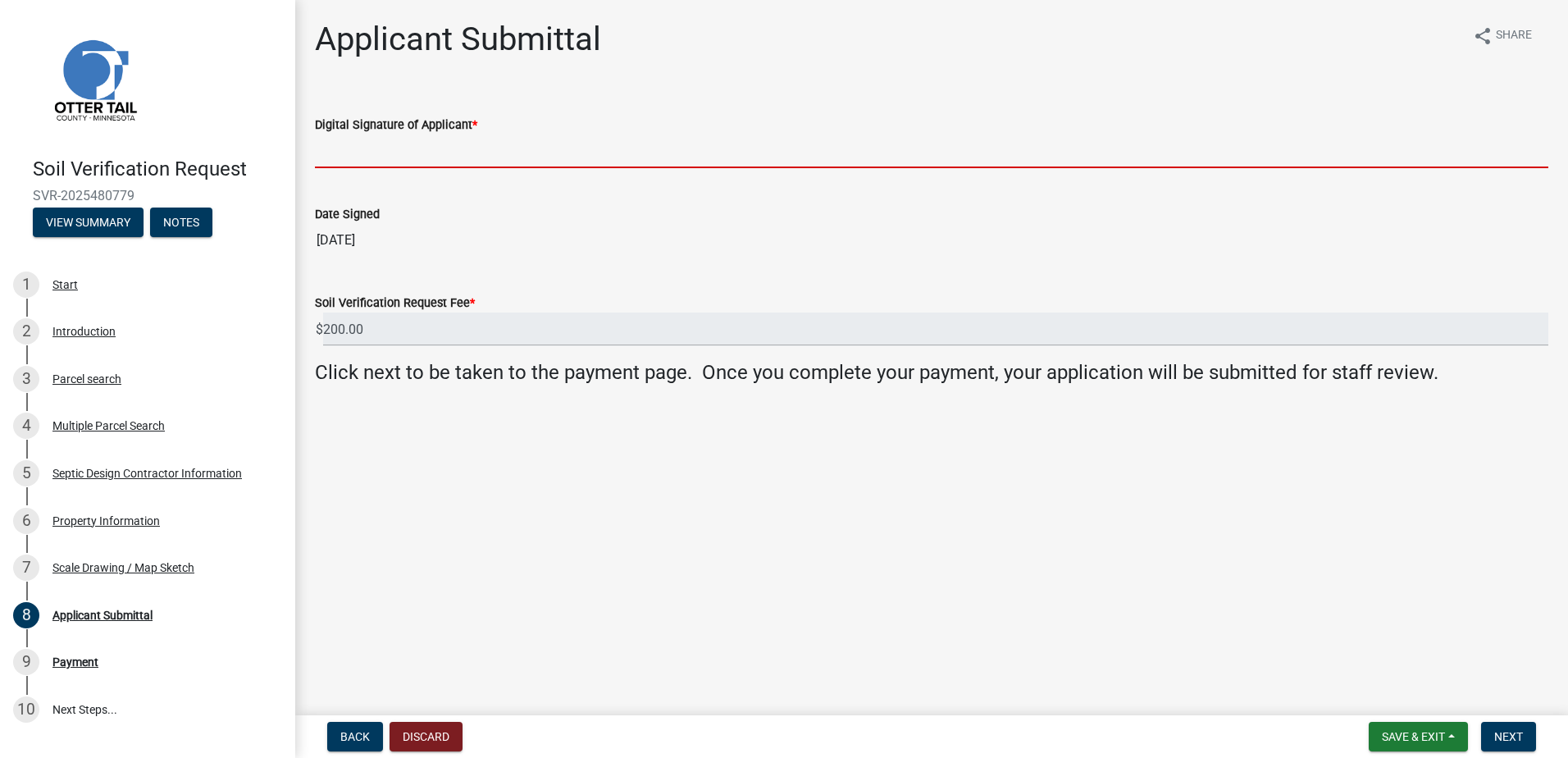
click at [400, 155] on input "Digital Signature of Applicant *" at bounding box center [931, 151] width 1233 height 34
type input "[PERSON_NAME]"
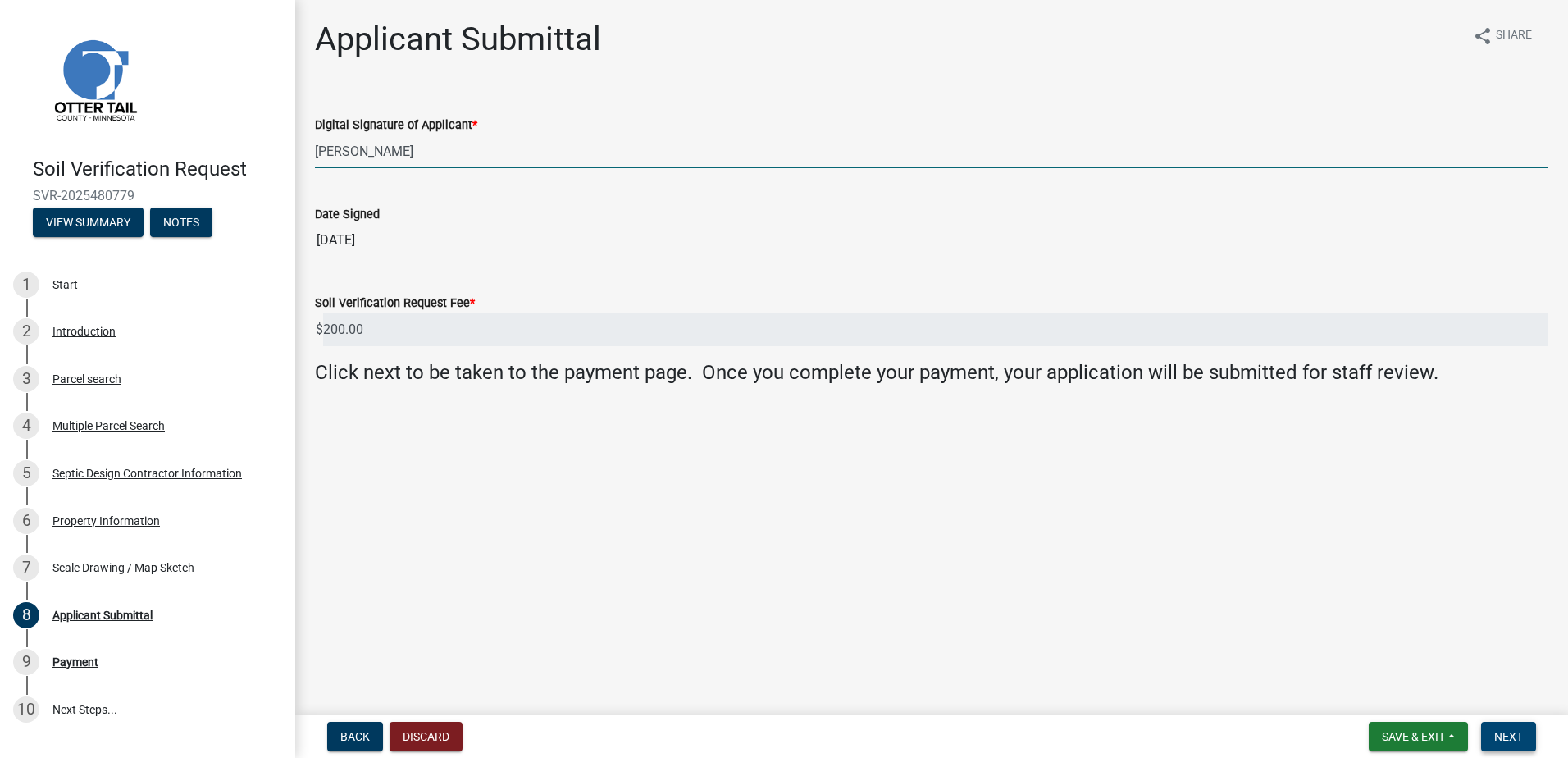
click at [1509, 731] on span "Next" at bounding box center [1509, 737] width 29 height 13
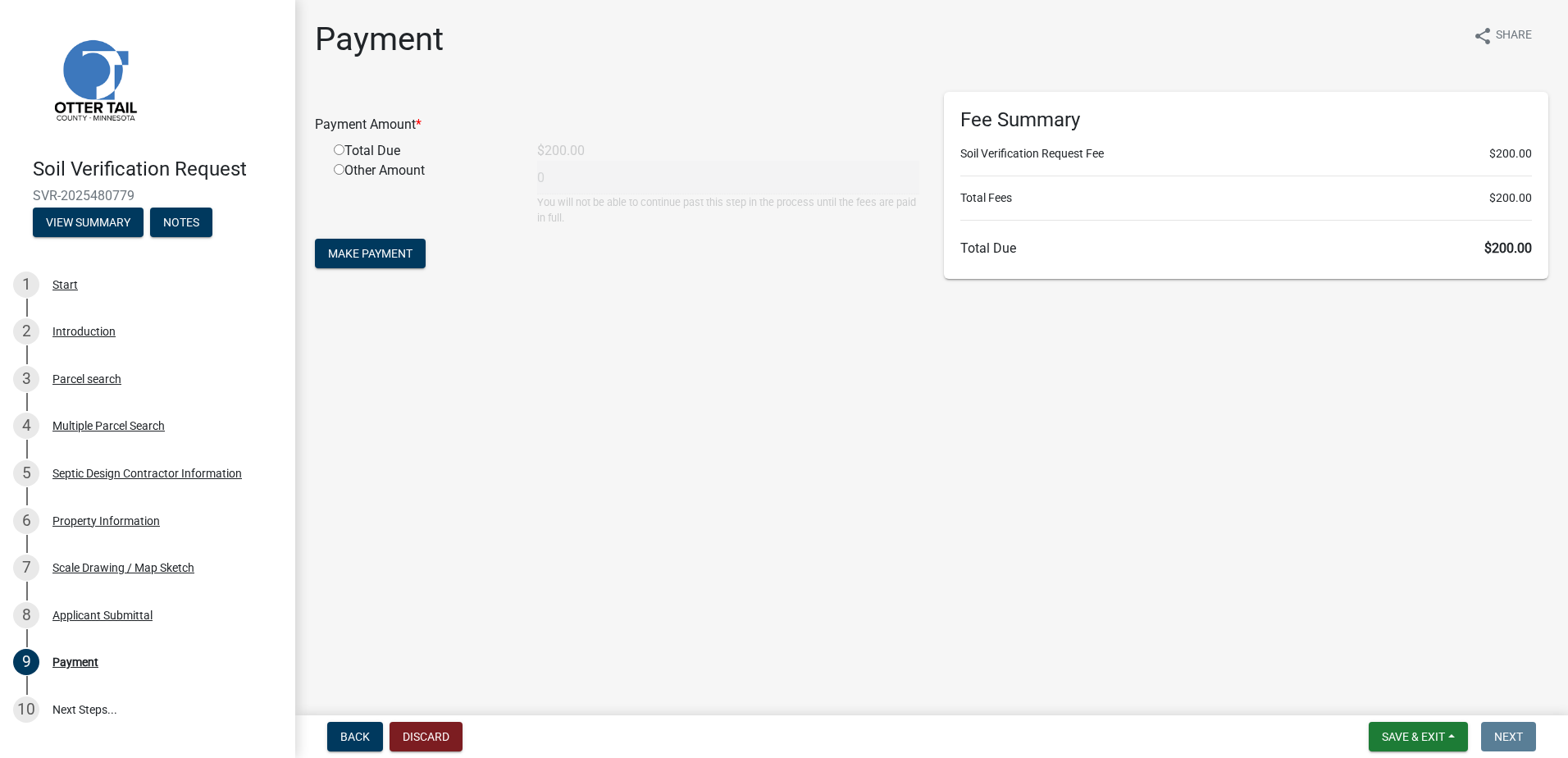
click at [341, 150] on input "radio" at bounding box center [339, 150] width 11 height 11
radio input "true"
type input "200"
click at [346, 249] on span "Make Payment" at bounding box center [370, 253] width 84 height 13
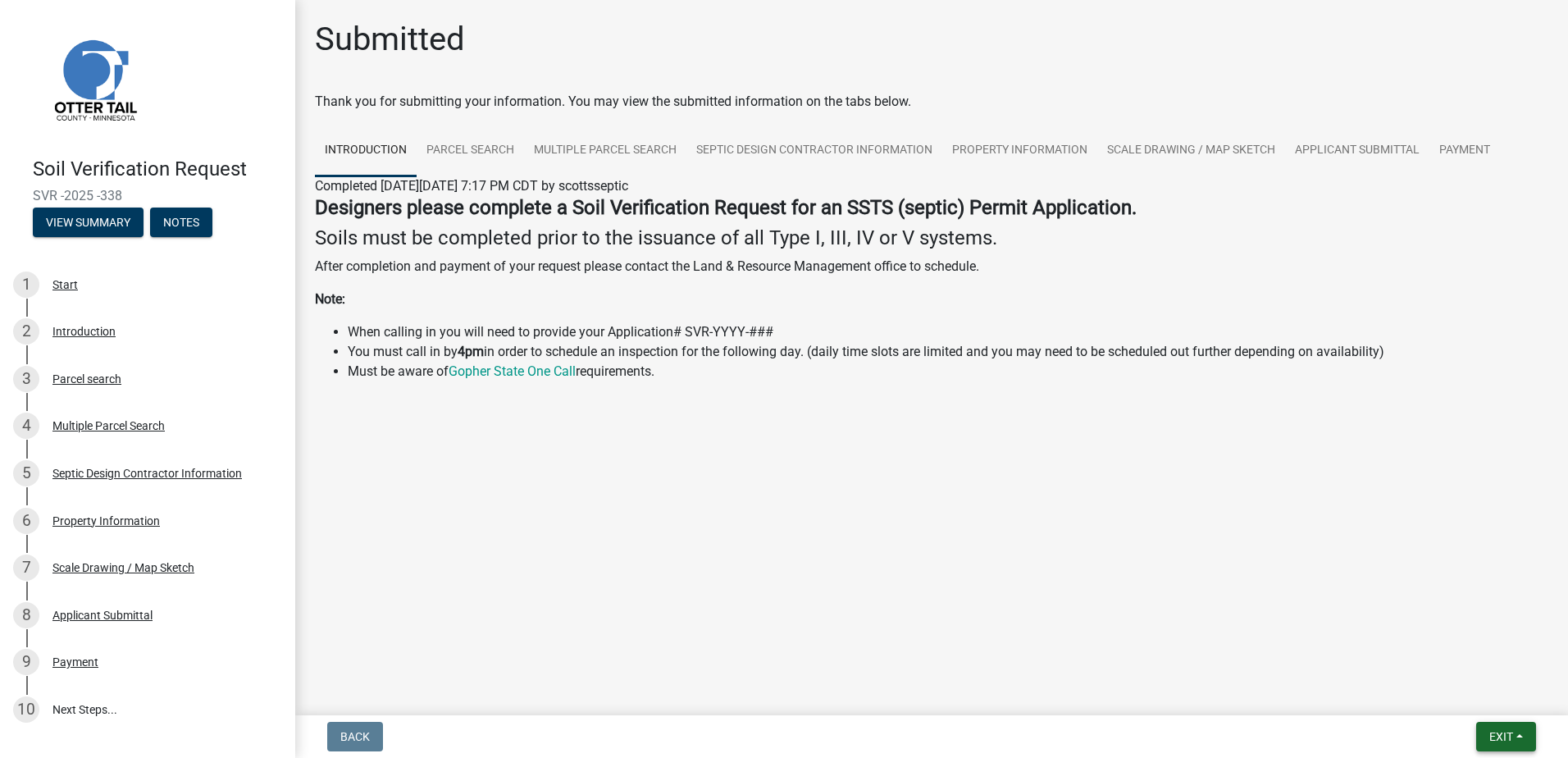
click at [1515, 731] on button "Exit" at bounding box center [1507, 737] width 59 height 30
click at [1484, 683] on button "Save & Exit" at bounding box center [1470, 694] width 131 height 39
